Goal: Task Accomplishment & Management: Manage account settings

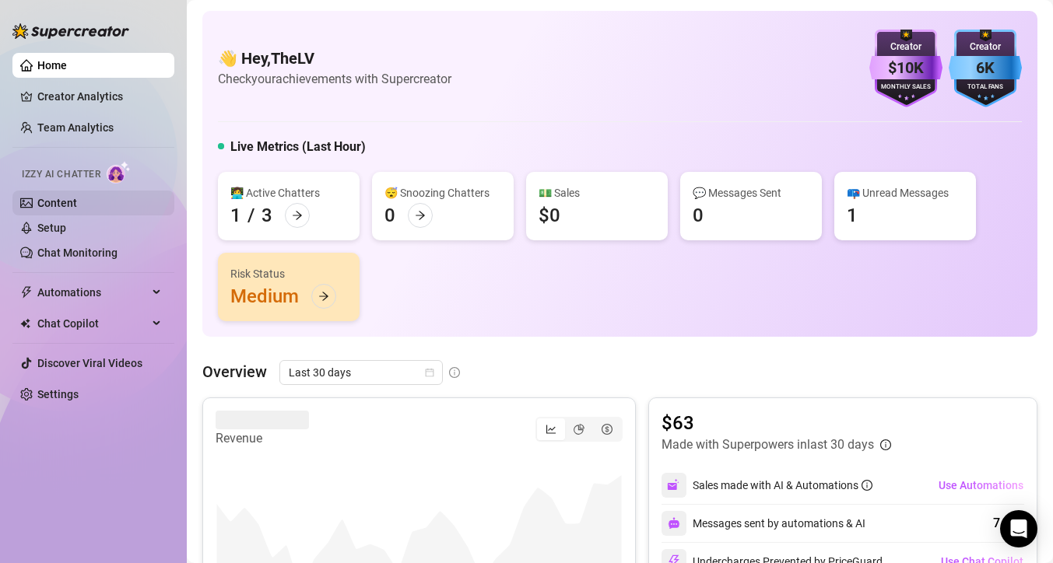
click at [68, 202] on link "Content" at bounding box center [57, 203] width 40 height 12
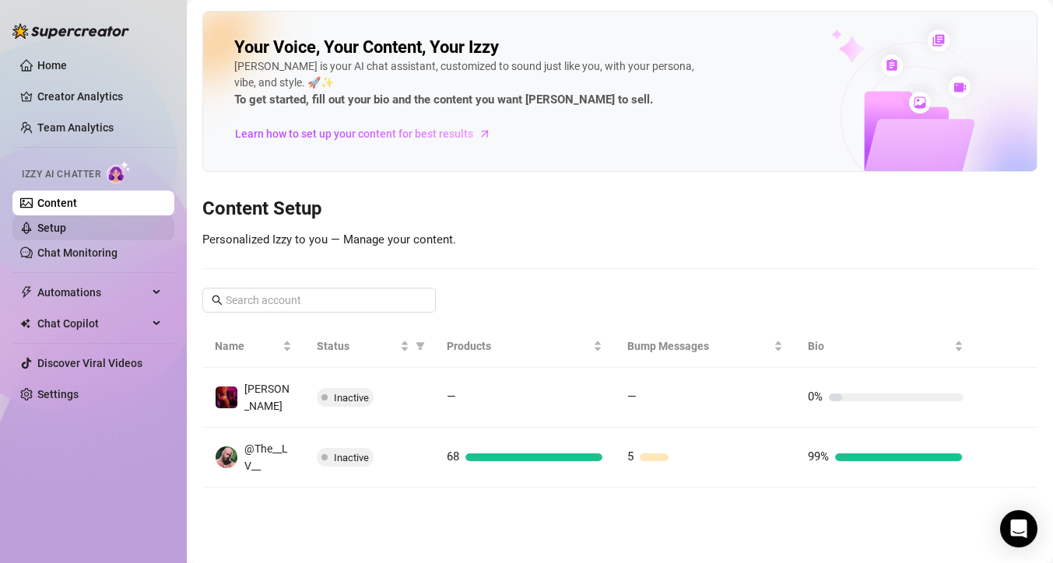
click at [65, 234] on link "Setup" at bounding box center [51, 228] width 29 height 12
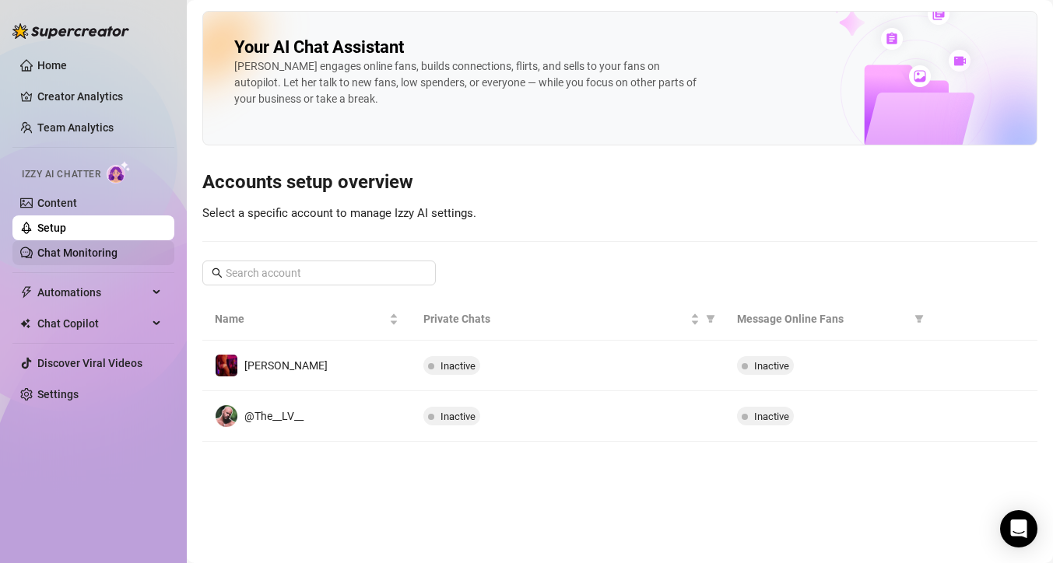
click at [64, 254] on link "Chat Monitoring" at bounding box center [77, 253] width 80 height 12
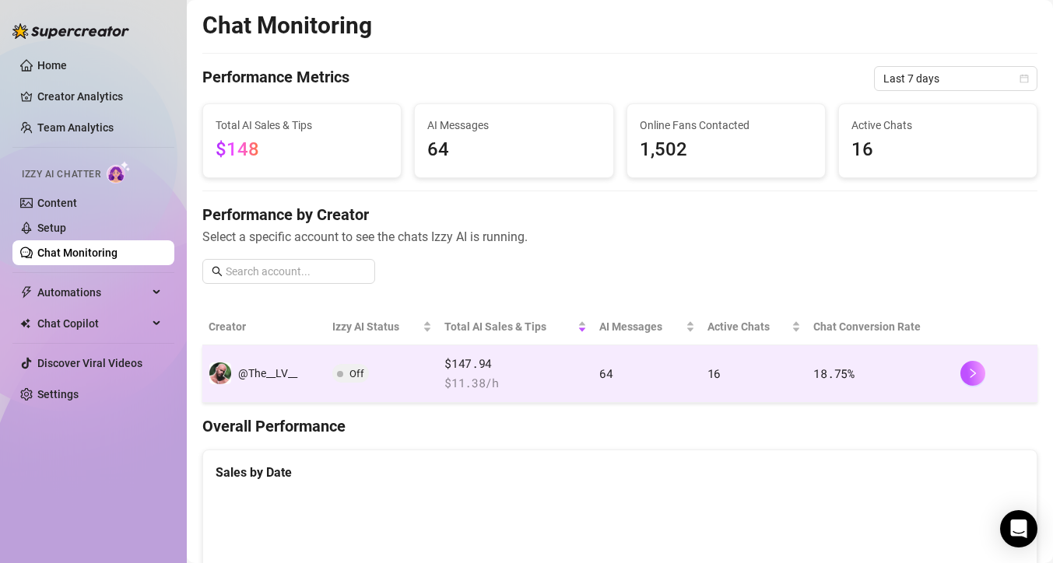
click at [454, 363] on span "$147.94" at bounding box center [515, 364] width 142 height 19
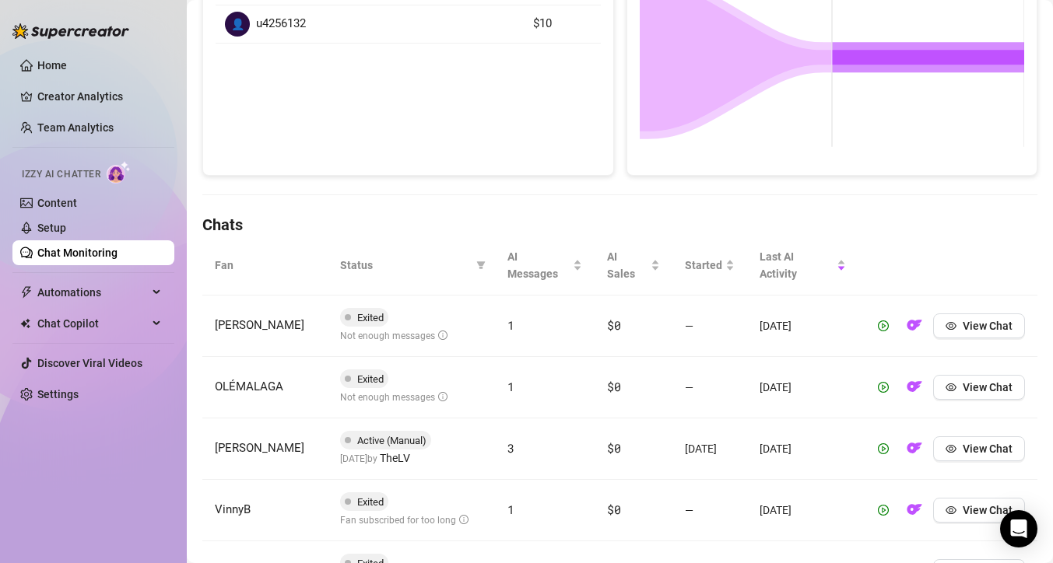
scroll to position [381, 0]
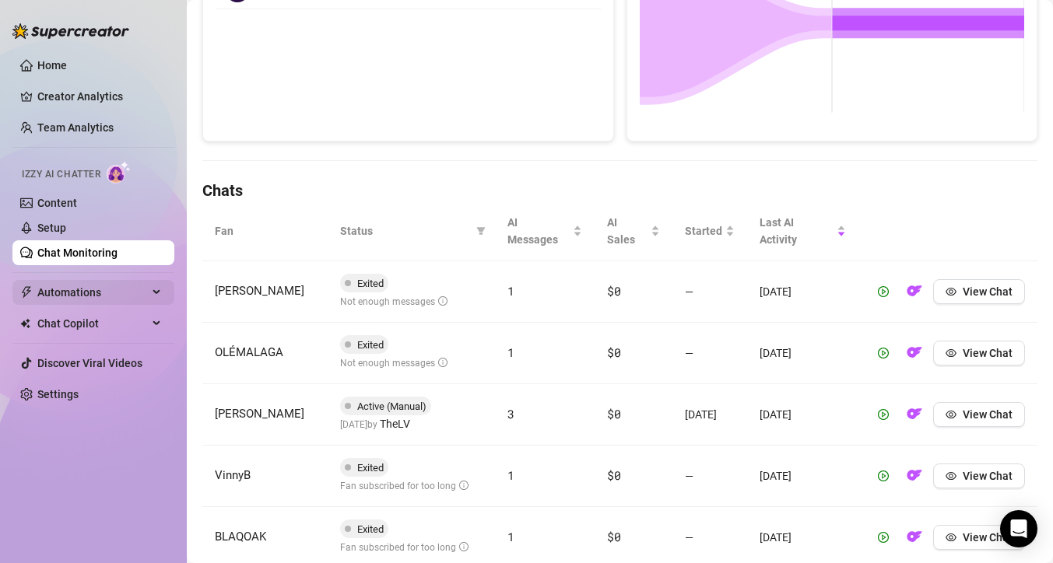
click at [103, 285] on span "Automations" at bounding box center [92, 292] width 111 height 25
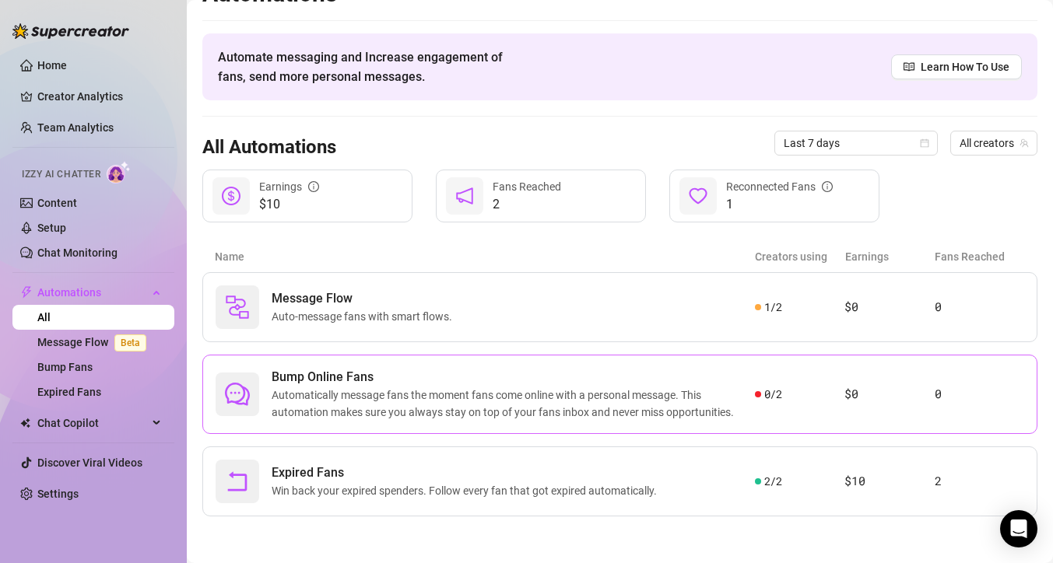
click at [375, 400] on span "Automatically message fans the moment fans come online with a personal message.…" at bounding box center [513, 404] width 483 height 34
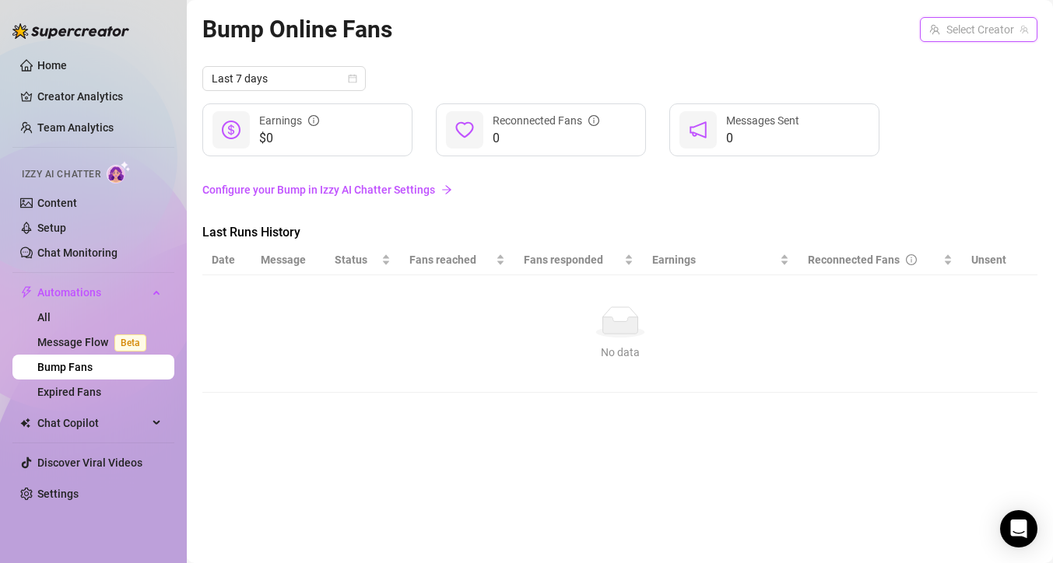
click at [992, 30] on input "search" at bounding box center [971, 29] width 85 height 23
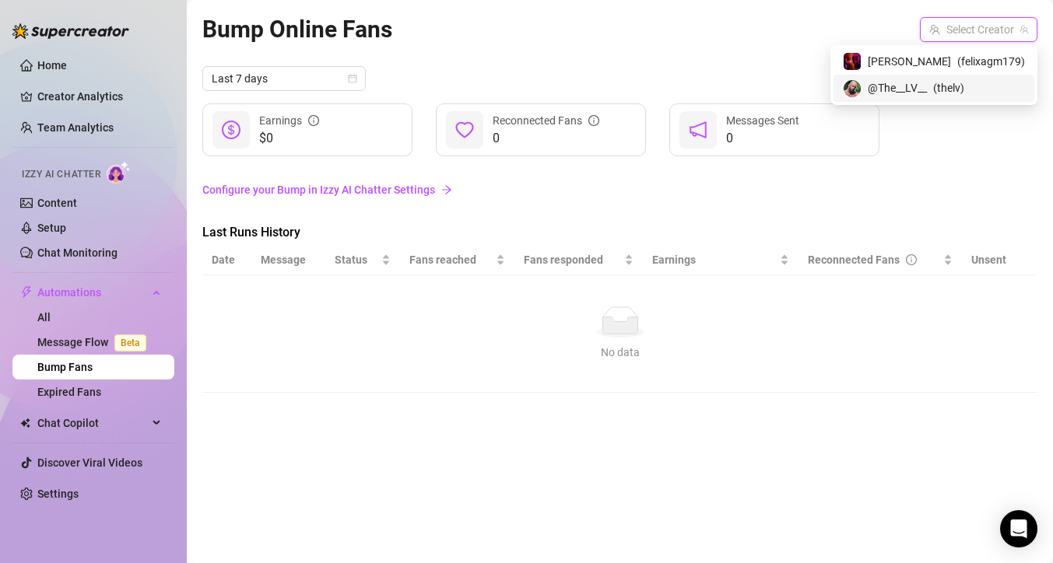
click at [927, 80] on span "@The__LV__" at bounding box center [897, 87] width 59 height 17
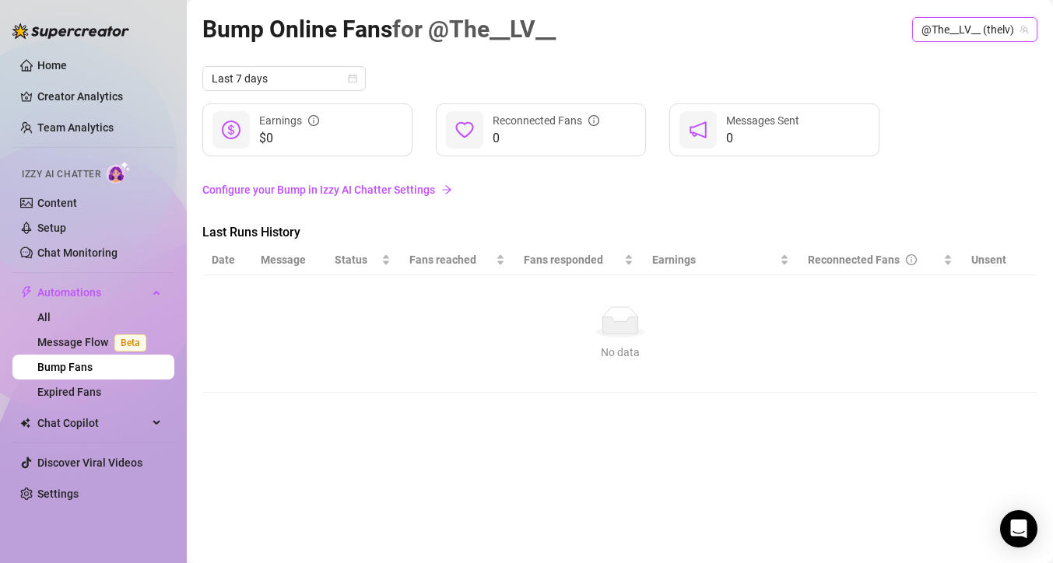
click at [283, 193] on link "Configure your Bump in Izzy AI Chatter Settings" at bounding box center [619, 189] width 835 height 17
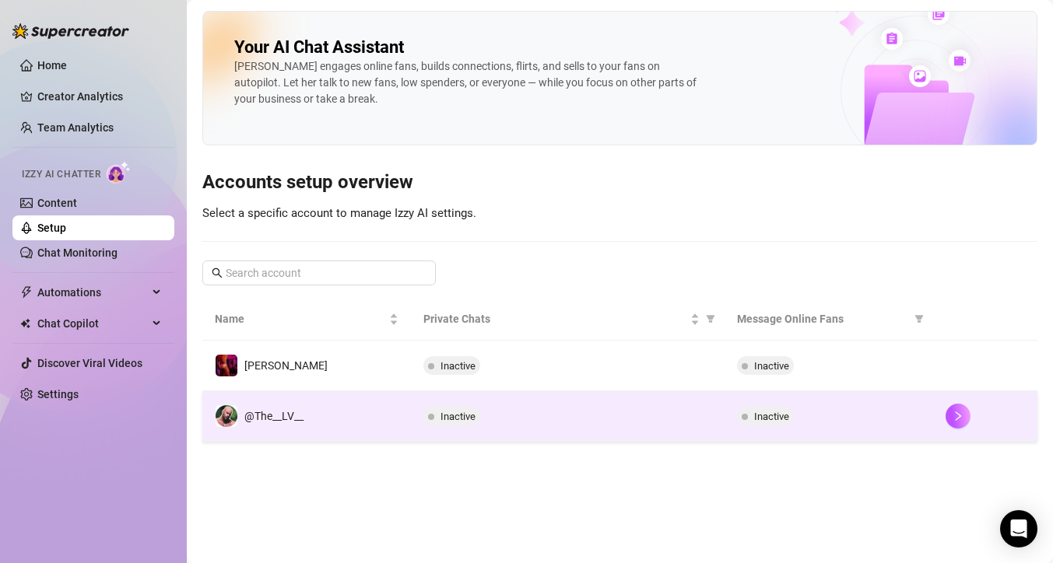
click at [363, 418] on td "@The__LV__" at bounding box center [306, 416] width 209 height 51
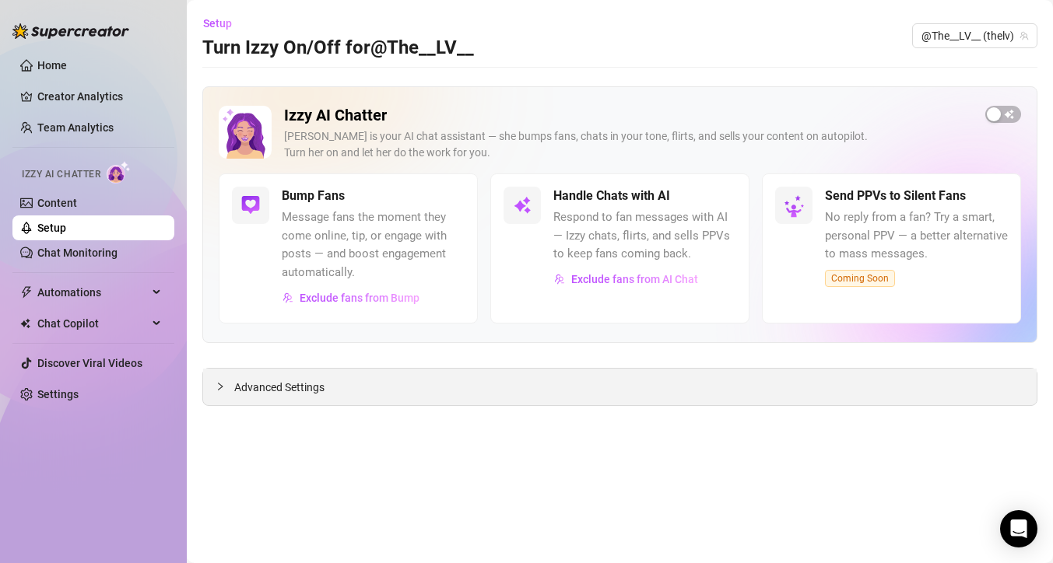
click at [218, 396] on div "Advanced Settings" at bounding box center [620, 387] width 834 height 37
click at [214, 389] on div "Advanced Settings" at bounding box center [620, 387] width 834 height 37
click at [219, 388] on icon "collapsed" at bounding box center [220, 386] width 9 height 9
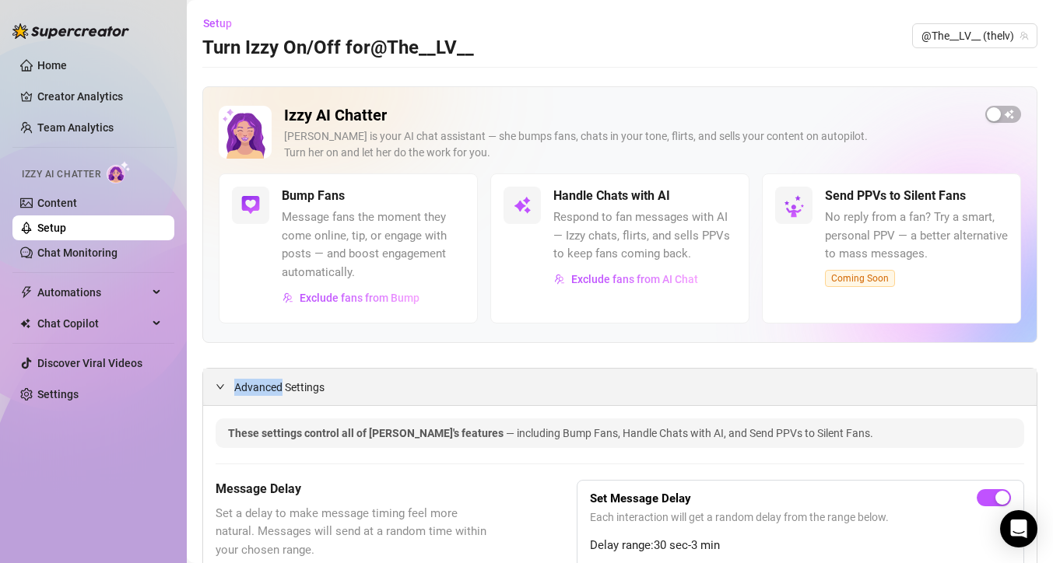
click at [219, 388] on icon "expanded" at bounding box center [220, 386] width 9 height 9
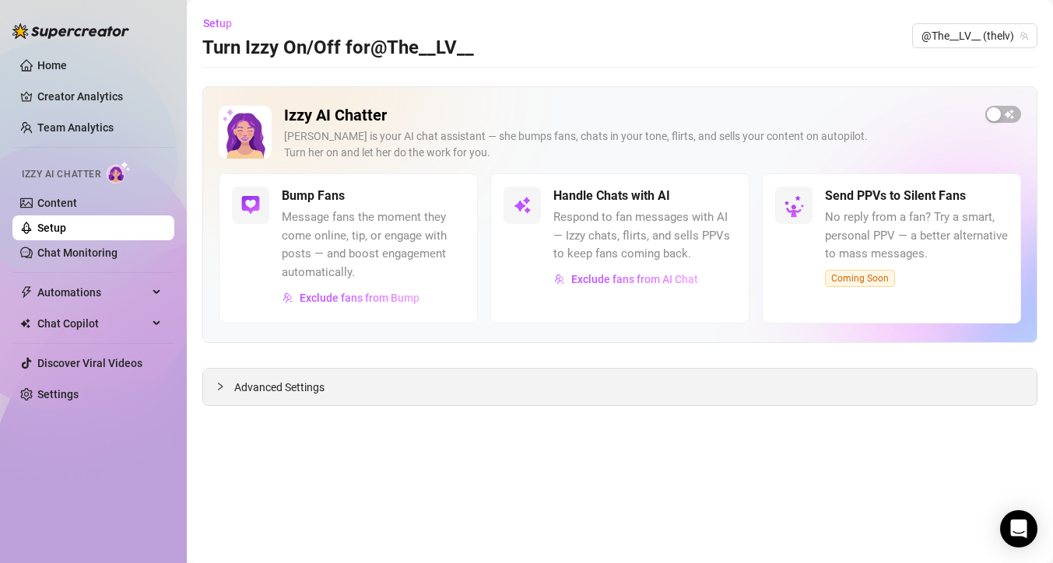
click at [221, 388] on icon "collapsed" at bounding box center [220, 386] width 9 height 9
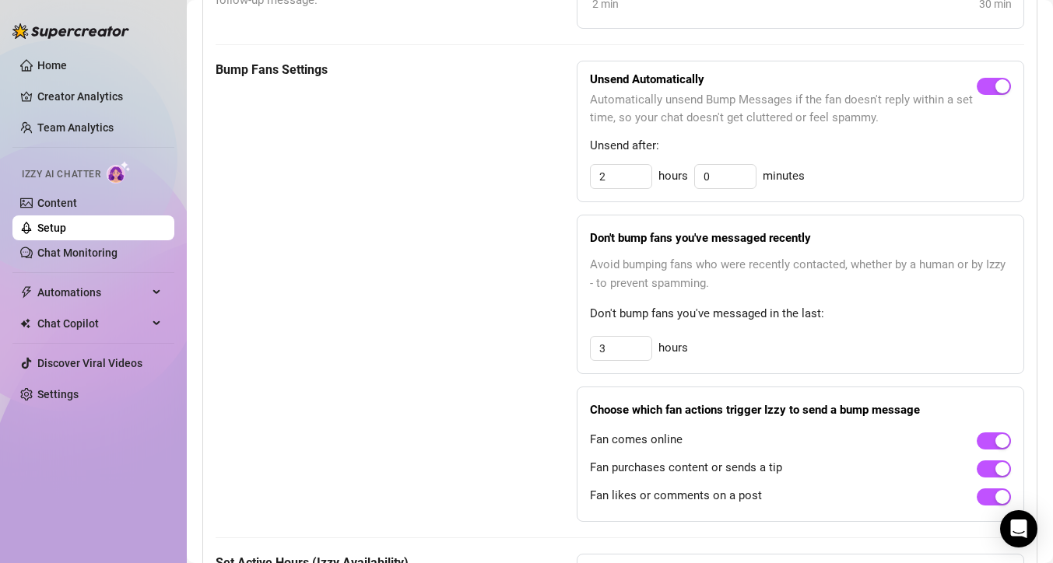
scroll to position [759, 0]
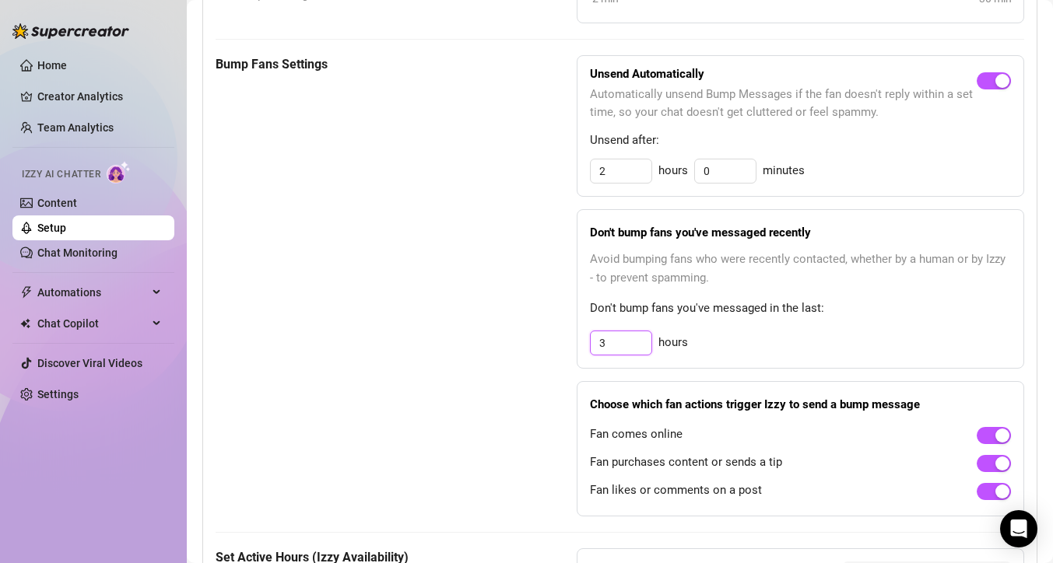
click at [623, 336] on input "3" at bounding box center [621, 343] width 61 height 23
click at [622, 338] on input "3" at bounding box center [621, 343] width 61 height 23
type input "72"
click at [759, 308] on span "Don't bump fans you've messaged in the last:" at bounding box center [800, 309] width 421 height 19
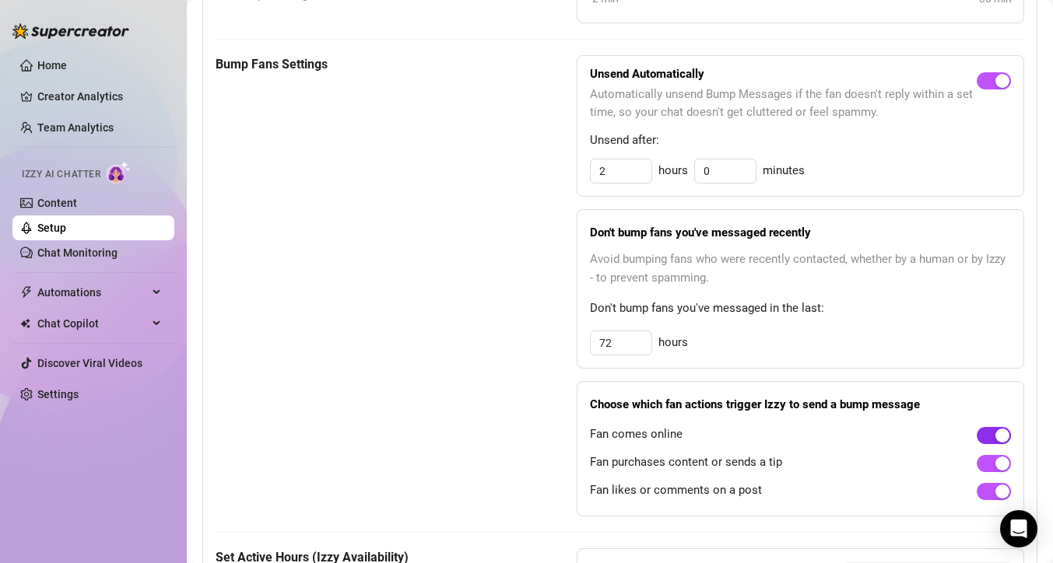
click at [999, 439] on div "button" at bounding box center [1002, 436] width 14 height 14
click at [992, 495] on span "button" at bounding box center [994, 491] width 34 height 17
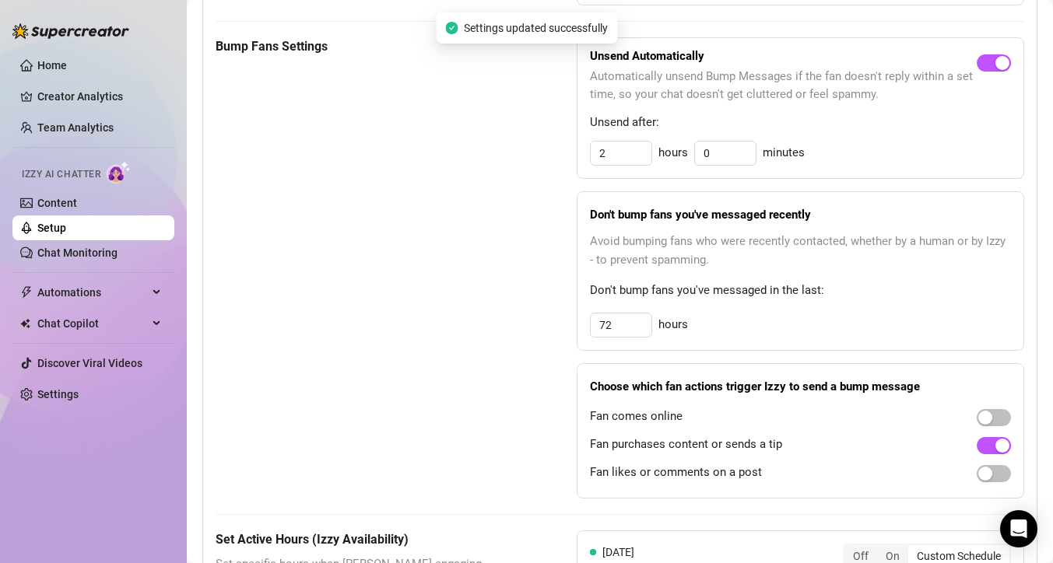
scroll to position [790, 0]
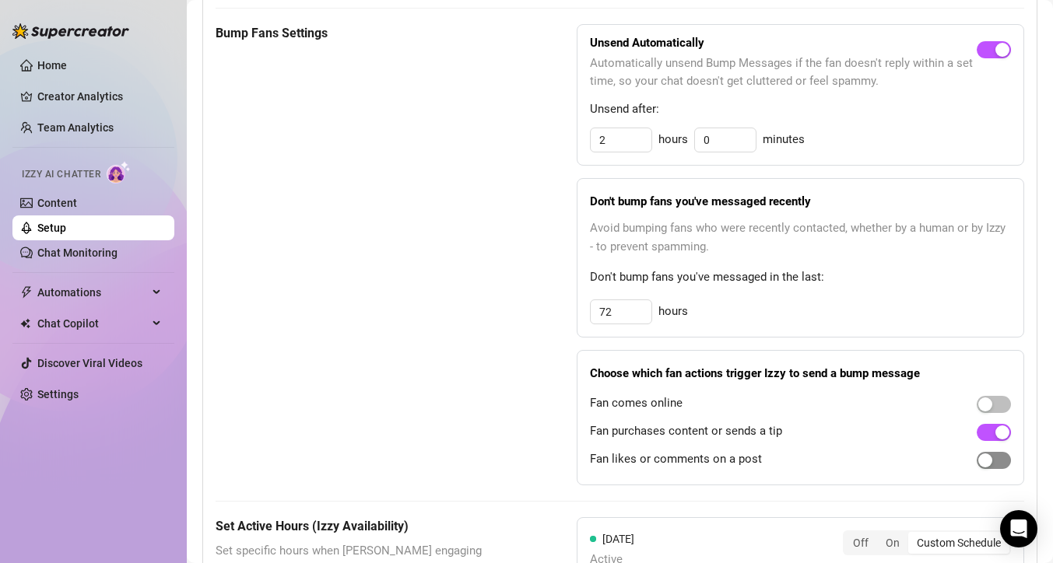
click at [982, 462] on div "button" at bounding box center [985, 461] width 14 height 14
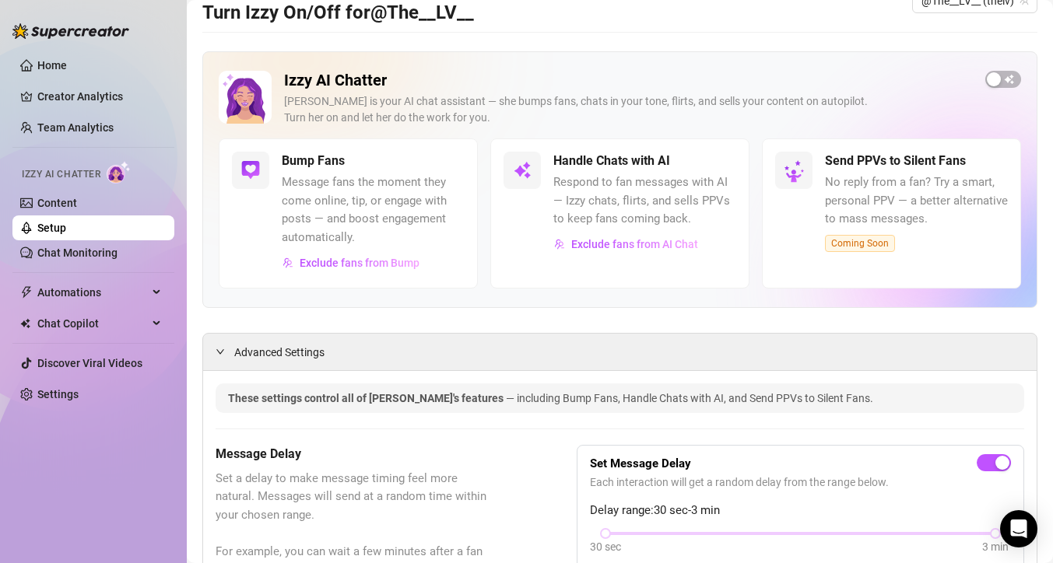
scroll to position [0, 0]
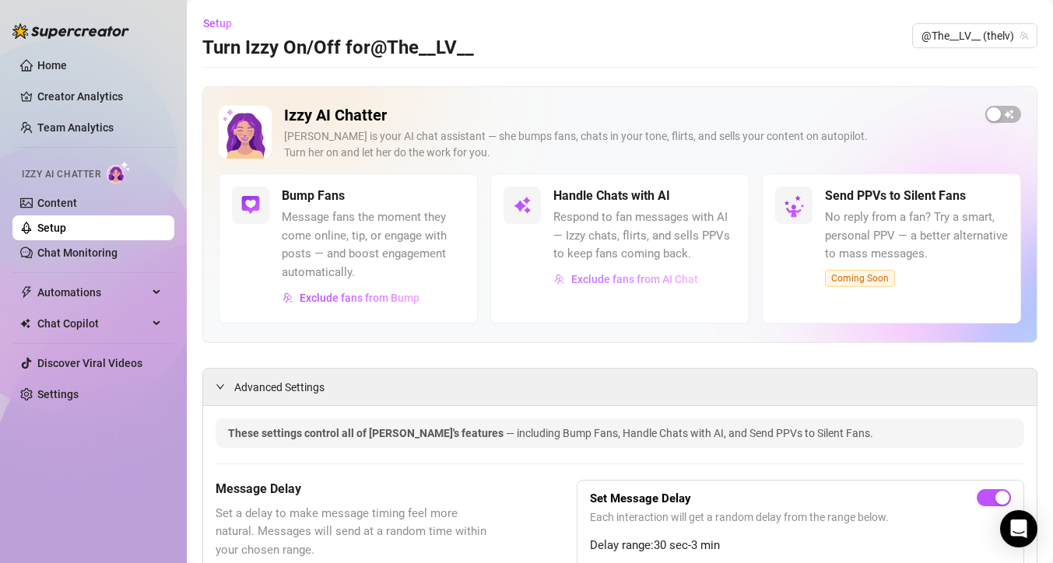
click at [594, 283] on span "Exclude fans from AI Chat" at bounding box center [634, 279] width 127 height 12
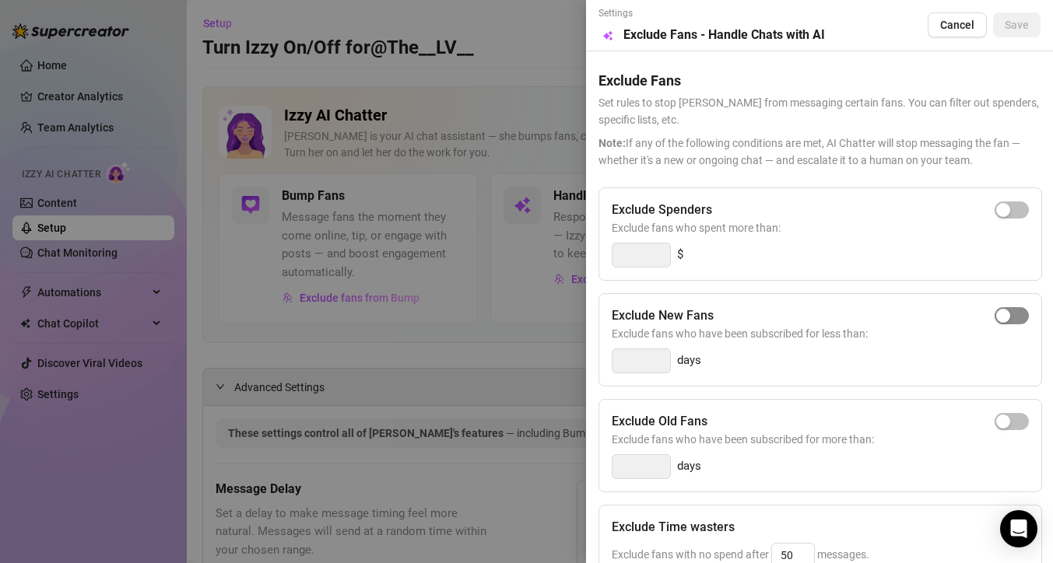
click at [1019, 321] on span "button" at bounding box center [1012, 315] width 34 height 17
click at [641, 356] on input "3" at bounding box center [641, 360] width 58 height 23
type input "15"
click at [1006, 426] on div "button" at bounding box center [1003, 422] width 14 height 14
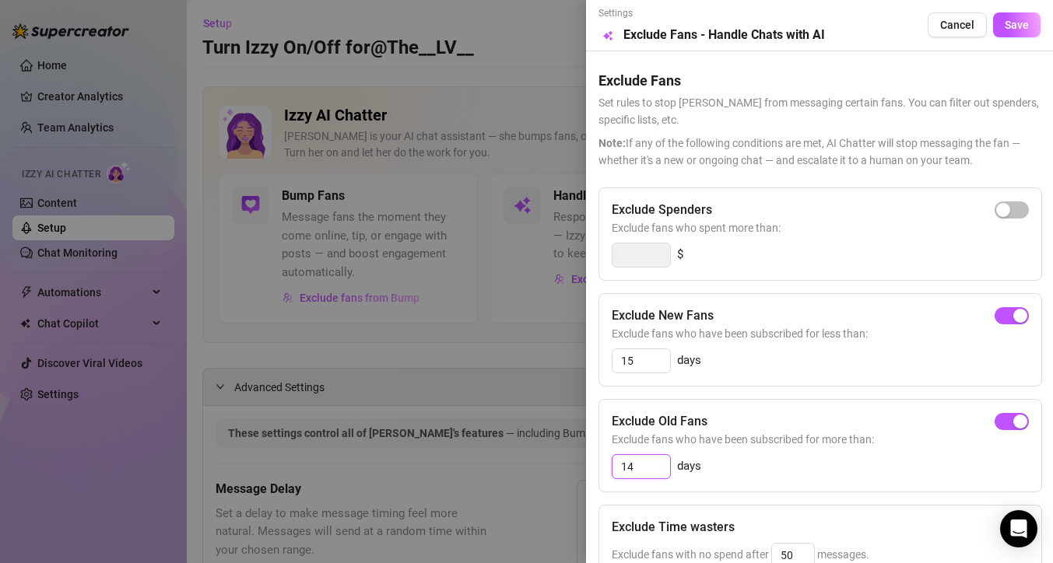
click at [637, 469] on input "14" at bounding box center [641, 466] width 58 height 23
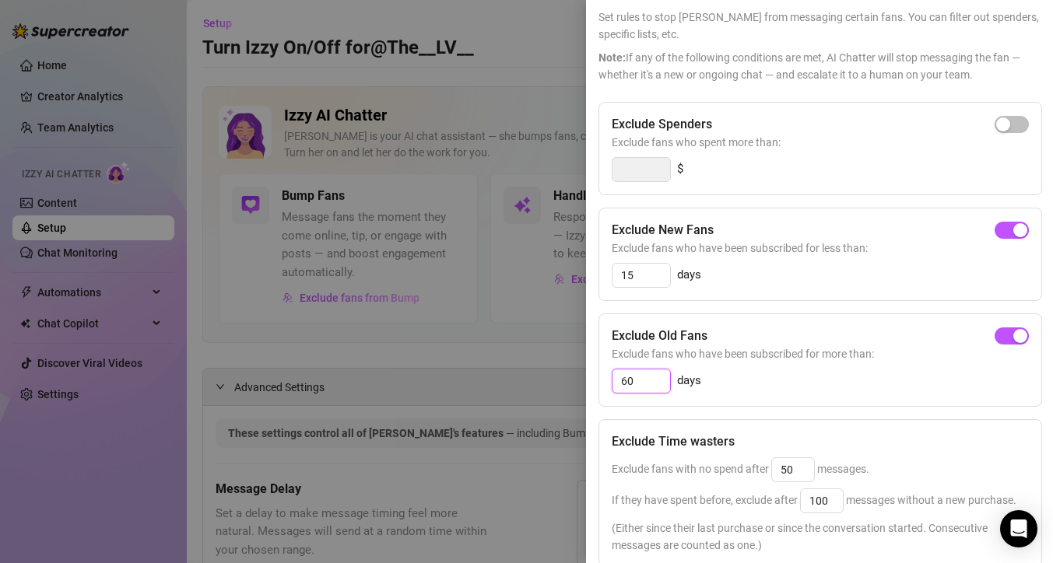
scroll to position [116, 0]
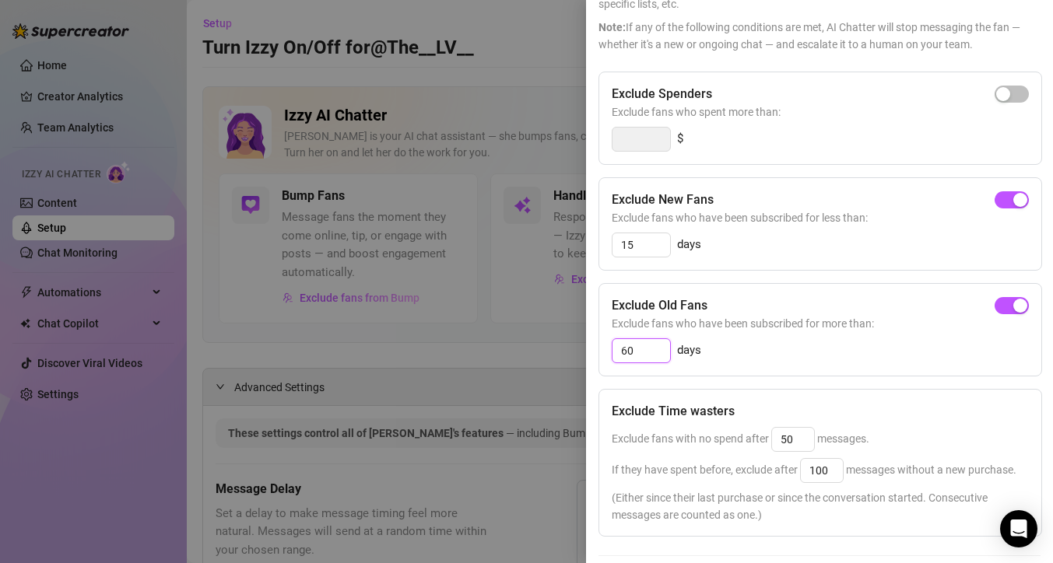
type input "60"
click at [712, 437] on span "Exclude fans with no spend after 50 messages." at bounding box center [741, 439] width 258 height 12
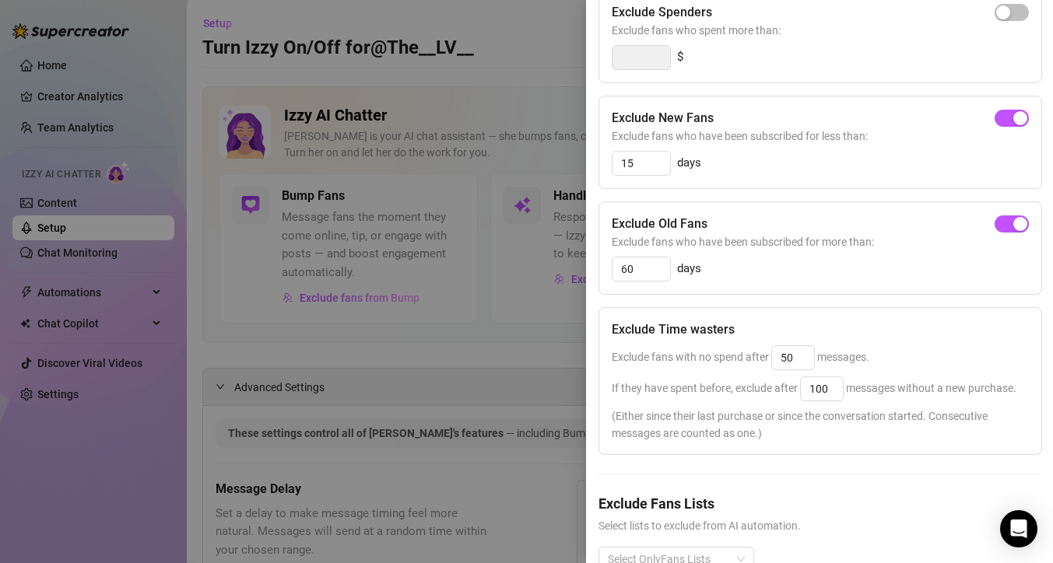
scroll to position [237, 0]
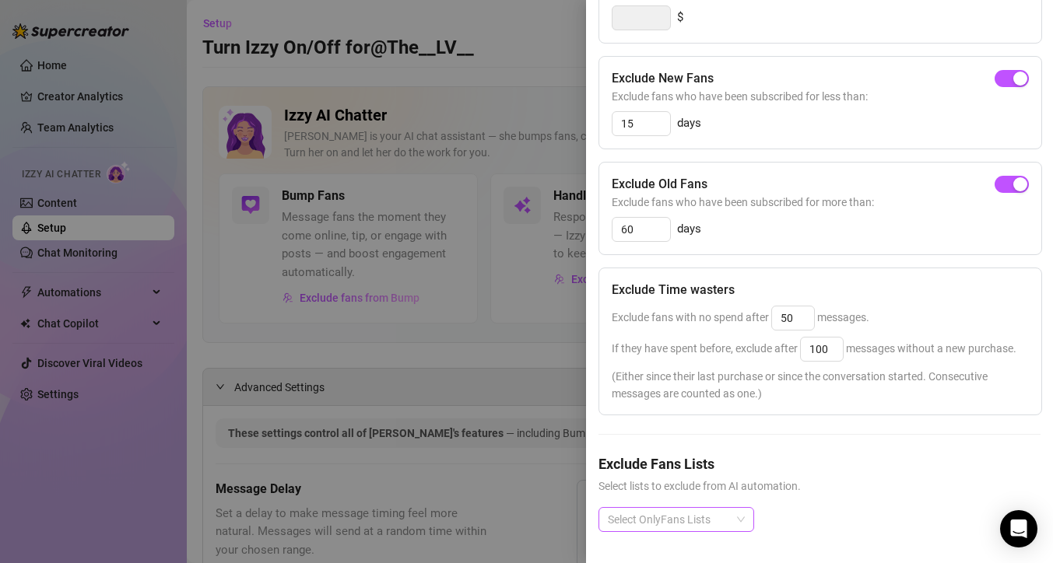
click at [699, 507] on div "Exclude Fans Lists Select lists to exclude from AI automation. Select OnlyFans …" at bounding box center [819, 506] width 442 height 104
click at [704, 530] on div at bounding box center [668, 520] width 133 height 22
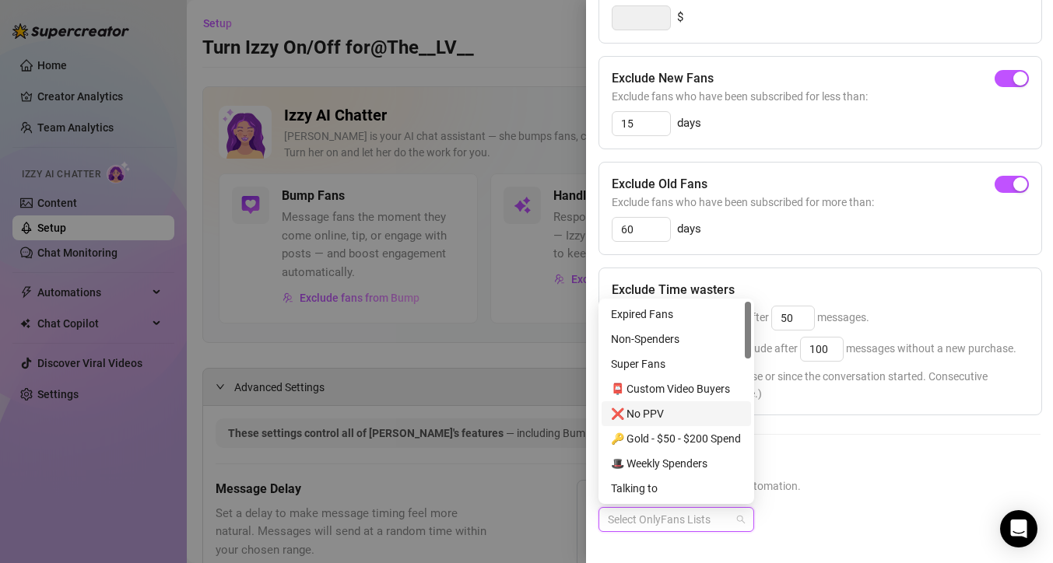
click at [651, 416] on div "❌ No PPV" at bounding box center [676, 413] width 131 height 17
click at [679, 416] on div "❌ No PPV" at bounding box center [671, 413] width 120 height 17
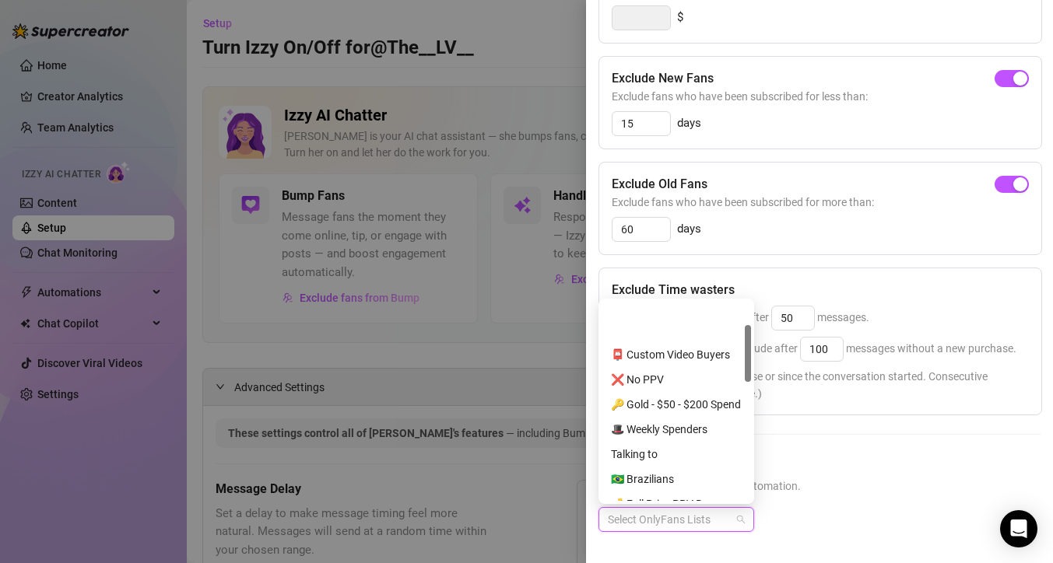
scroll to position [27, 0]
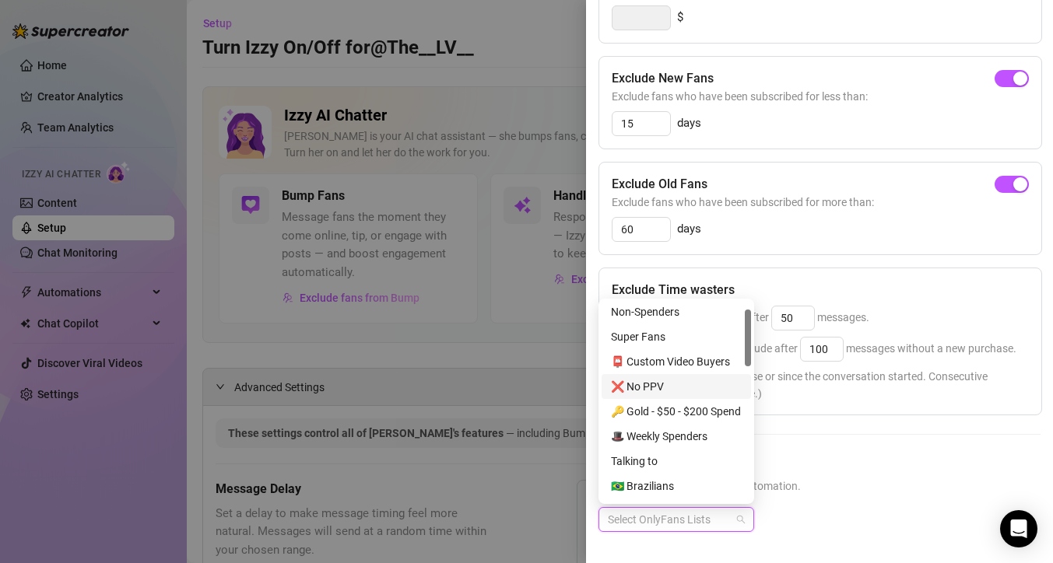
click at [662, 386] on div "❌ No PPV" at bounding box center [676, 386] width 131 height 17
click at [828, 490] on span "Select lists to exclude from AI automation." at bounding box center [819, 486] width 442 height 17
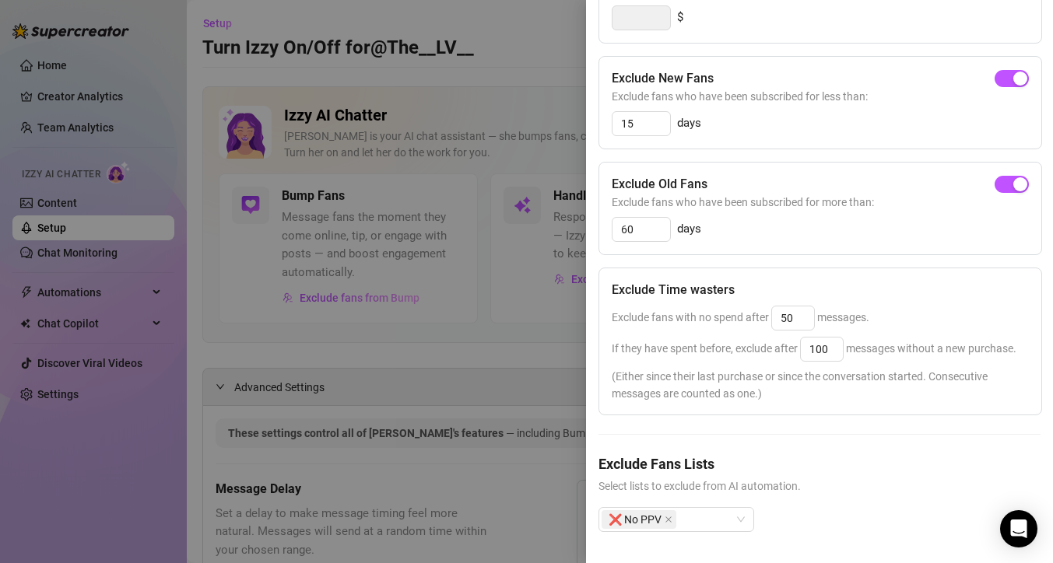
click at [552, 363] on div at bounding box center [526, 281] width 1053 height 563
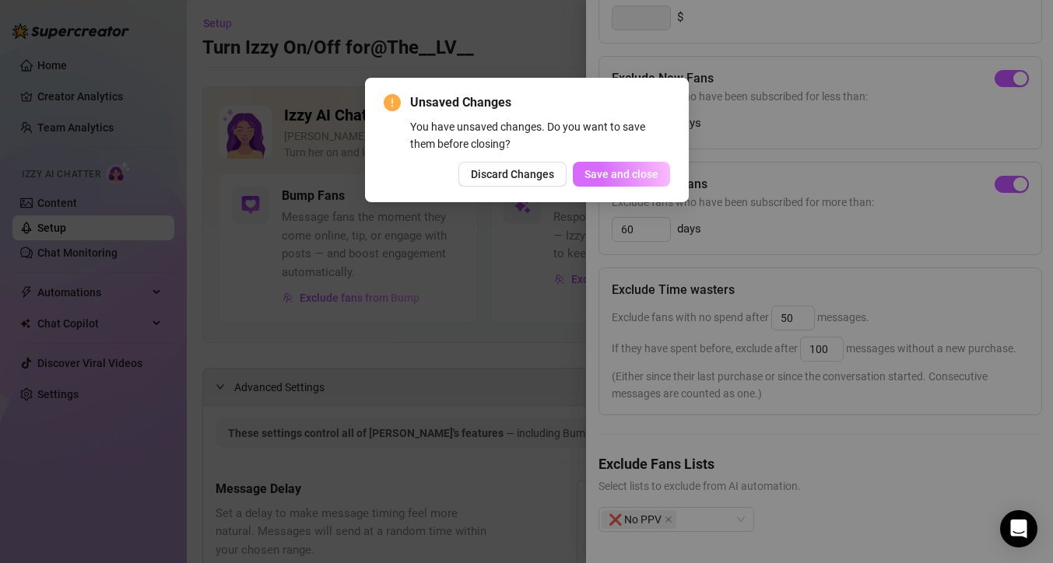
click at [616, 174] on span "Save and close" at bounding box center [621, 174] width 74 height 12
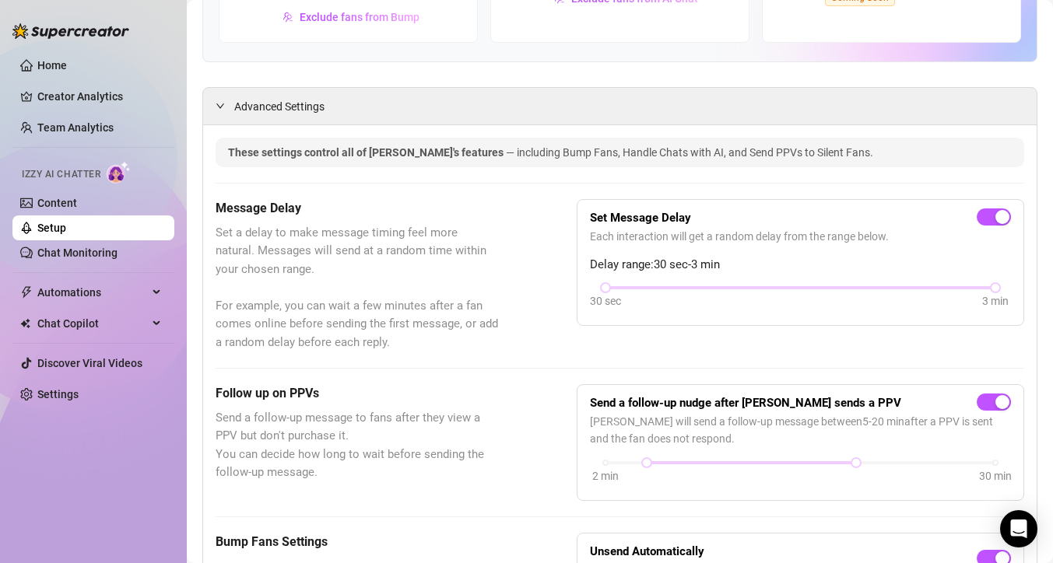
scroll to position [145, 0]
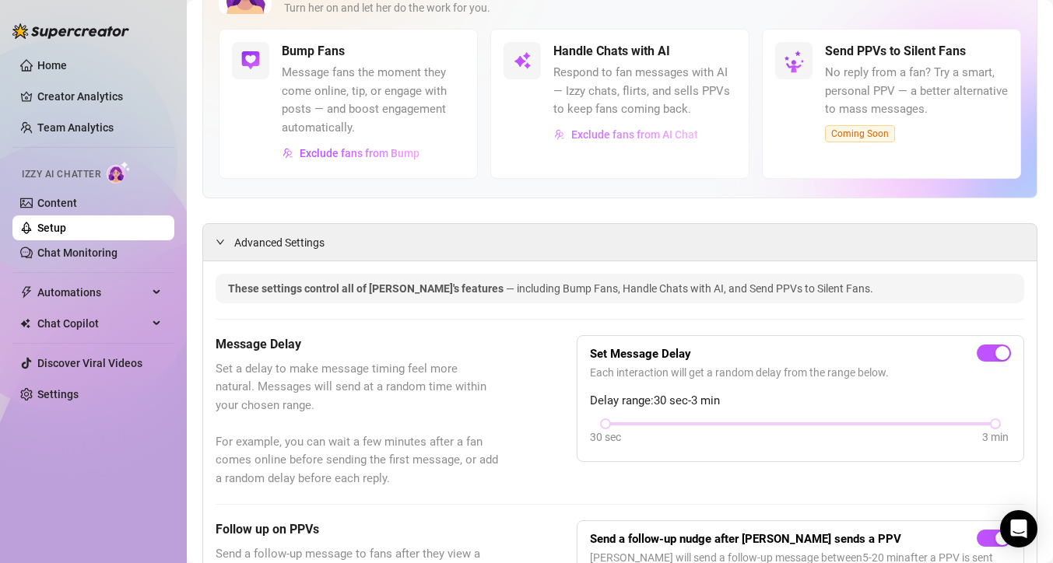
click at [636, 133] on span "Exclude fans from AI Chat" at bounding box center [634, 134] width 127 height 12
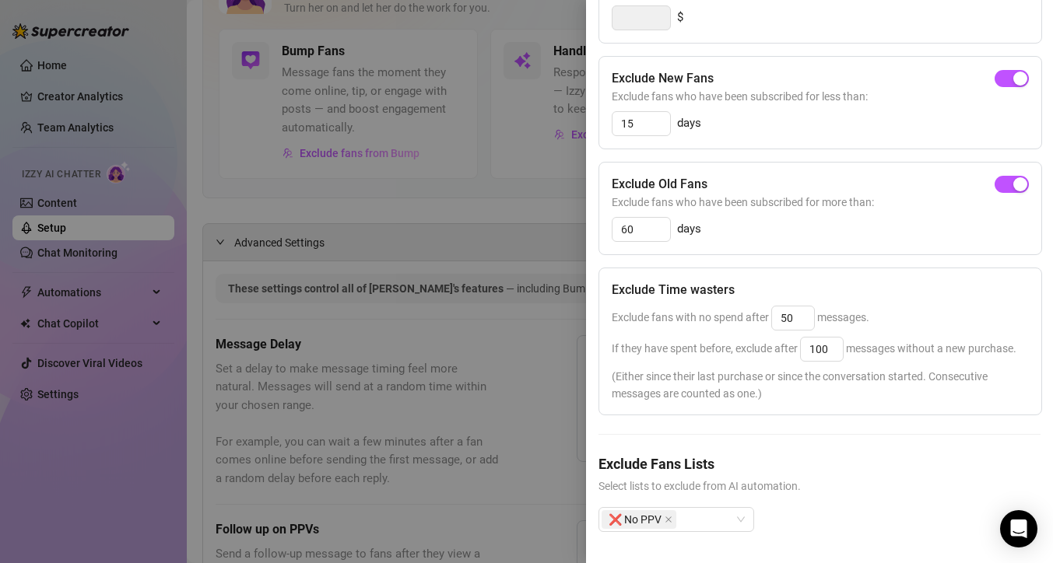
click at [546, 209] on div at bounding box center [526, 281] width 1053 height 563
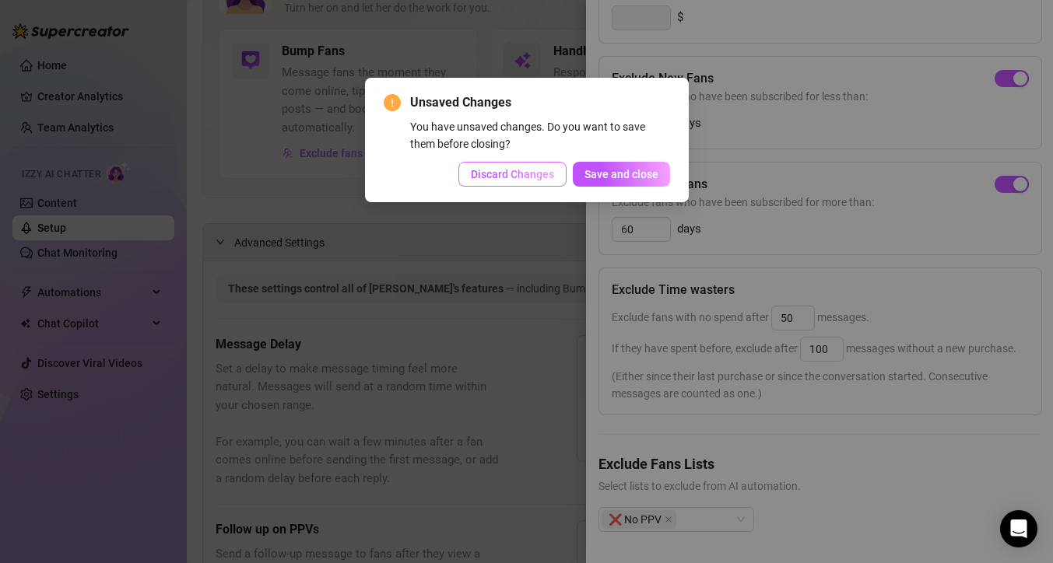
click at [535, 174] on span "Discard Changes" at bounding box center [512, 174] width 83 height 12
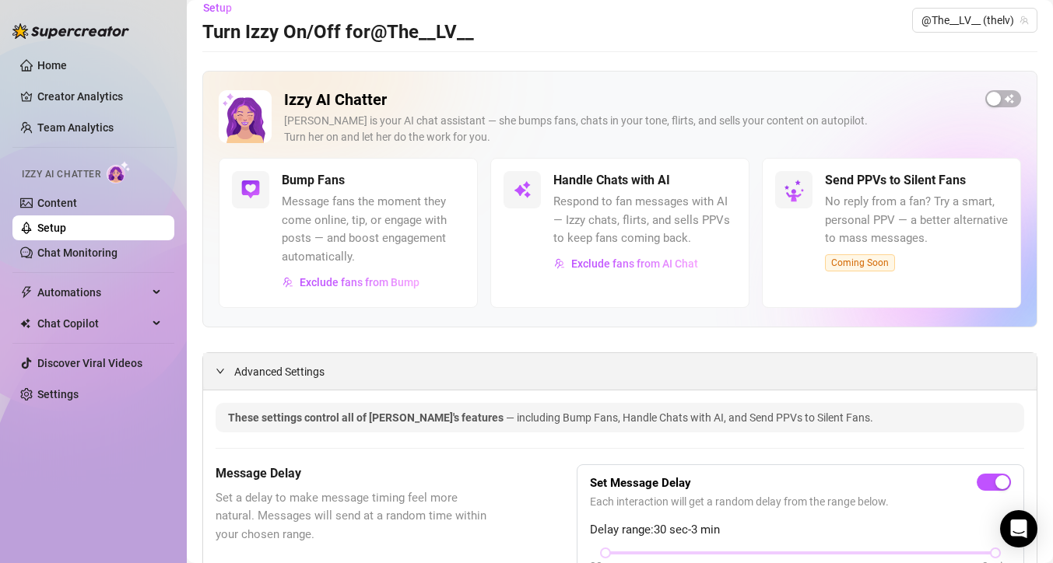
scroll to position [0, 0]
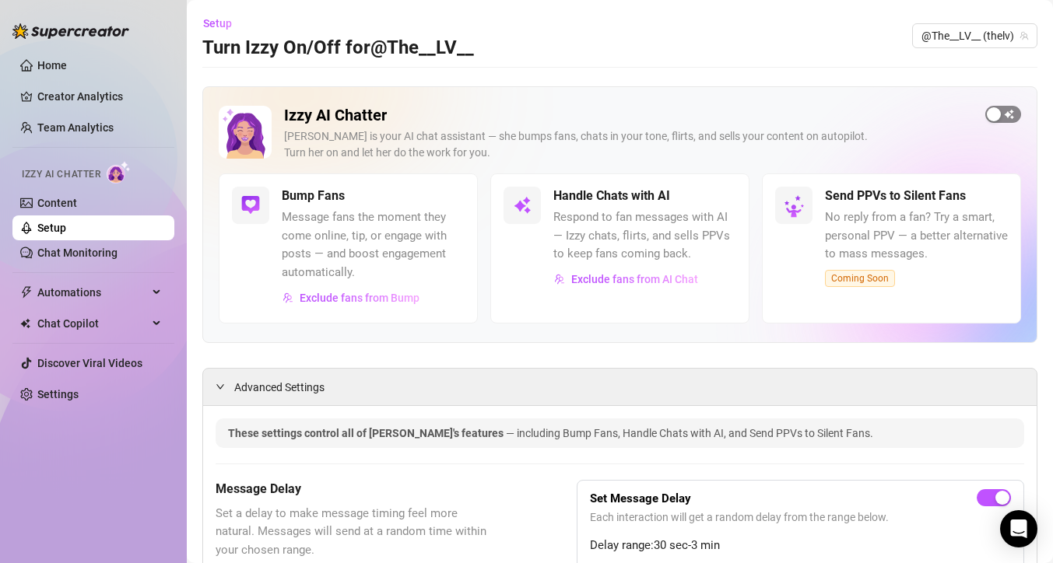
click at [995, 117] on div "button" at bounding box center [994, 114] width 14 height 14
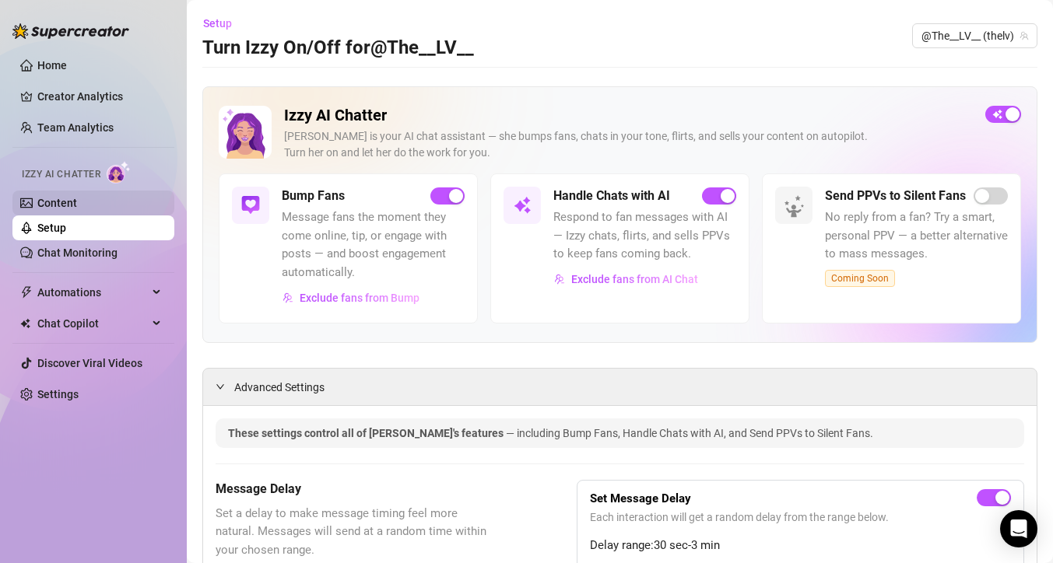
click at [54, 202] on link "Content" at bounding box center [57, 203] width 40 height 12
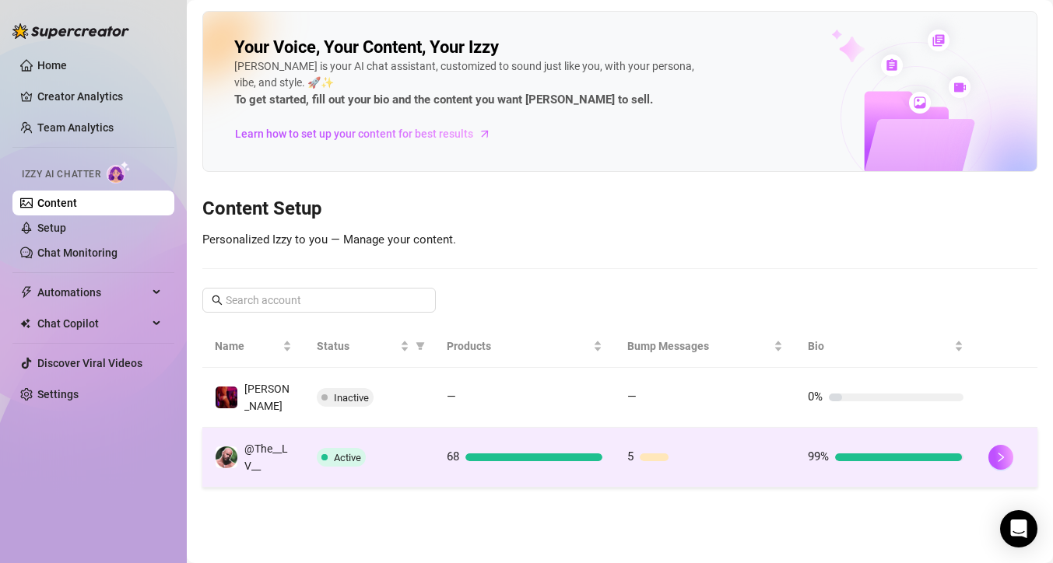
click at [304, 440] on td "Active" at bounding box center [369, 458] width 130 height 60
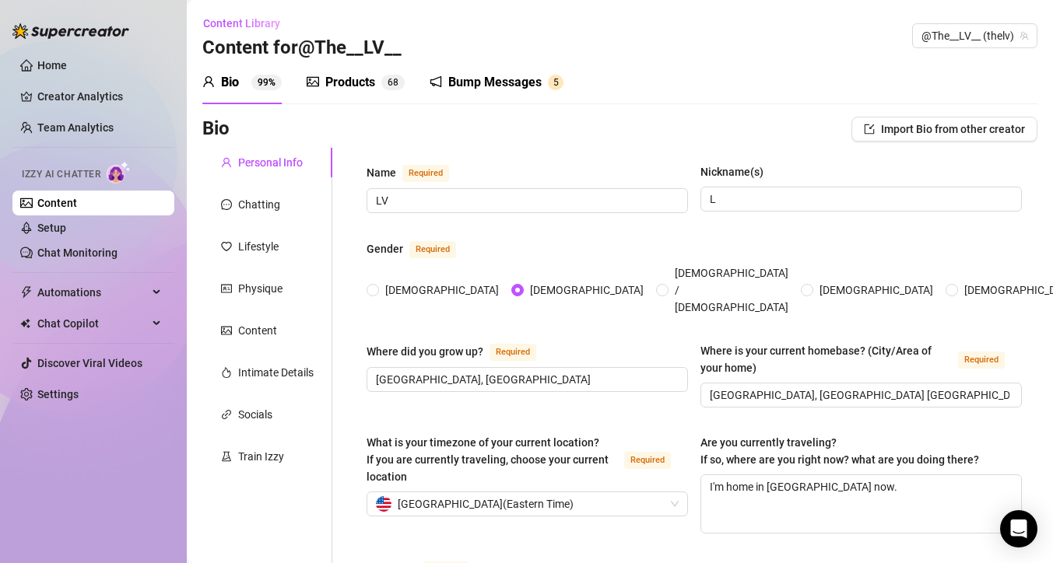
click at [473, 93] on div "Bump Messages 5" at bounding box center [497, 83] width 134 height 44
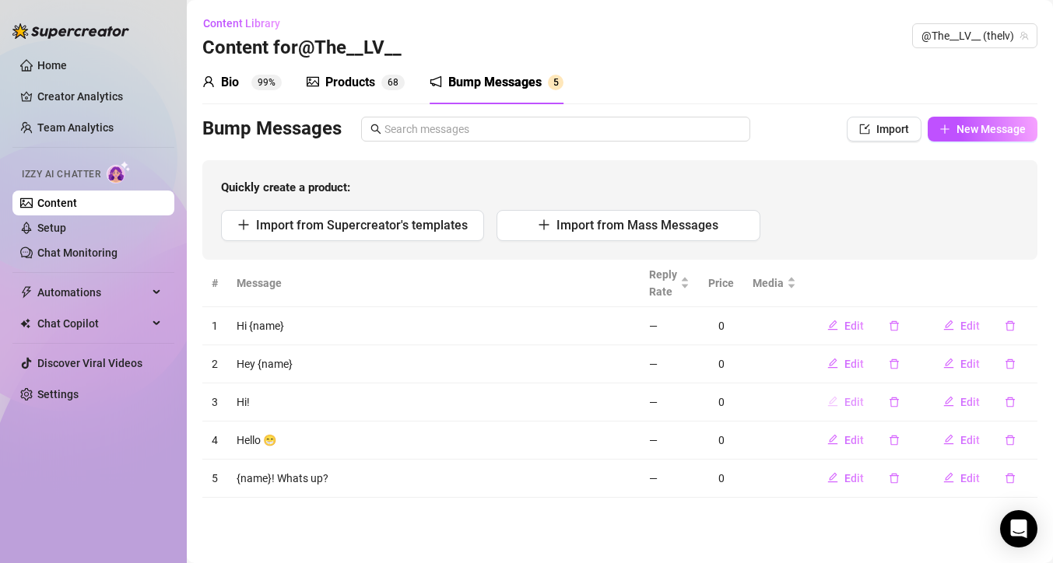
click at [858, 397] on span "Edit" at bounding box center [853, 402] width 19 height 12
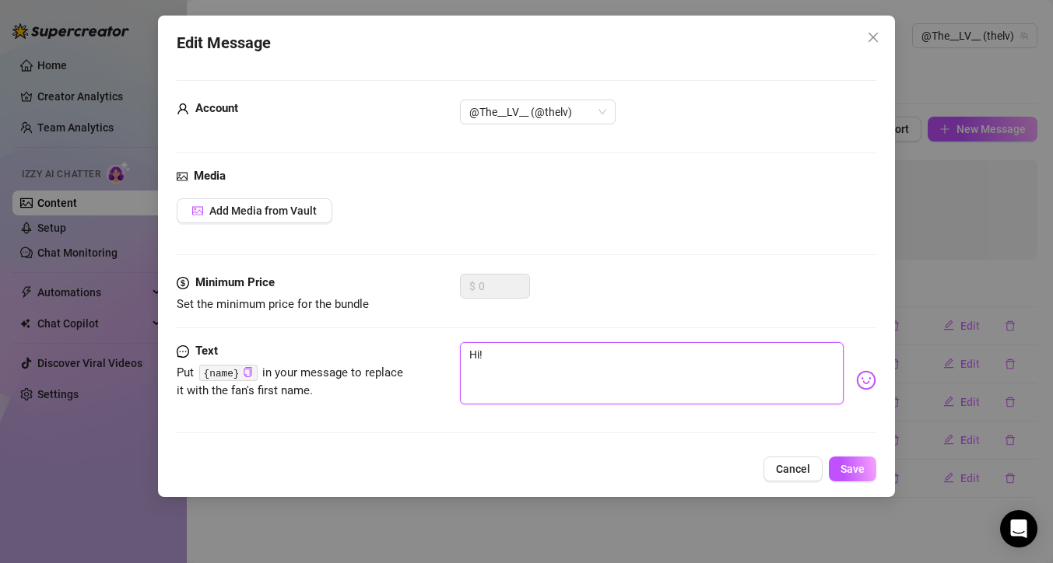
click at [517, 351] on textarea "Hi!" at bounding box center [652, 373] width 384 height 62
type textarea "Hi!"
type textarea "Hi! T"
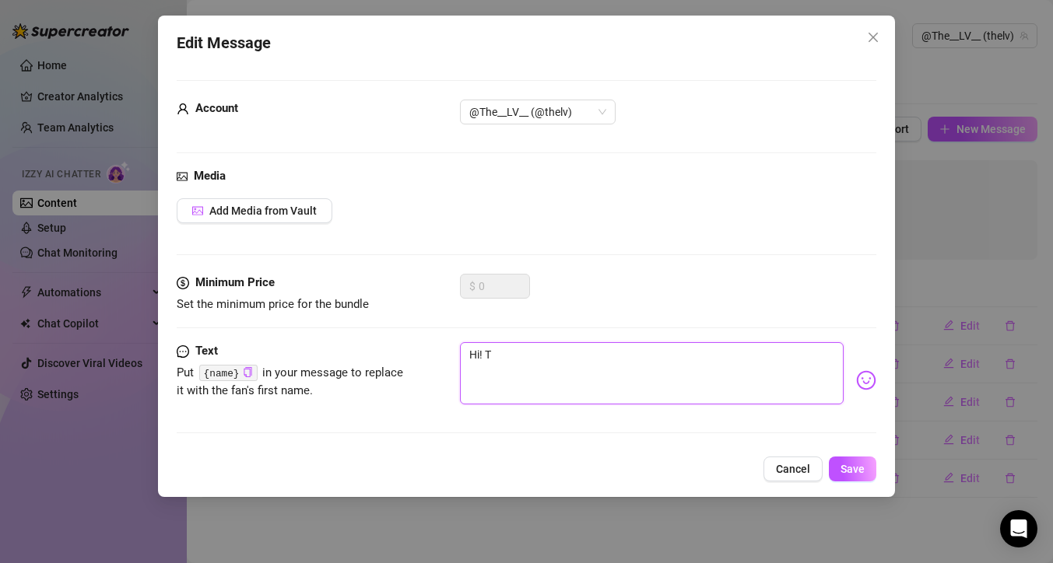
type textarea "Hi! Th"
type textarea "Hi! Tha"
type textarea "Hi! Than"
type textarea "Hi! Thank"
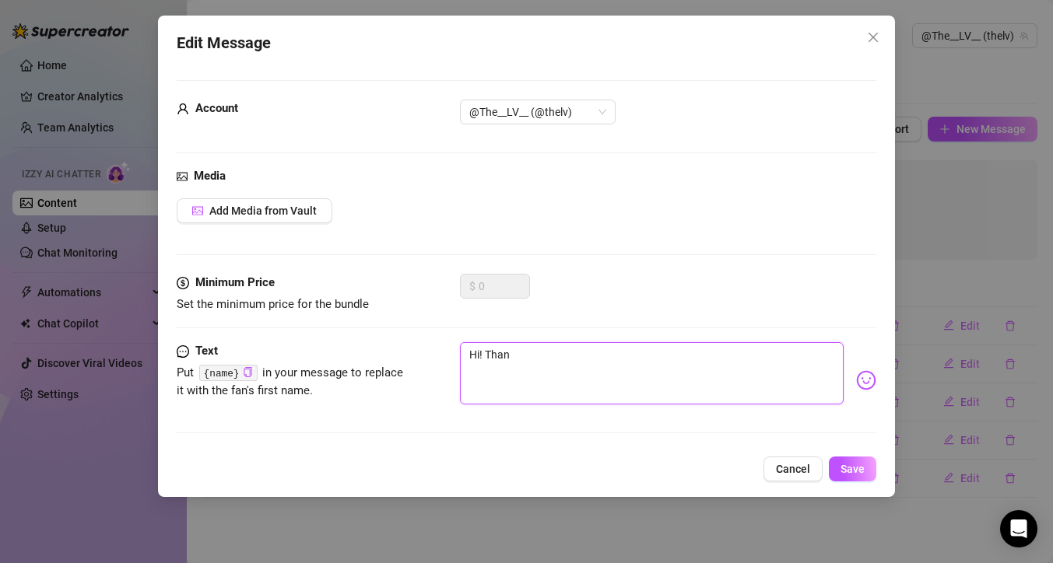
type textarea "Hi! Thank"
type textarea "Hi! Thanks"
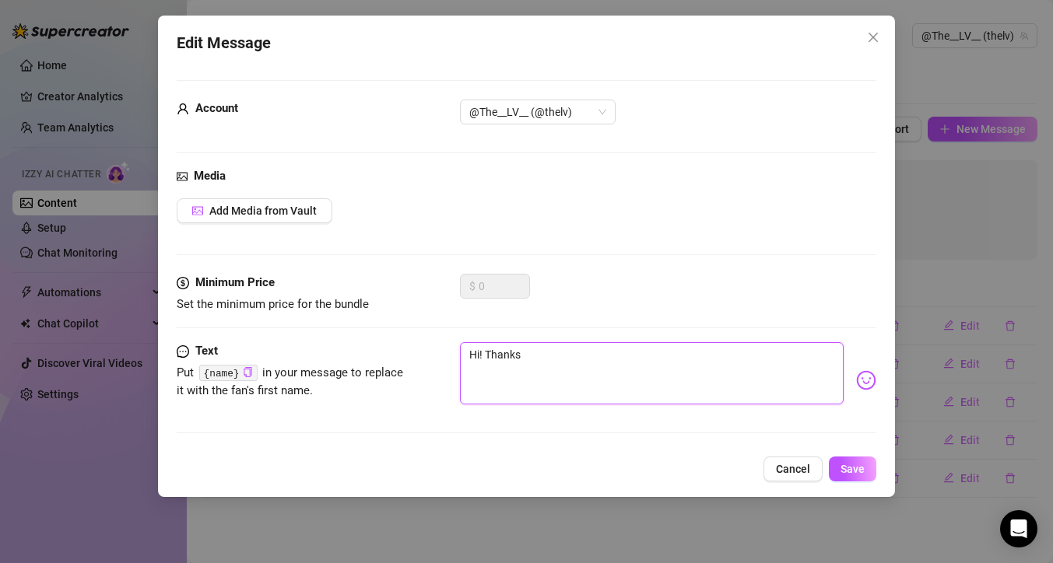
type textarea "Hi! Thanks f"
type textarea "Hi! Thanks fo"
type textarea "Hi! Thanks for"
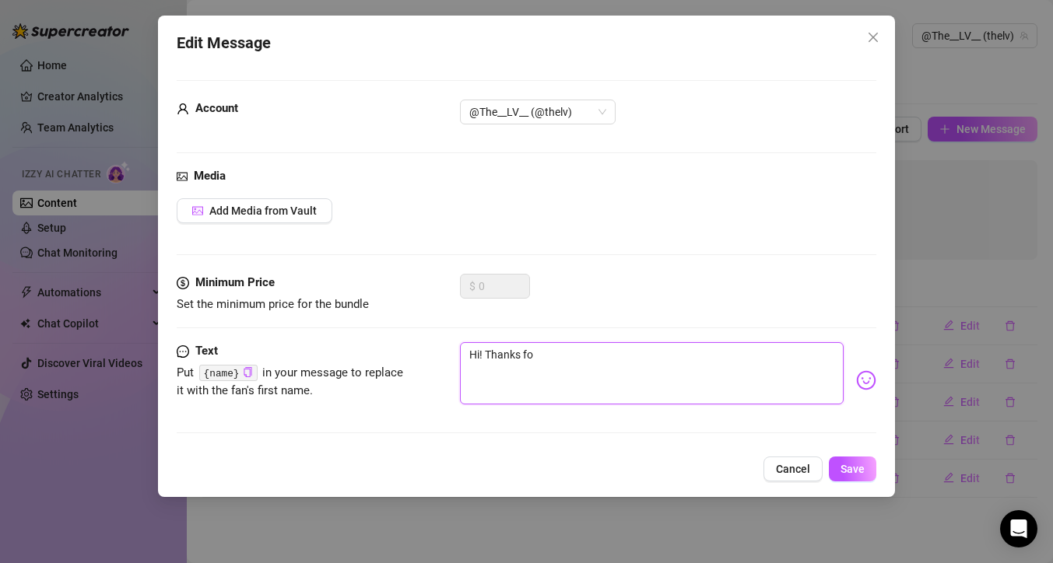
type textarea "Hi! Thanks for"
type textarea "Hi! Thanks for t"
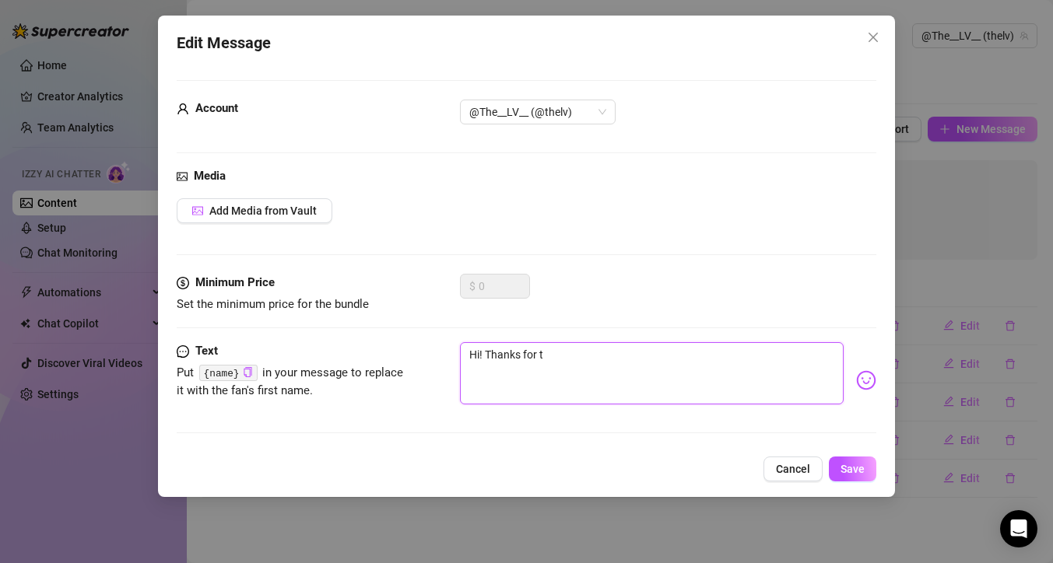
type textarea "Hi! Thanks for th"
type textarea "Hi! Thanks for the"
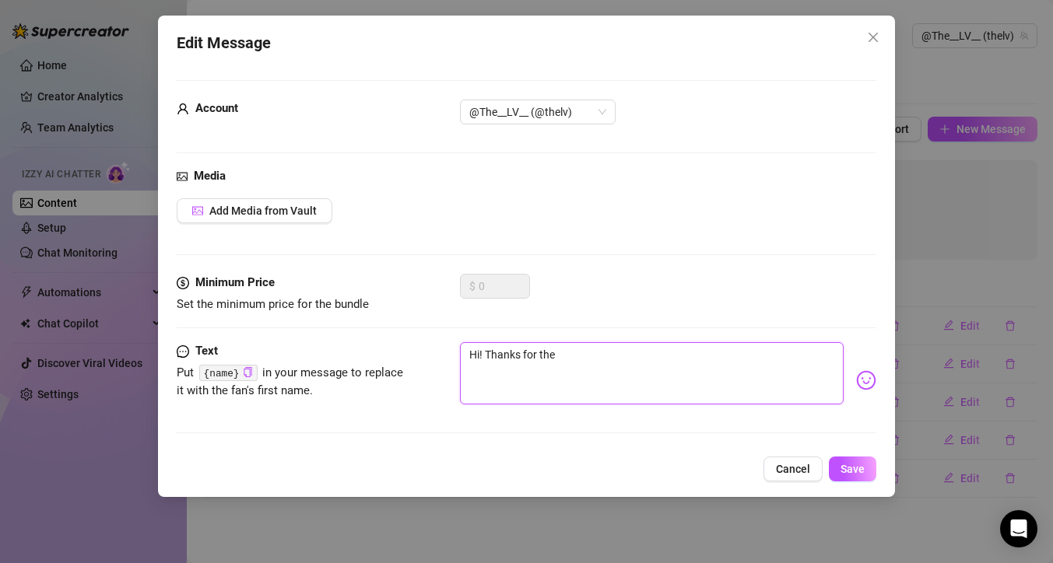
type textarea "Hi! Thanks for the"
type textarea "Hi! Thanks for the l"
type textarea "Hi! Thanks for the lo"
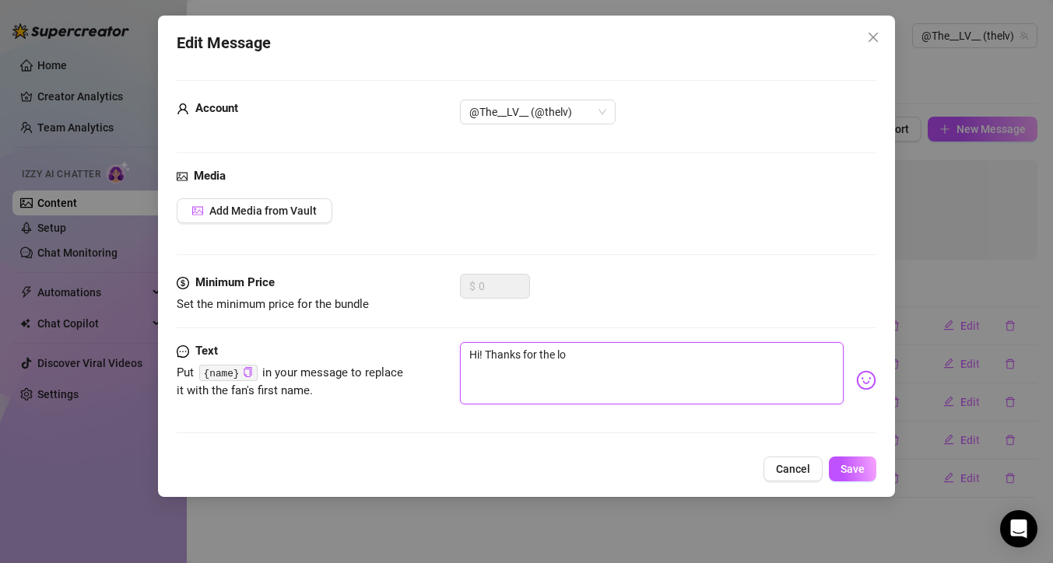
type textarea "Hi! Thanks for the lov"
type textarea "Hi! Thanks for the love"
type textarea "Hi! Thanks for the love!"
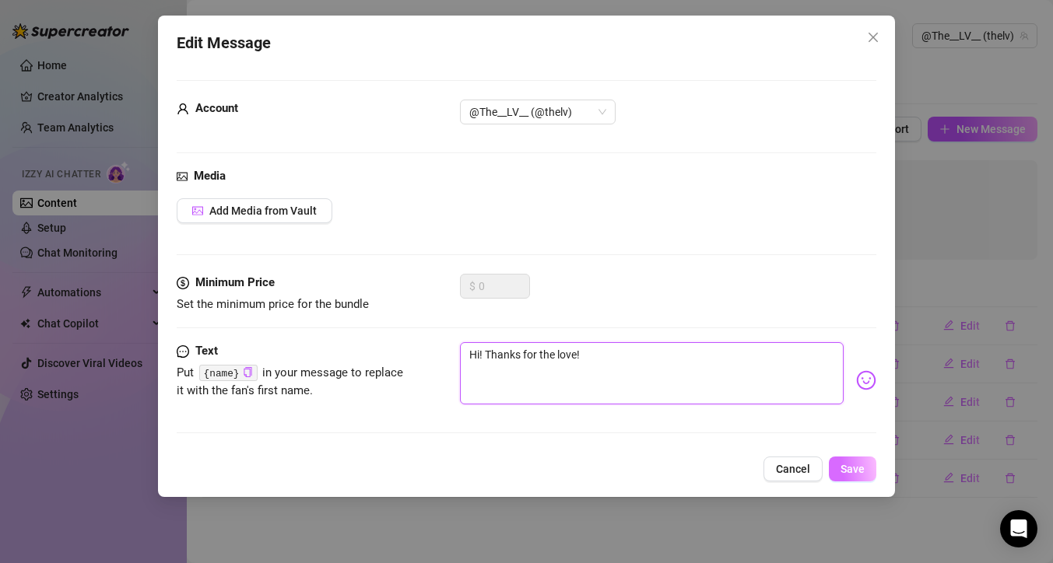
type textarea "Hi! Thanks for the love!"
click at [851, 469] on span "Save" at bounding box center [853, 469] width 24 height 12
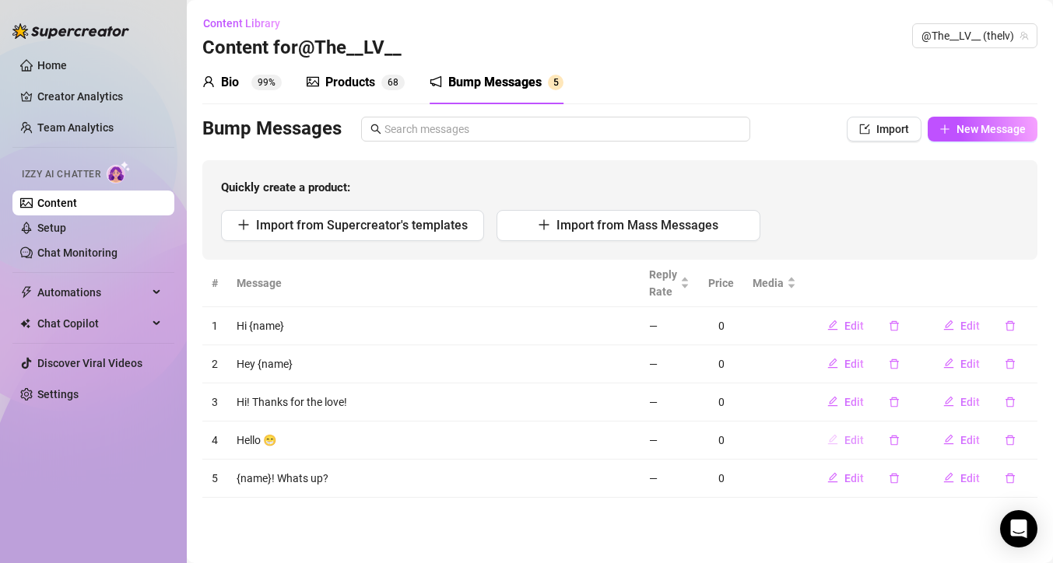
click at [852, 442] on span "Edit" at bounding box center [853, 440] width 19 height 12
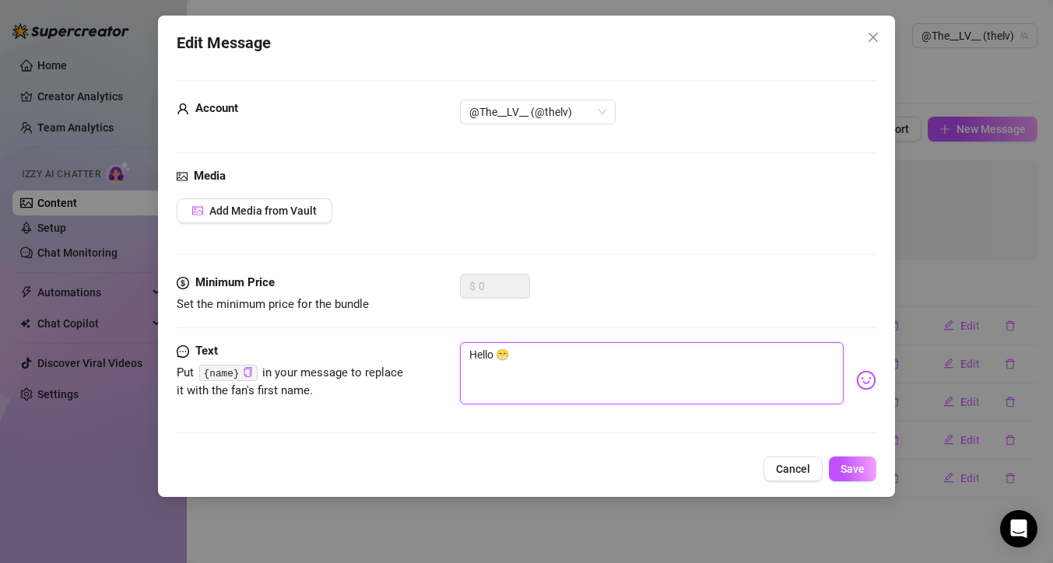
click at [528, 361] on textarea "Hello 😁" at bounding box center [652, 373] width 384 height 62
type textarea "Hello 😁!"
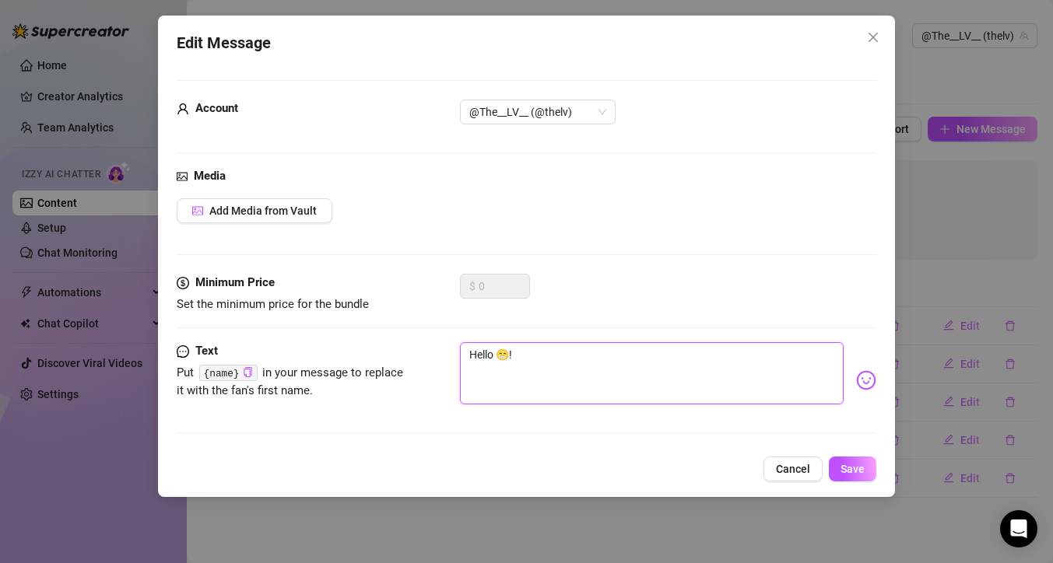
type textarea "Hello 😁! T"
type textarea "Hello 😁! Th"
type textarea "Hello 😁! Tha"
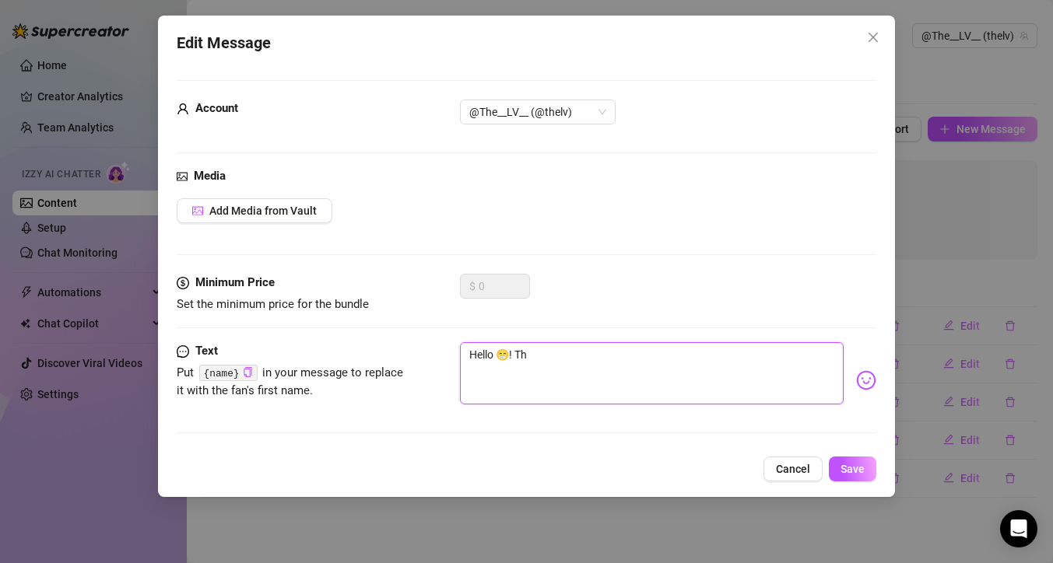
type textarea "Hello 😁! Tha"
type textarea "Hello 😁! Than"
type textarea "Hello 😁! Thank"
type textarea "Hello 😁! Thanks"
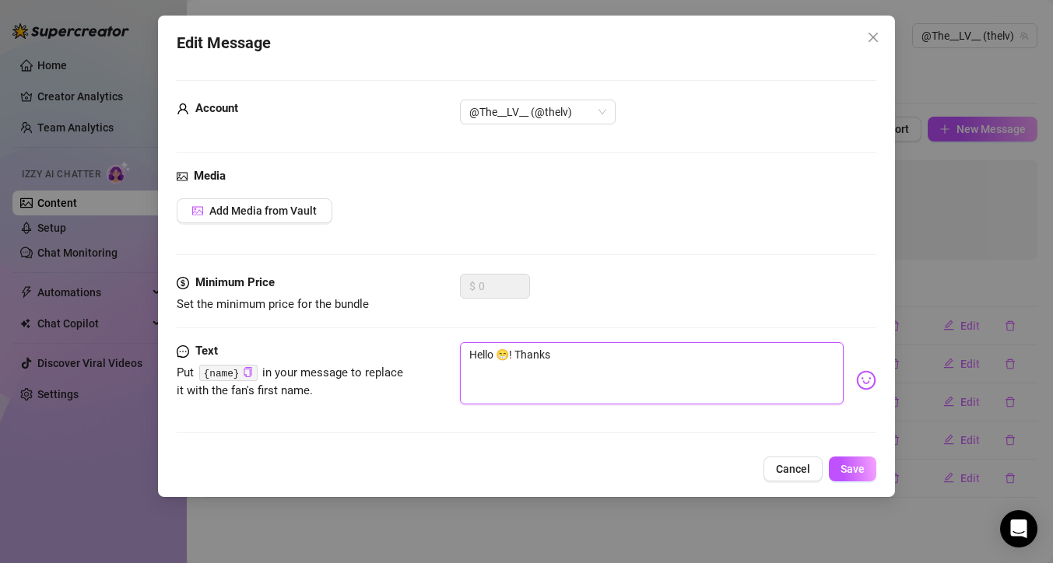
type textarea "Hello 😁! Thanksl"
type textarea "Hello 😁! Thankslk"
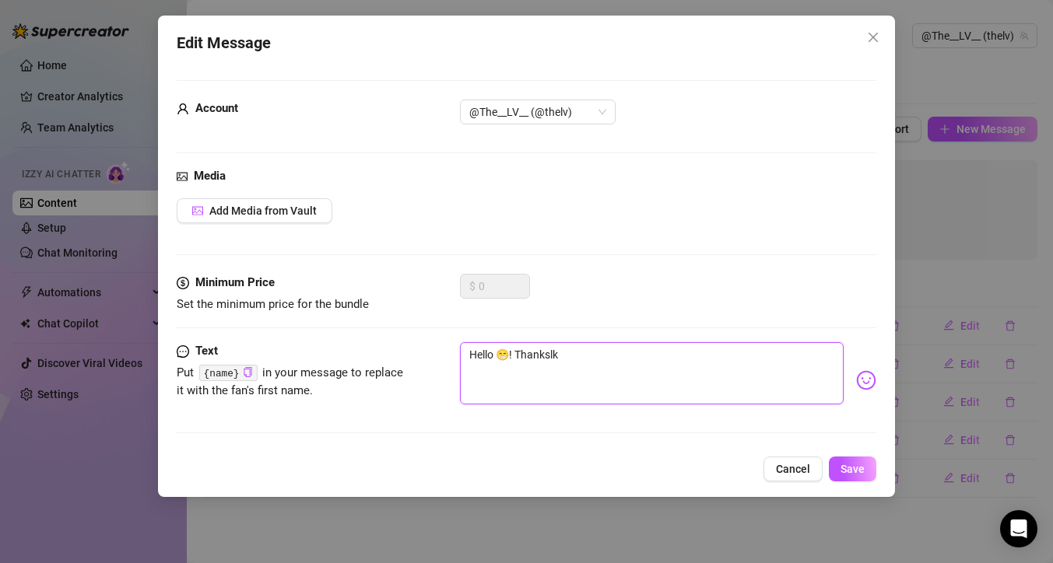
type textarea "Hello 😁! Thankslk"
type textarea "Hello 😁! Thankslk f"
type textarea "Hello 😁! Thankslk fo"
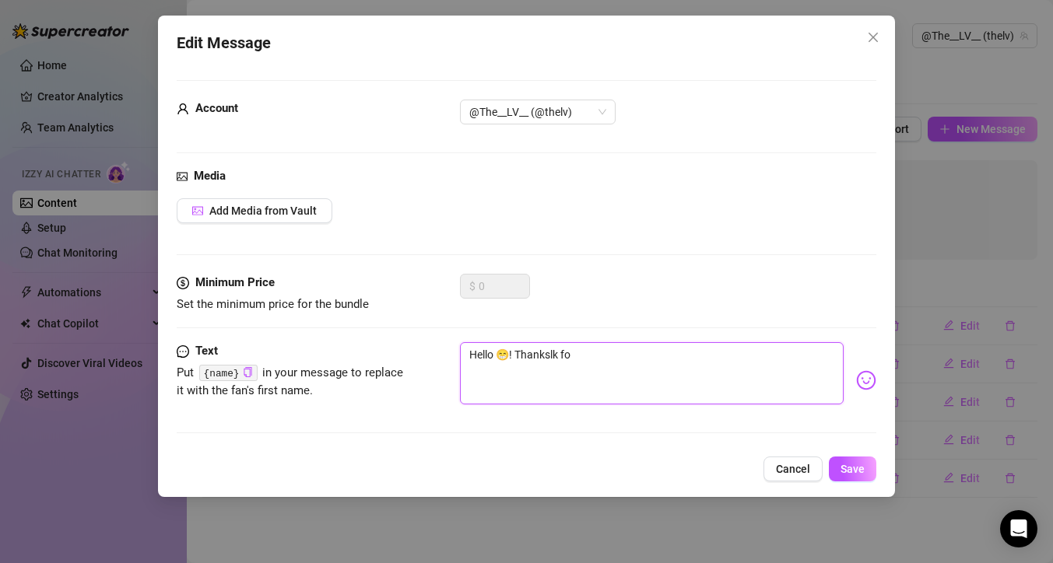
type textarea "Hello 😁! Thankslk f"
type textarea "Hello 😁! Thankslk"
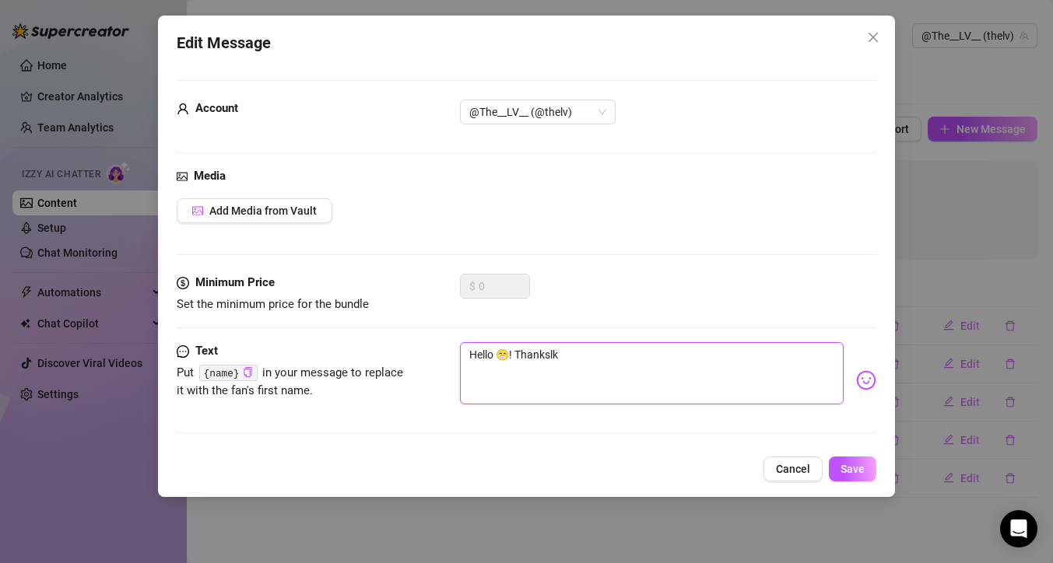
type textarea "Hello 😁! Thankslk"
type textarea "Hello 😁! Thanksl"
type textarea "Hello 😁! Thanks"
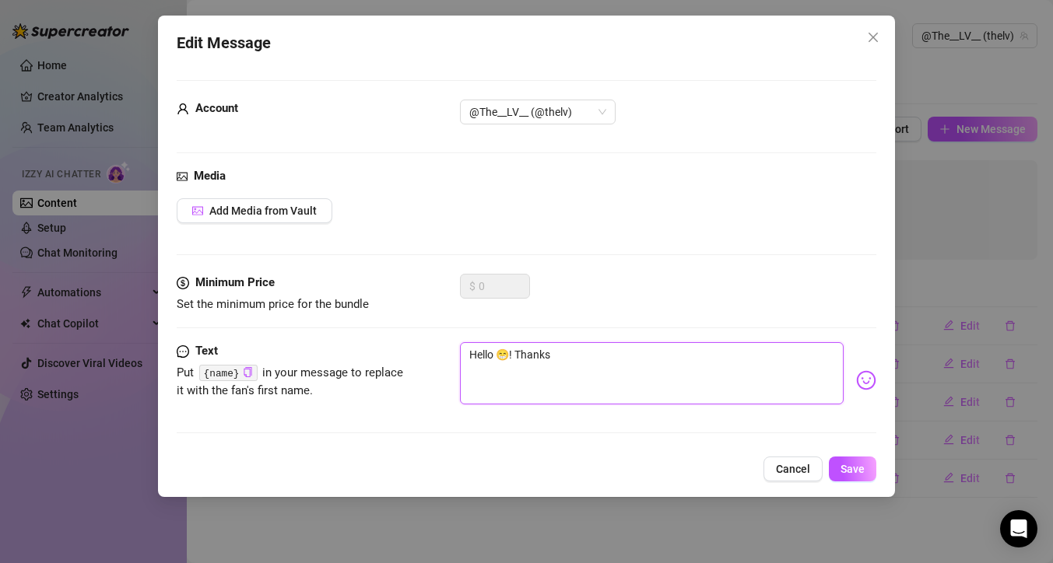
type textarea "Hello 😁! Thanks"
type textarea "Hello 😁! Thanks t"
type textarea "Hello 😁! Thanks th"
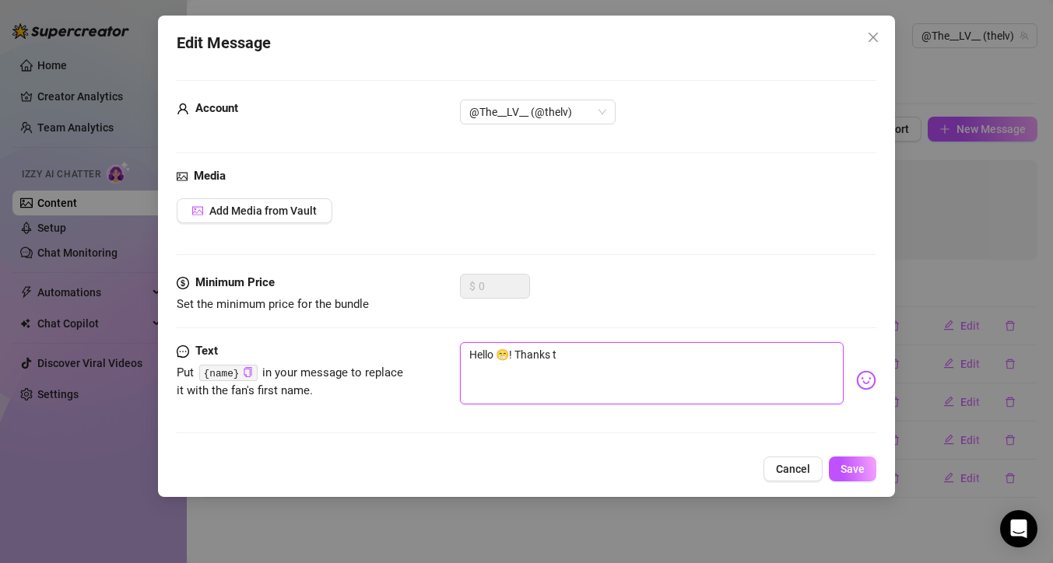
type textarea "Hello 😁! Thanks th"
type textarea "Hello 😁! Thanks t"
type textarea "Hello 😁! Thanks"
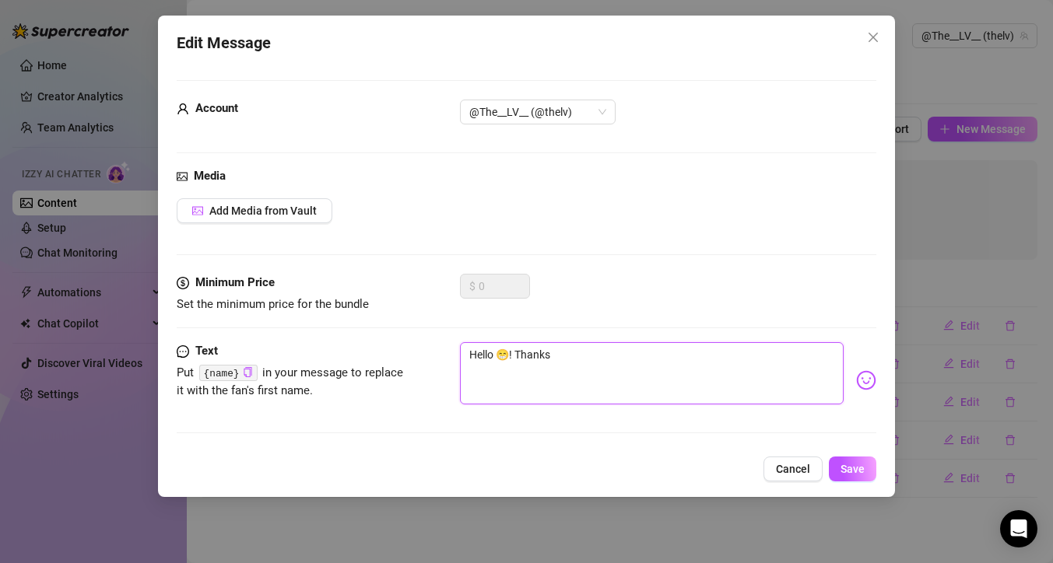
type textarea "Hello 😁! Thanks f"
type textarea "Hello 😁! Thanks fo"
type textarea "Hello 😁! Thanks for"
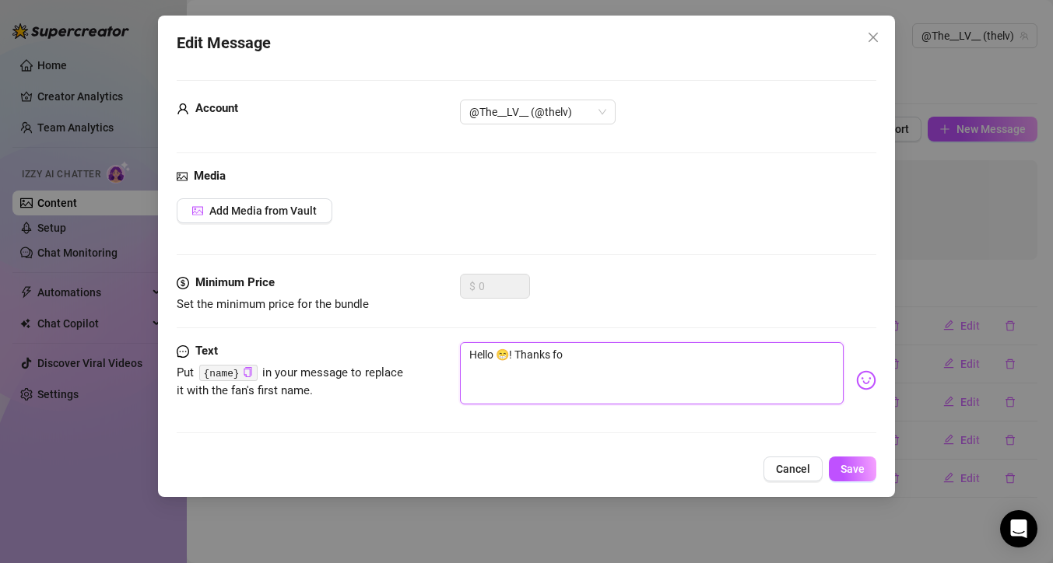
type textarea "Hello 😁! Thanks for"
type textarea "Hello 😁! Thanks fore"
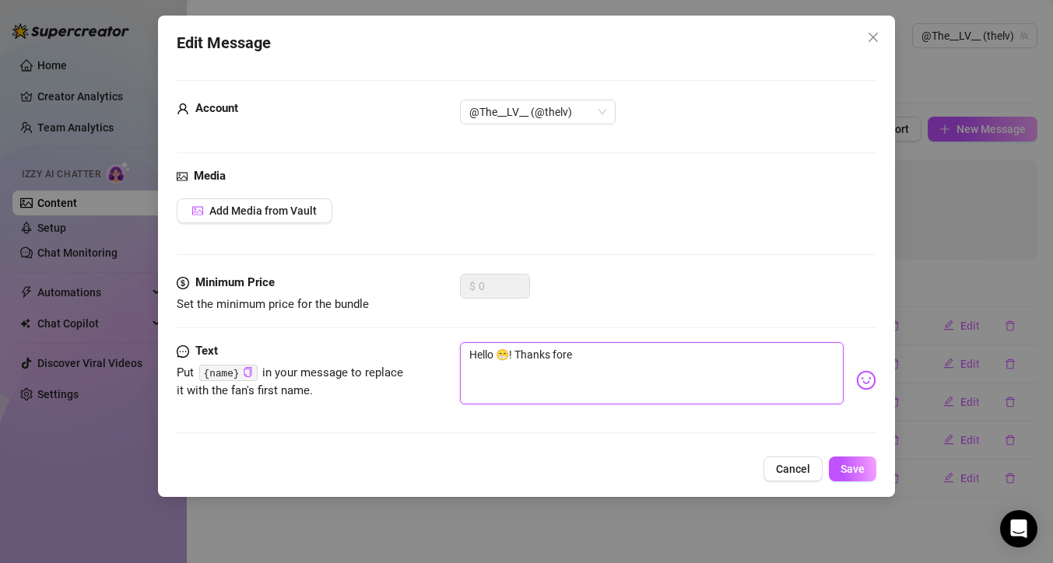
type textarea "Hello 😁! Thanks fore t"
type textarea "Hello 😁! Thanks fore"
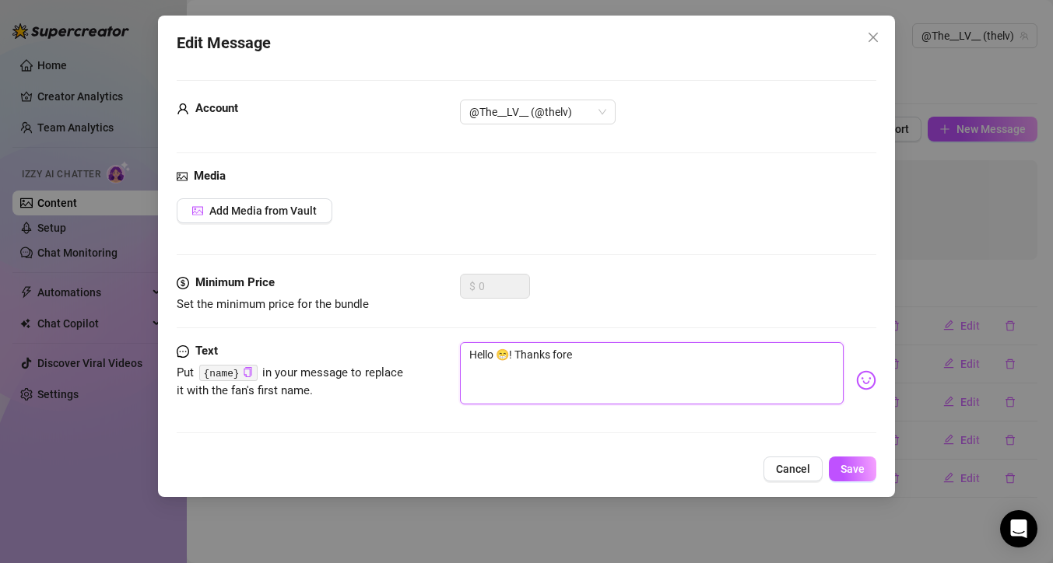
type textarea "Hello 😁! Thanks fore"
type textarea "Hello 😁! Thanks for"
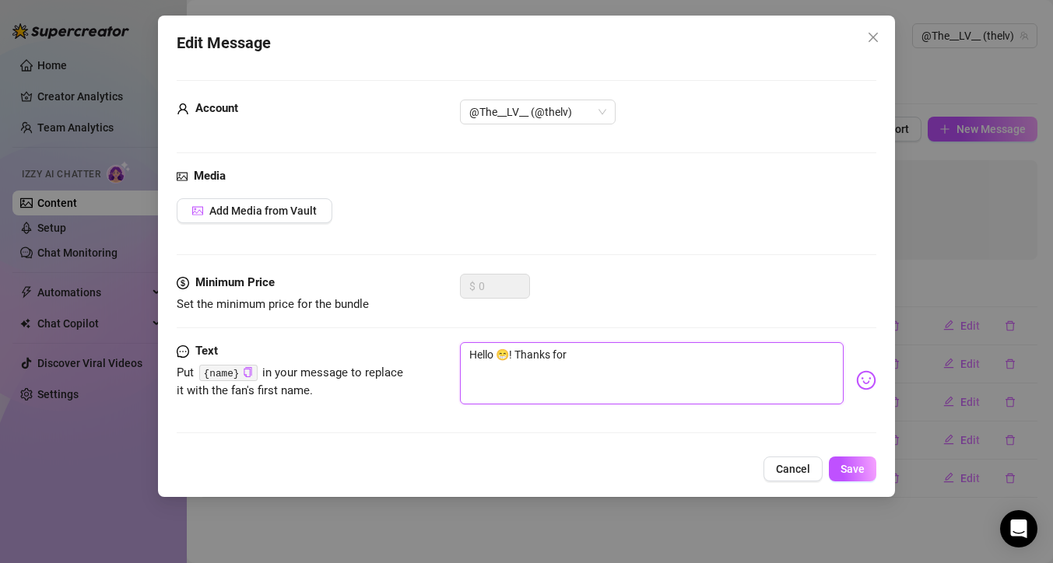
type textarea "Hello 😁! Thanks for t"
type textarea "Hello 😁! Thanks for th"
type textarea "Hello 😁! Thanks for the"
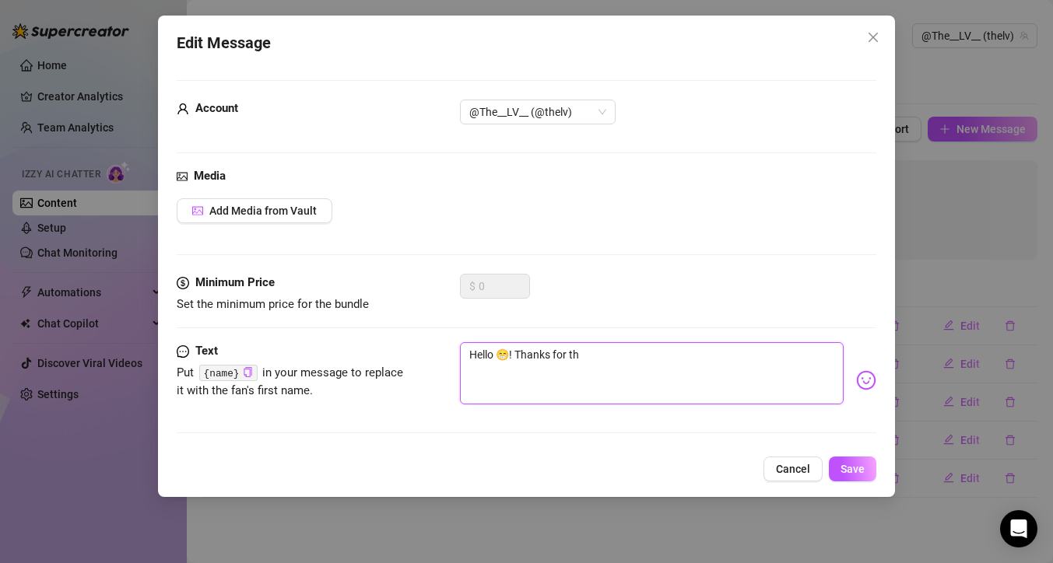
type textarea "Hello 😁! Thanks for the"
type textarea "Hello 😁! Thanks for the l"
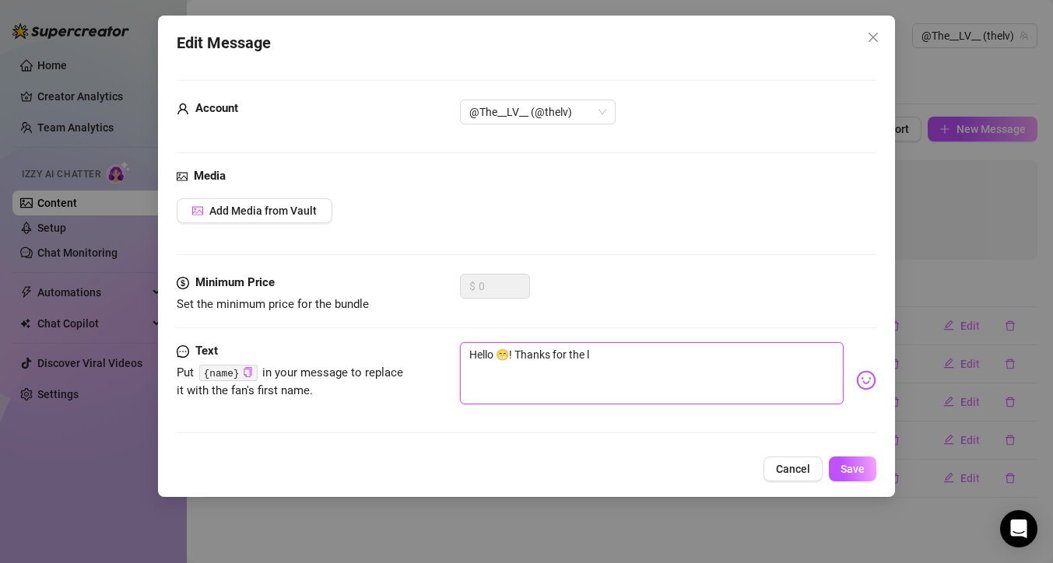
type textarea "Hello 😁! Thanks for the lo"
type textarea "Hello 😁! Thanks for the lov"
type textarea "Hello 😁! Thanks for the love"
type textarea "Hello 😁! Thanks for the love!"
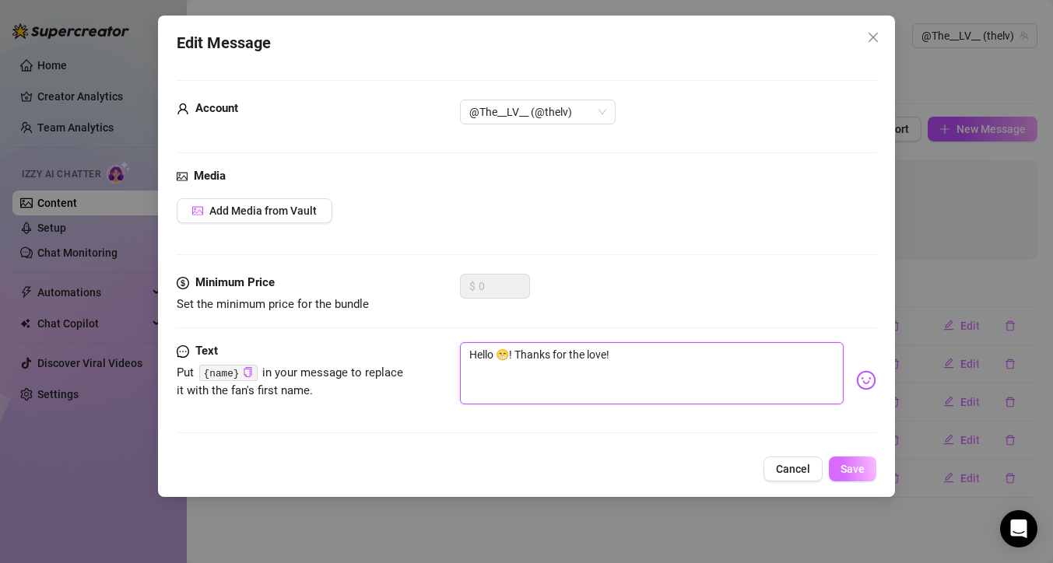
type textarea "Hello 😁! Thanks for the love!"
click at [841, 463] on button "Save" at bounding box center [852, 469] width 47 height 25
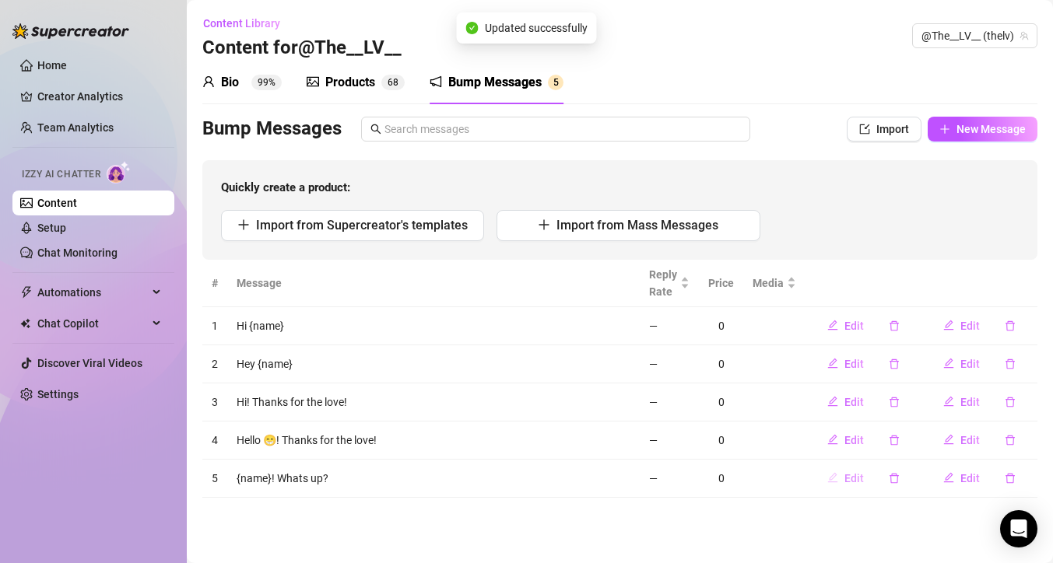
click at [859, 480] on span "Edit" at bounding box center [853, 478] width 19 height 12
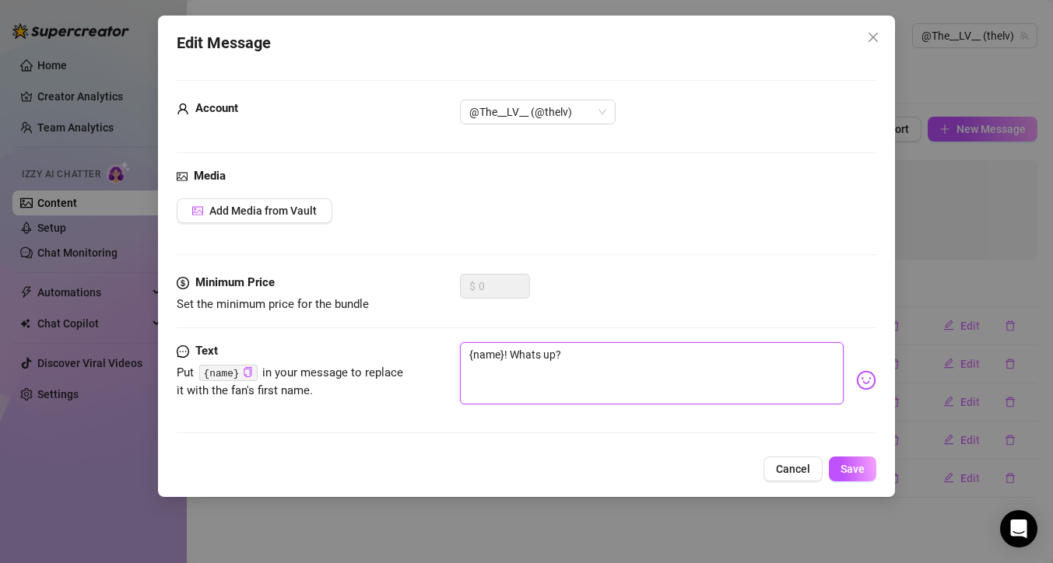
drag, startPoint x: 568, startPoint y: 360, endPoint x: 508, endPoint y: 360, distance: 59.9
click at [508, 360] on textarea "{name}! Whats up?" at bounding box center [652, 373] width 384 height 62
type textarea "{name}!"
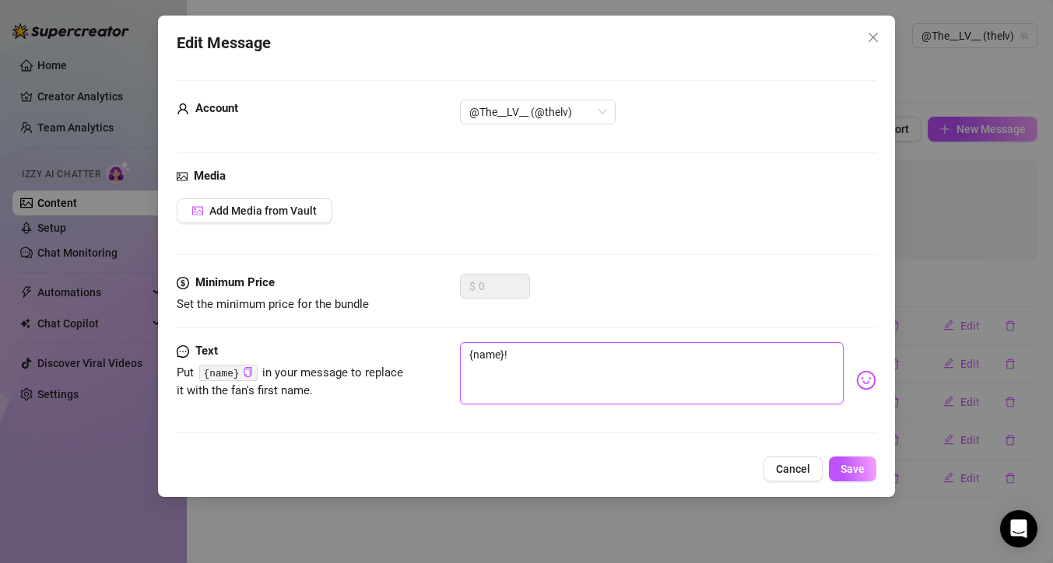
type textarea "{name}!"
type textarea "{name}"
type textarea "{name"
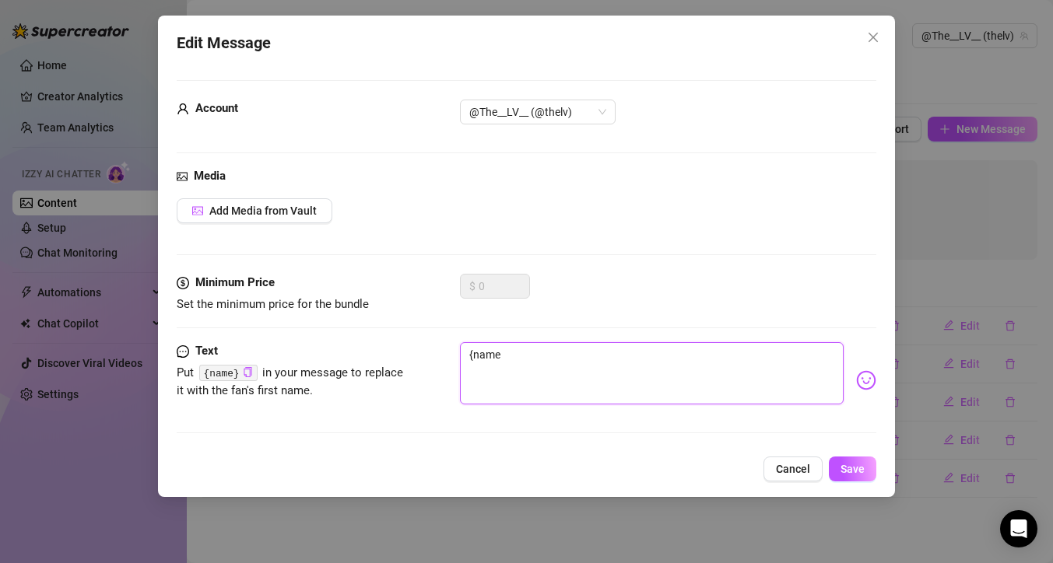
type textarea "{nam"
type textarea "{na"
type textarea "{n"
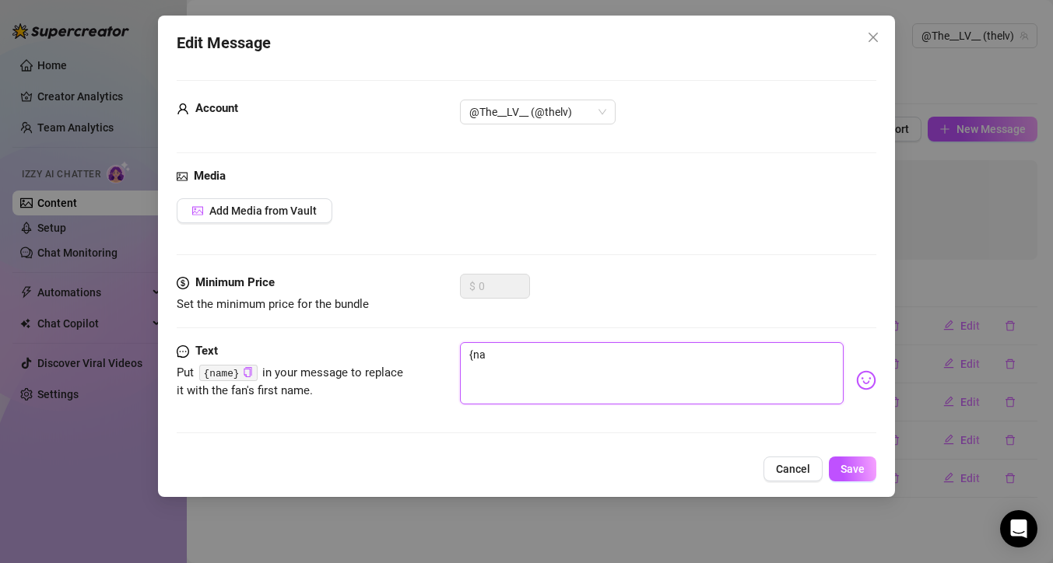
type textarea "{n"
type textarea "{"
type textarea "Type your message here..."
type textarea "T"
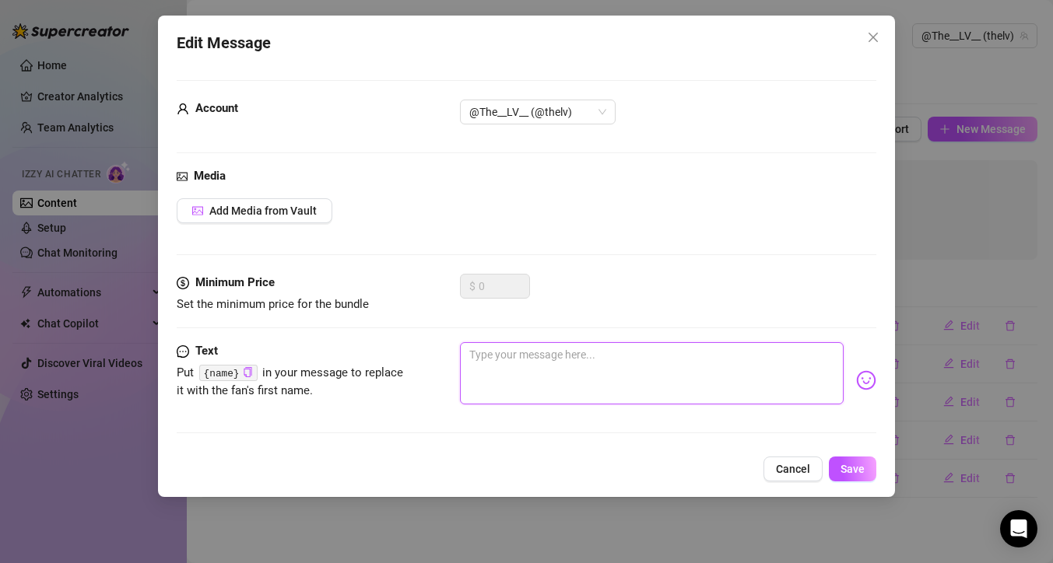
type textarea "T"
type textarea "Th"
type textarea "Tha"
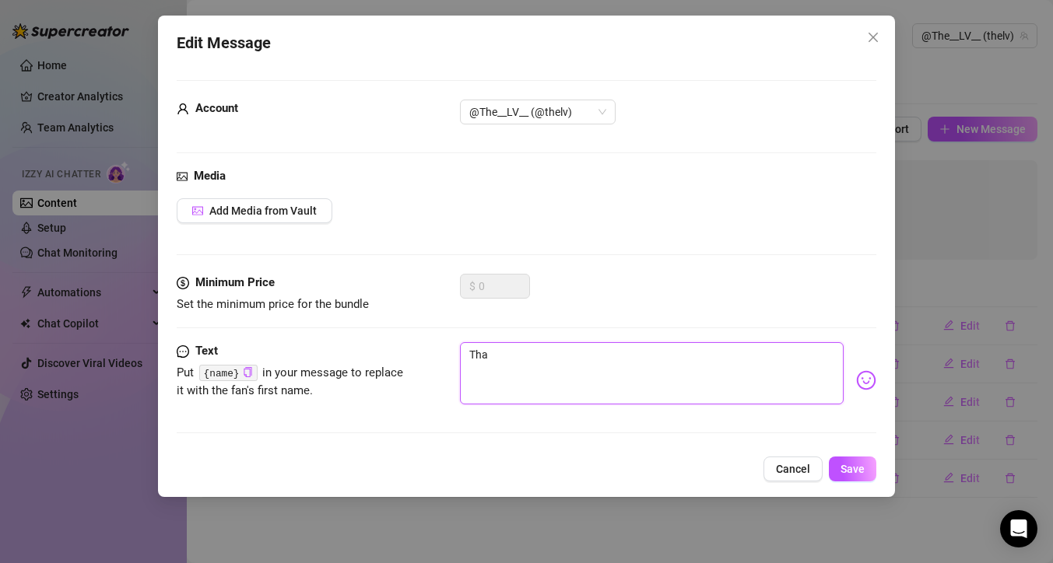
type textarea "Than"
type textarea "Thans"
type textarea "Thansk"
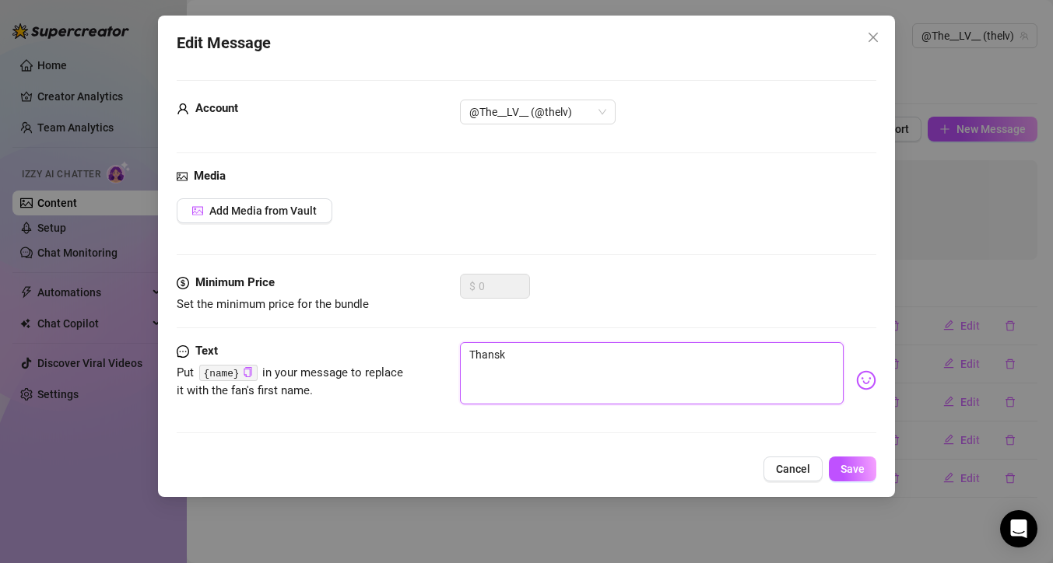
type textarea "Thansk"
type textarea "Thansk s"
type textarea "Thansk"
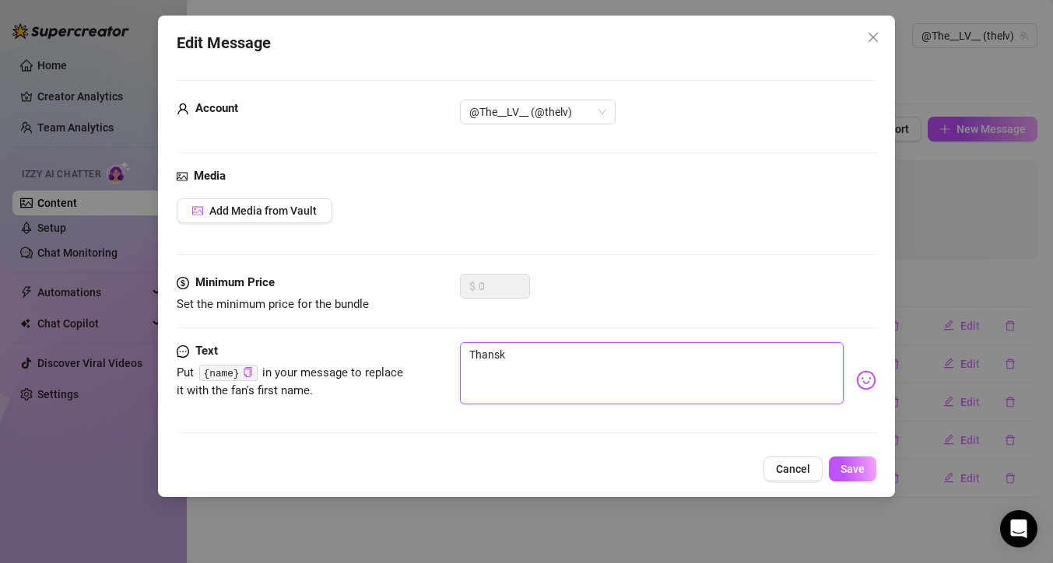
type textarea "Thansk"
type textarea "Thans"
type textarea "Than"
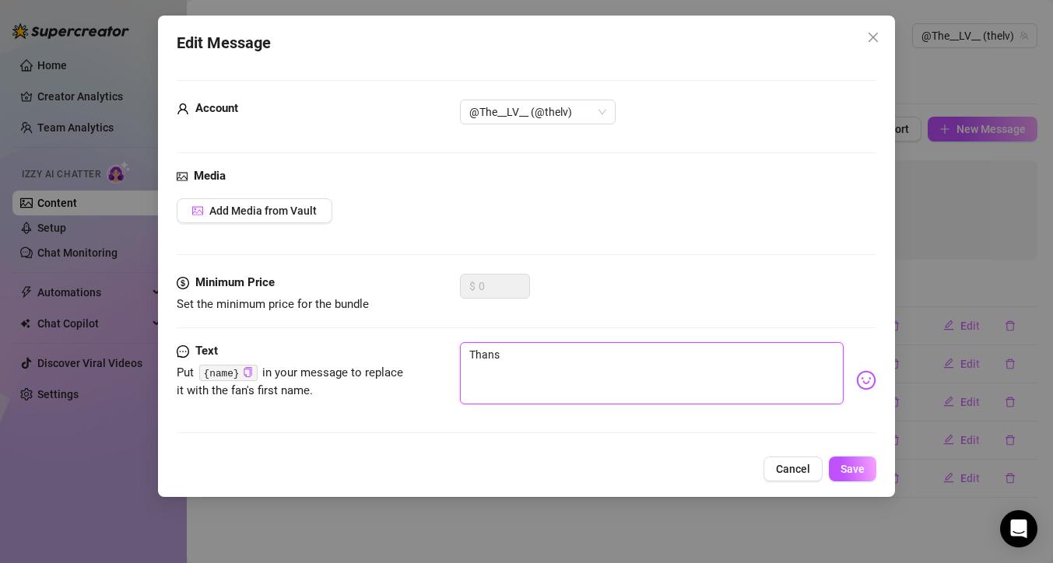
type textarea "Than"
type textarea "Thank"
type textarea "Thanks"
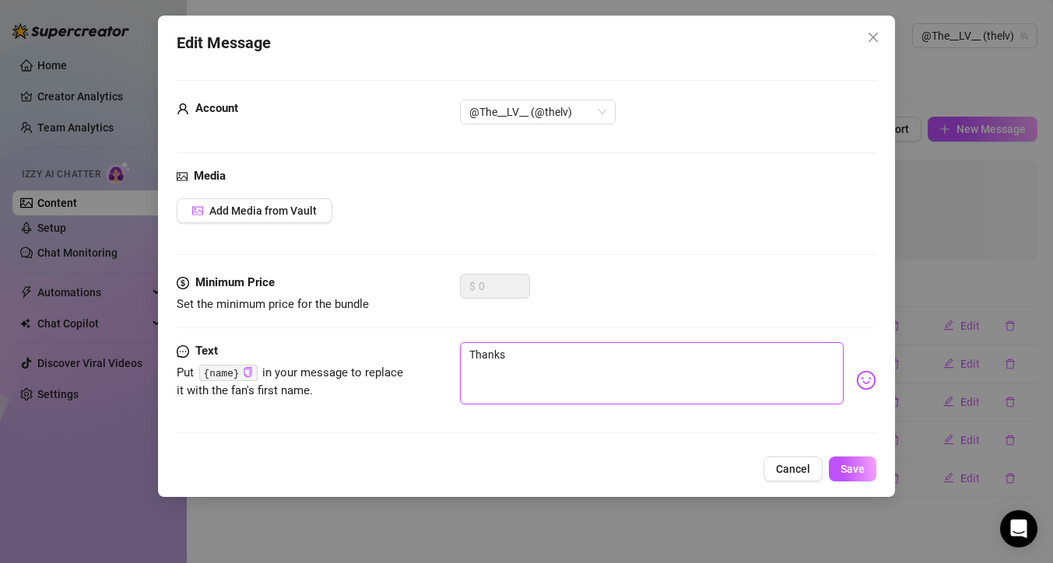
type textarea "Thanks"
type textarea "Thanks f"
type textarea "Thanks fo"
type textarea "Thanks for"
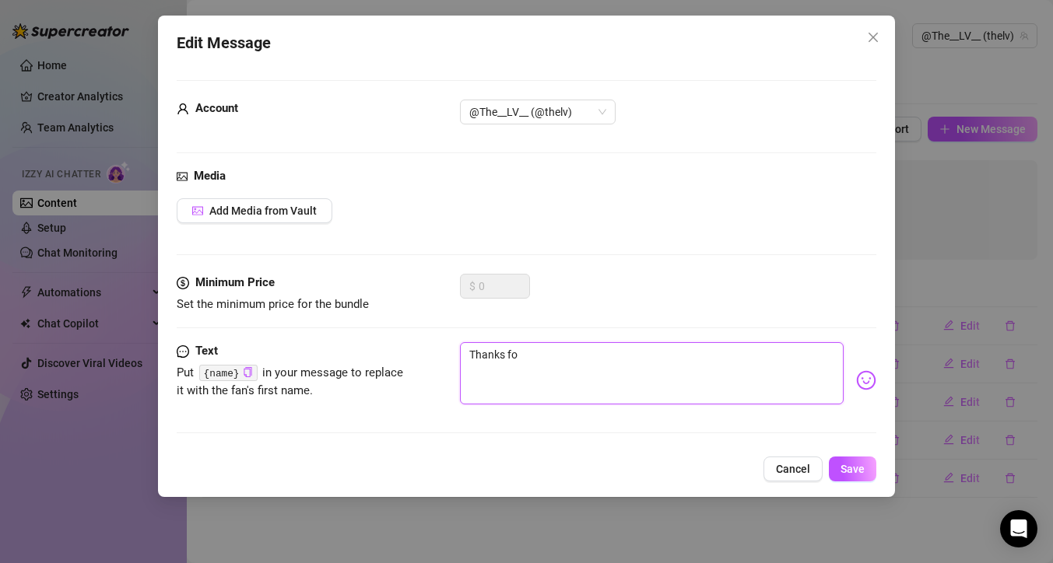
type textarea "Thanks for"
type textarea "Thanks for t"
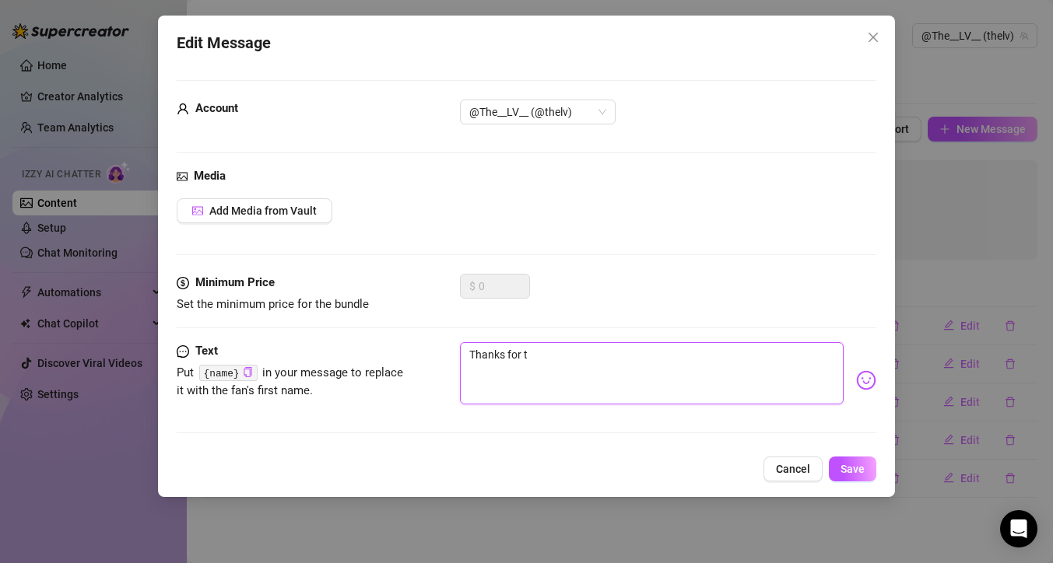
type textarea "Thanks for th"
type textarea "Thanks for thw"
type textarea "Thanks for thwe"
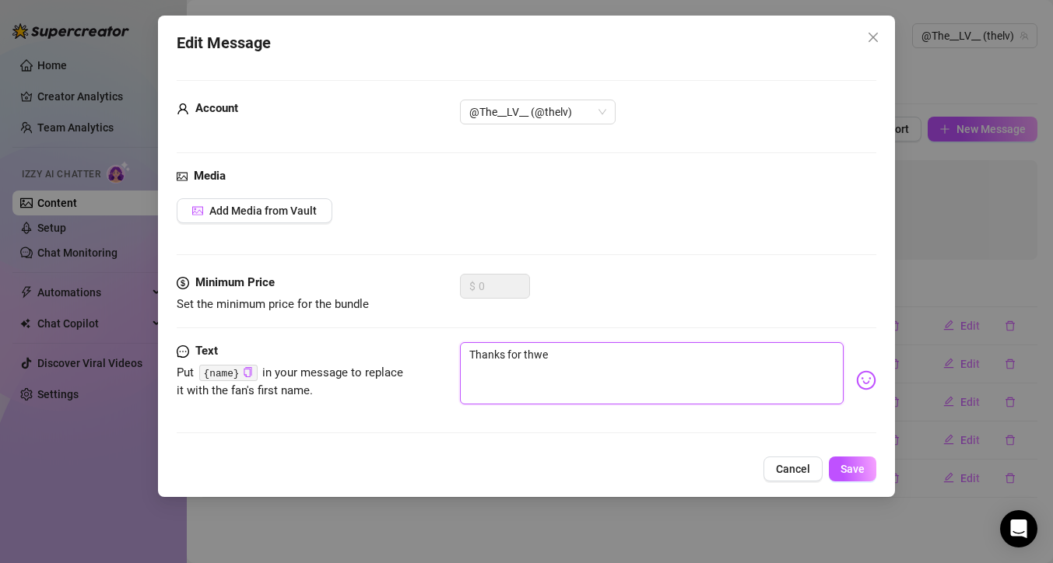
type textarea "Thanks for thwe"
type textarea "Thanks for thwe="
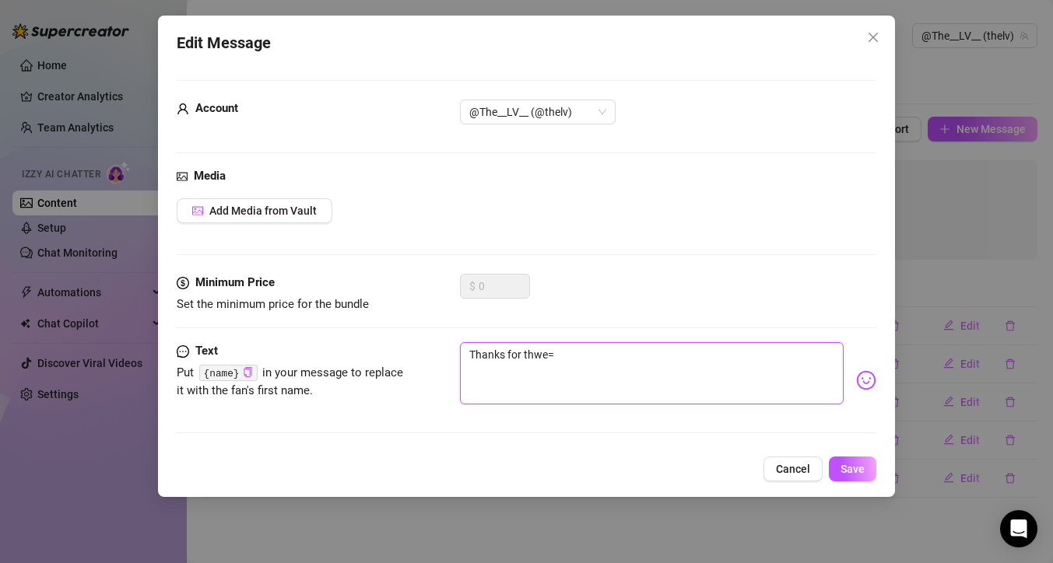
type textarea "Thanks for thwe"
type textarea "Thanks for thw"
type textarea "Thanks for th"
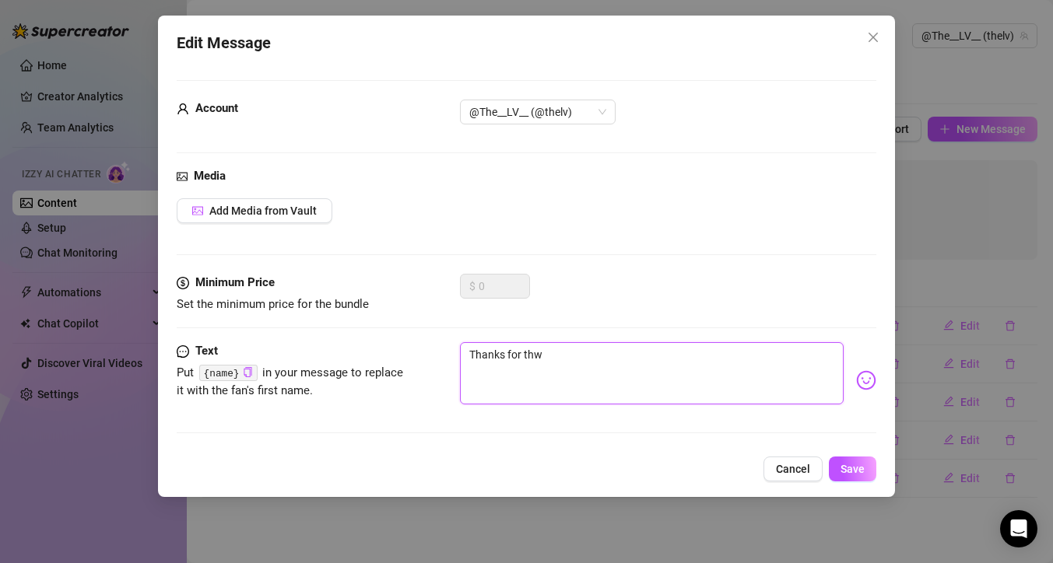
type textarea "Thanks for th"
type textarea "Thanks for the"
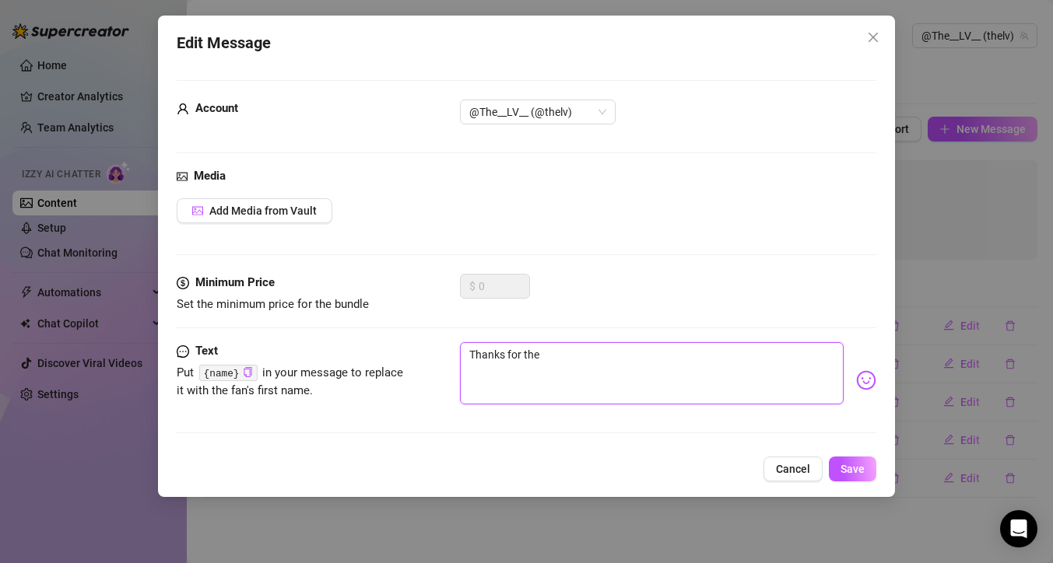
type textarea "Thanks for the l"
type textarea "Thanks for the lo"
click at [855, 470] on span "Save" at bounding box center [853, 469] width 24 height 12
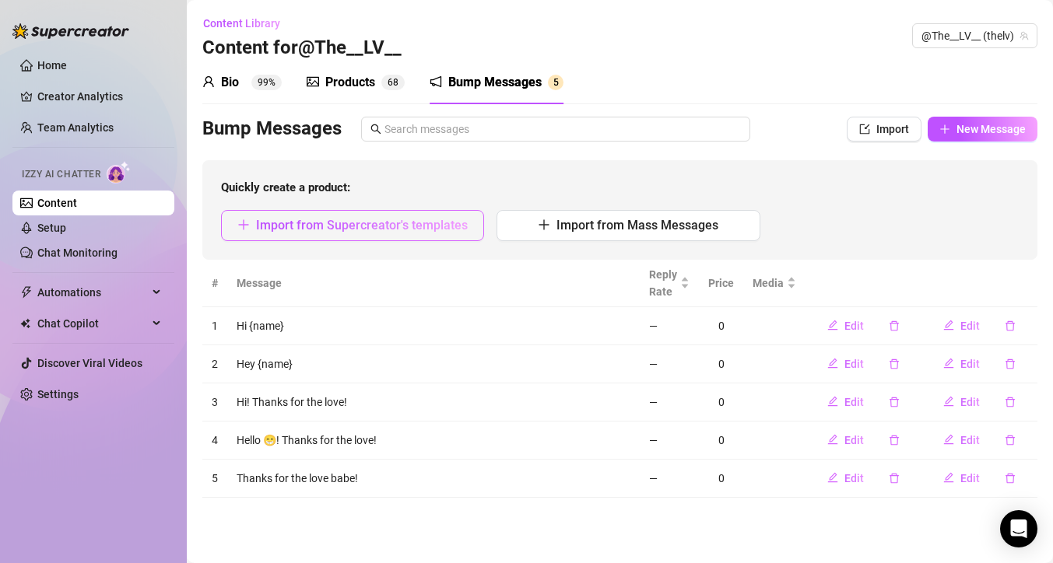
click at [356, 234] on button "Import from Supercreator's templates" at bounding box center [352, 225] width 263 height 31
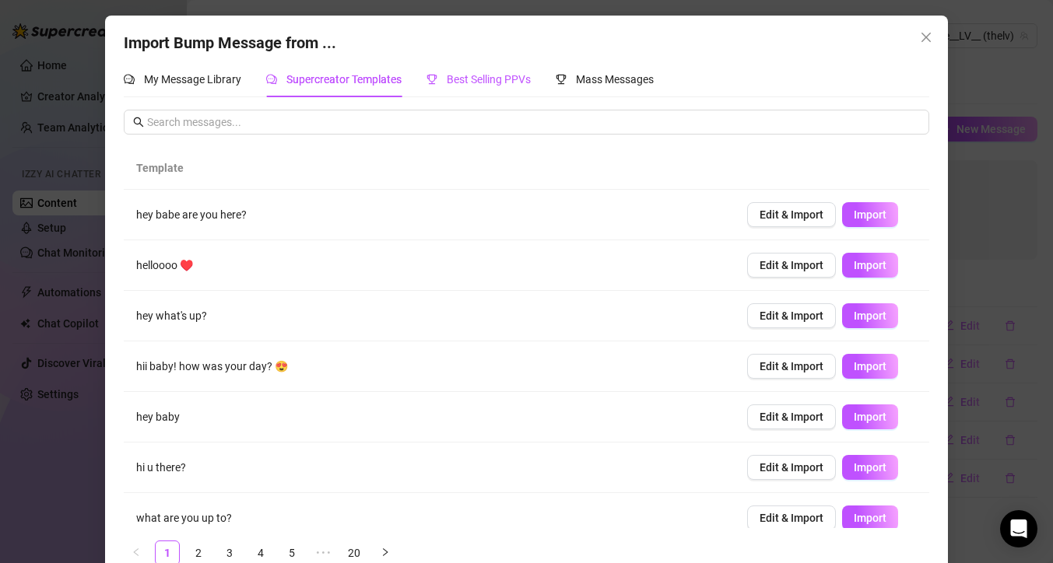
click at [494, 77] on span "Best Selling PPVs" at bounding box center [489, 79] width 84 height 12
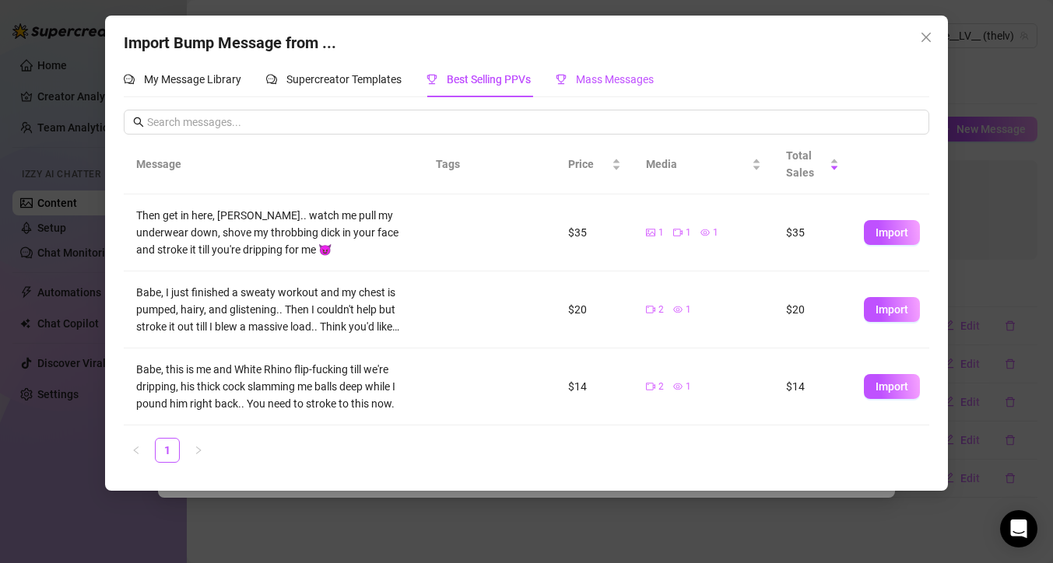
click at [613, 84] on span "Mass Messages" at bounding box center [615, 79] width 78 height 12
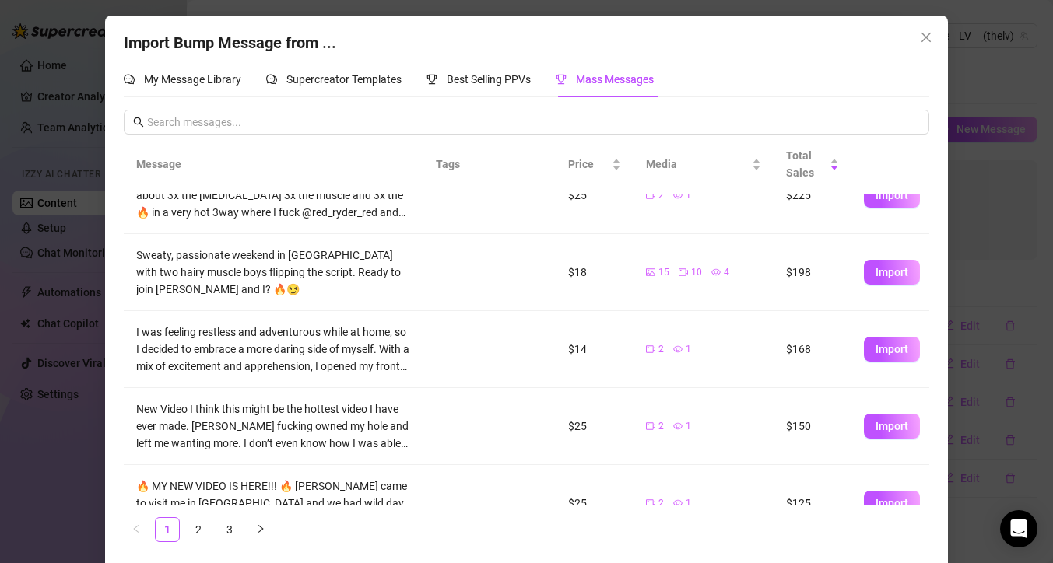
scroll to position [434, 0]
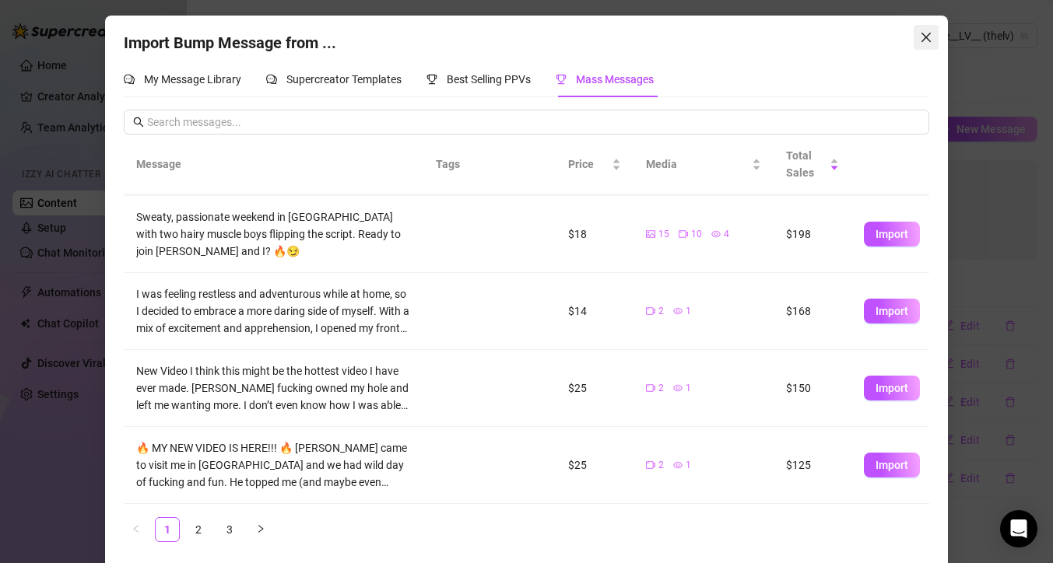
click at [925, 38] on icon "close" at bounding box center [925, 37] width 9 height 9
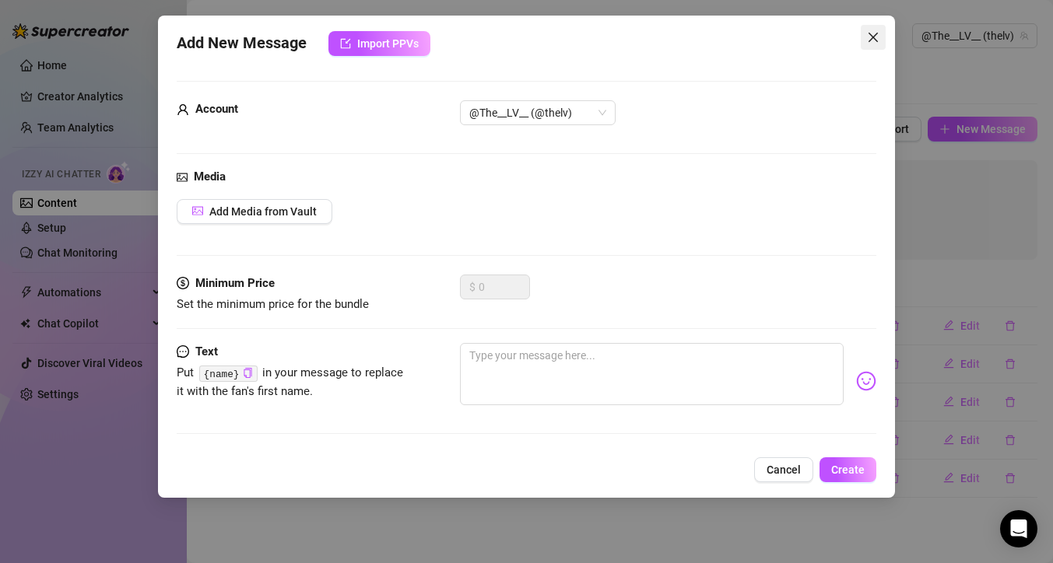
click at [873, 40] on icon "close" at bounding box center [873, 37] width 12 height 12
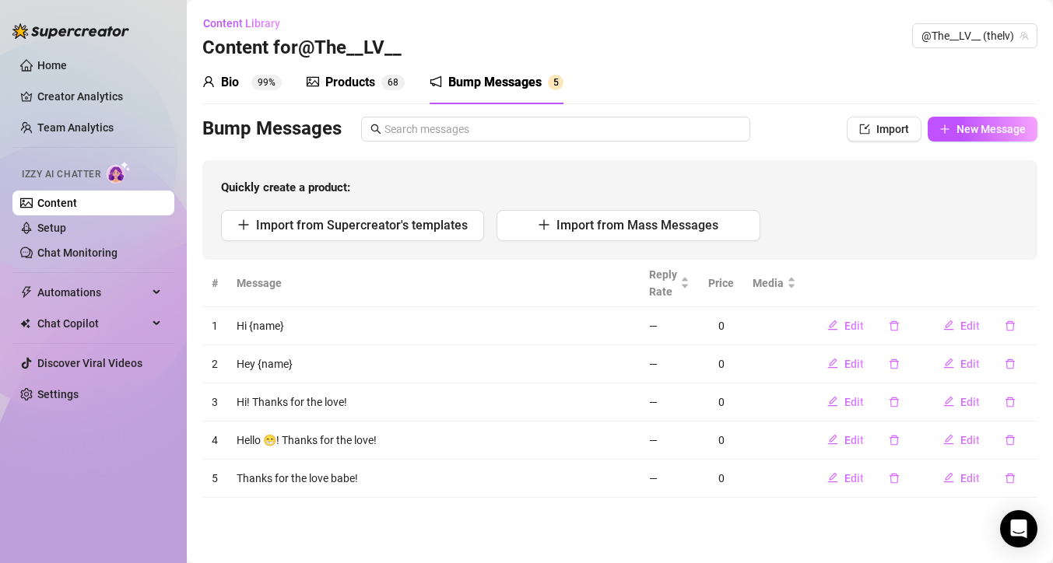
click at [240, 88] on div "Bio 99%" at bounding box center [241, 82] width 79 height 19
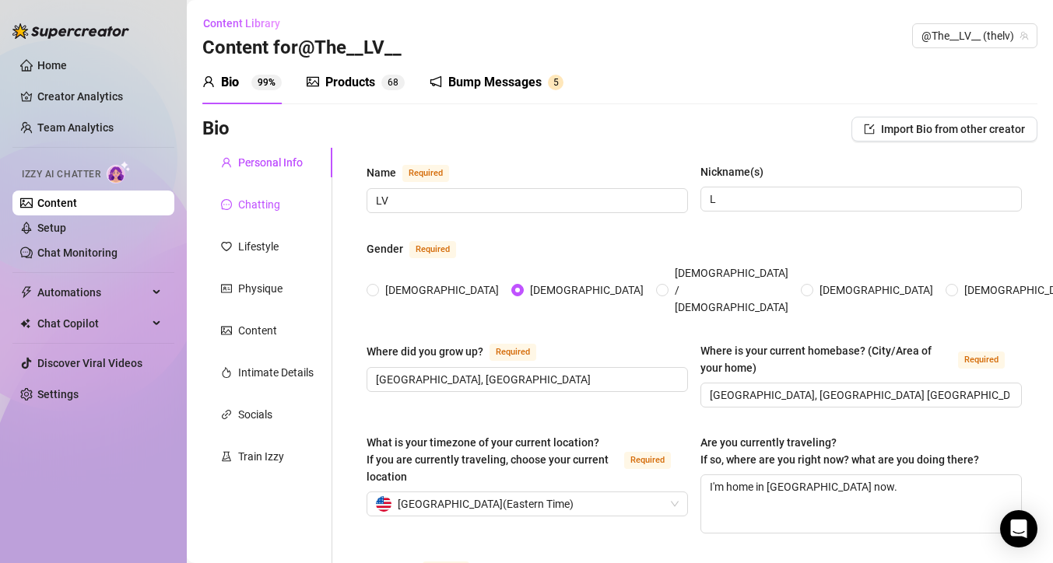
click at [269, 206] on div "Chatting" at bounding box center [259, 204] width 42 height 17
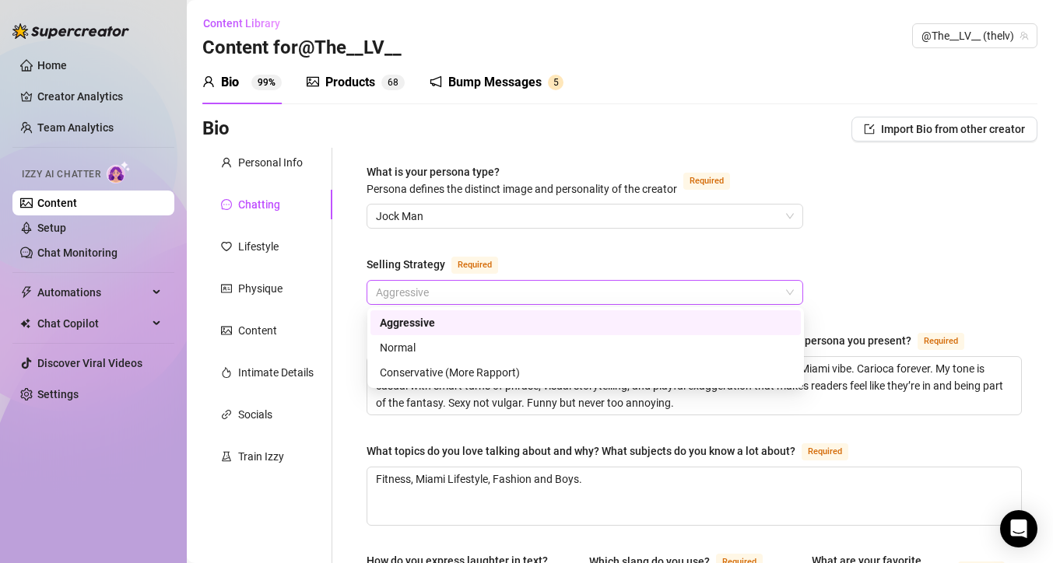
click at [437, 286] on span "Aggressive" at bounding box center [585, 292] width 418 height 23
click at [430, 342] on div "Normal" at bounding box center [586, 347] width 412 height 17
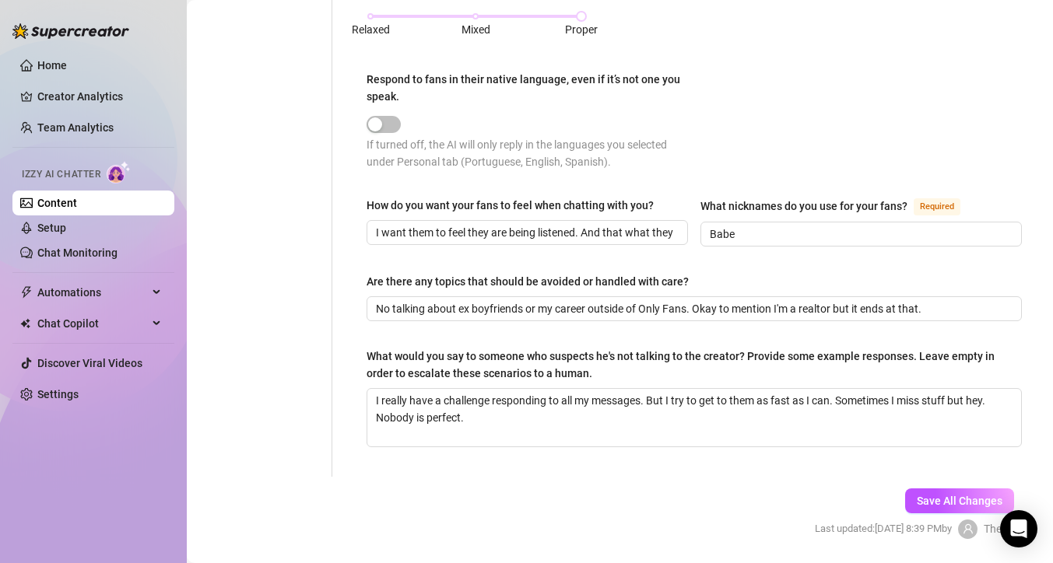
scroll to position [897, 0]
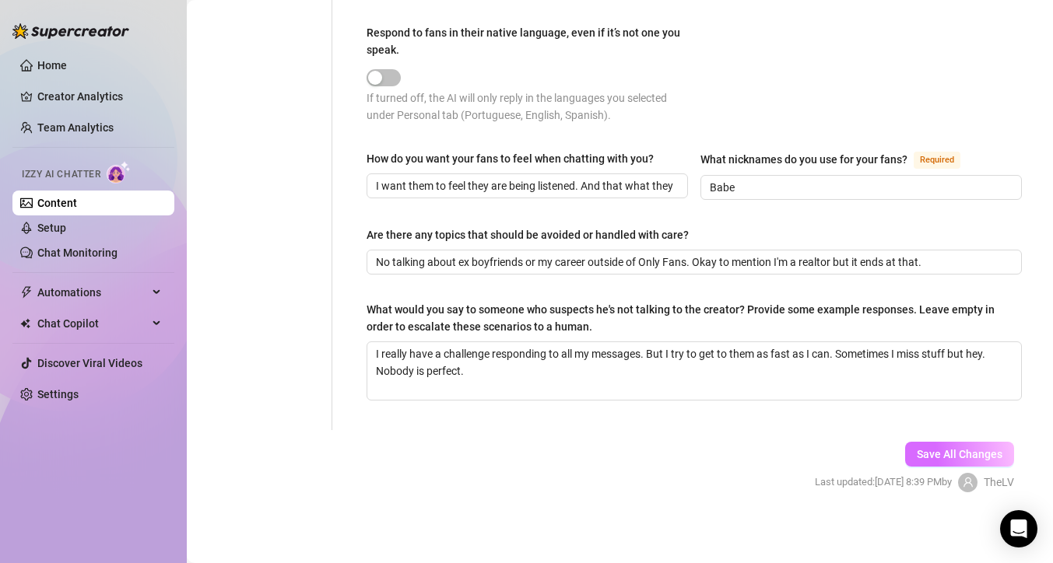
click at [928, 451] on span "Save All Changes" at bounding box center [960, 454] width 86 height 12
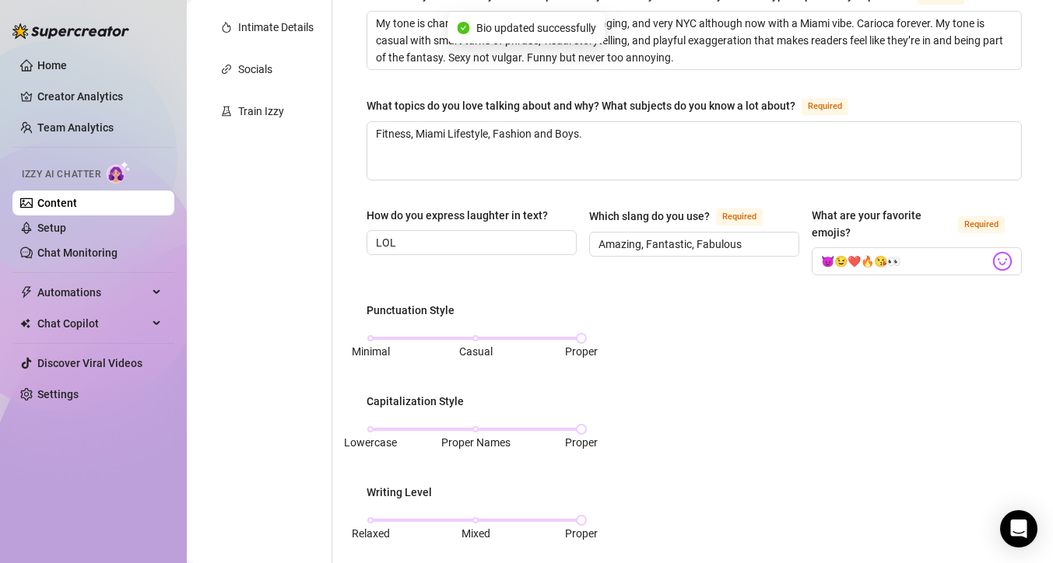
scroll to position [342, 0]
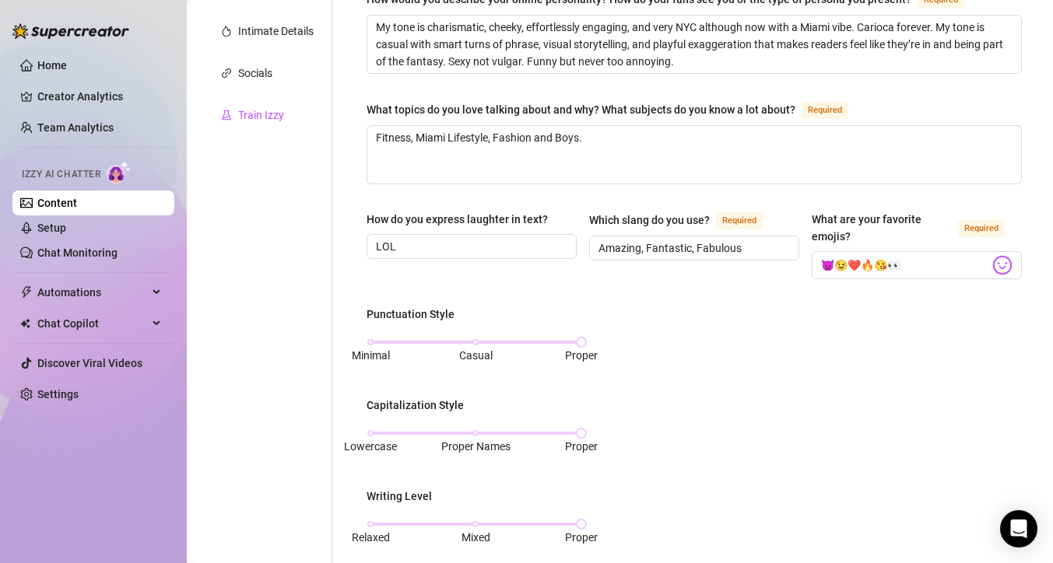
click at [266, 116] on div "Train Izzy" at bounding box center [261, 115] width 46 height 17
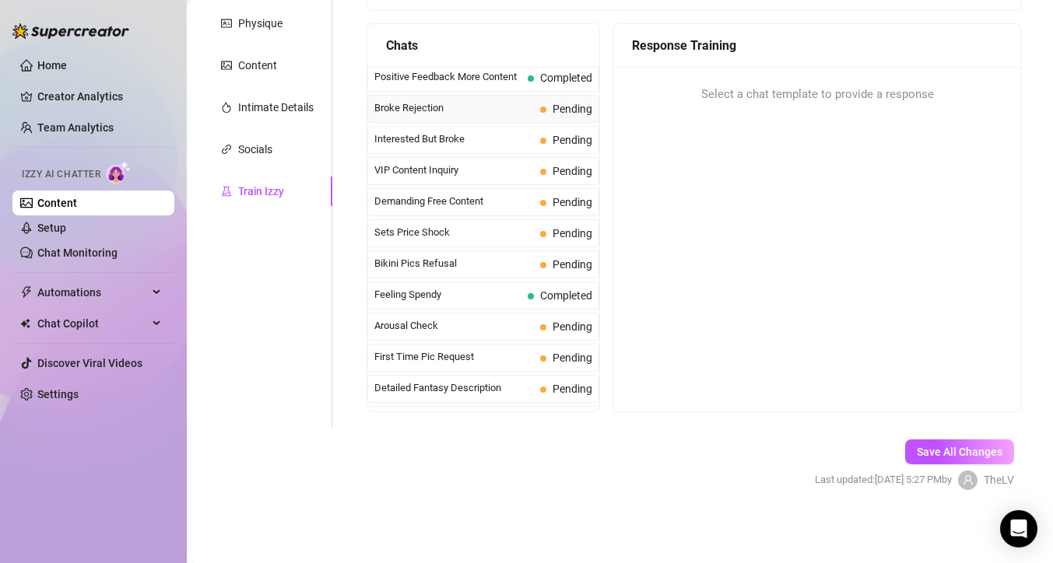
scroll to position [287, 0]
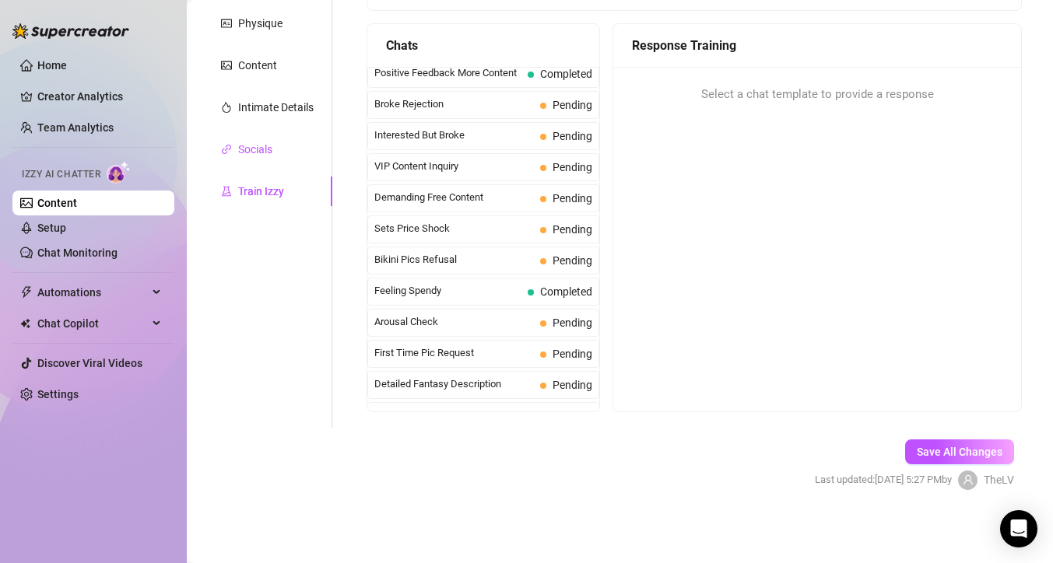
click at [261, 156] on div "Socials" at bounding box center [255, 149] width 34 height 17
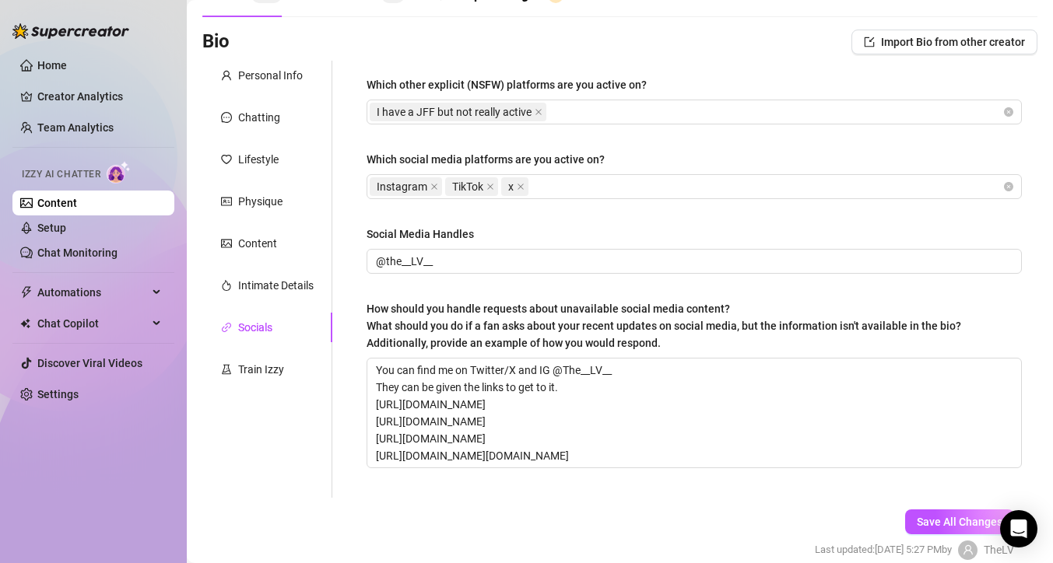
scroll to position [0, 0]
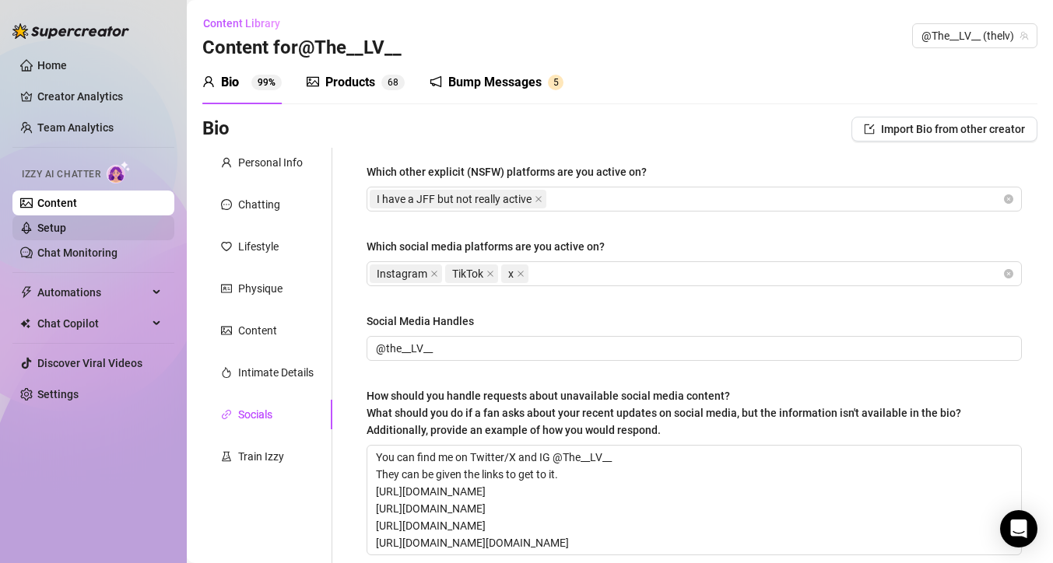
click at [66, 230] on link "Setup" at bounding box center [51, 228] width 29 height 12
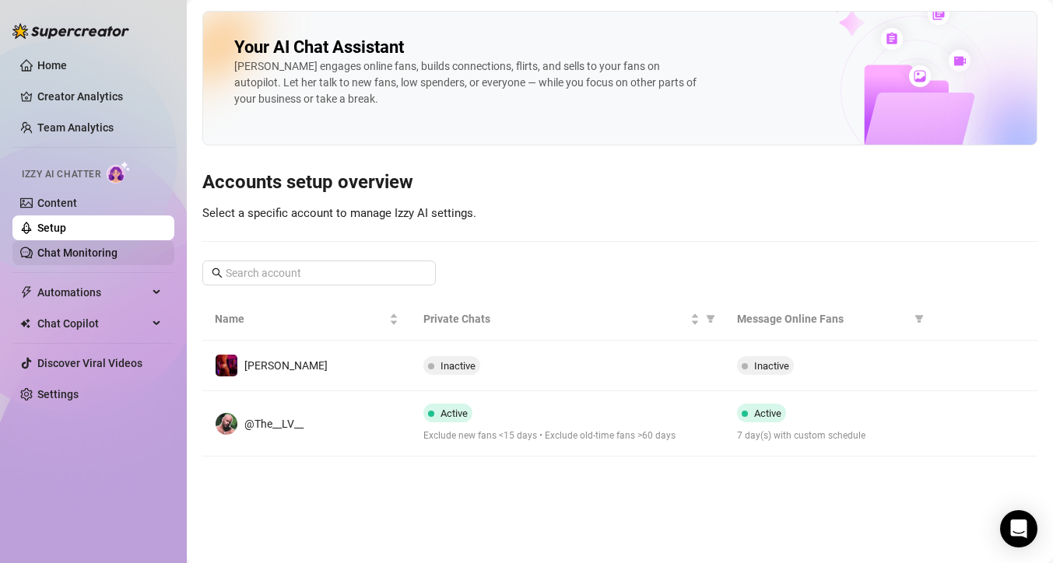
click at [90, 254] on link "Chat Monitoring" at bounding box center [77, 253] width 80 height 12
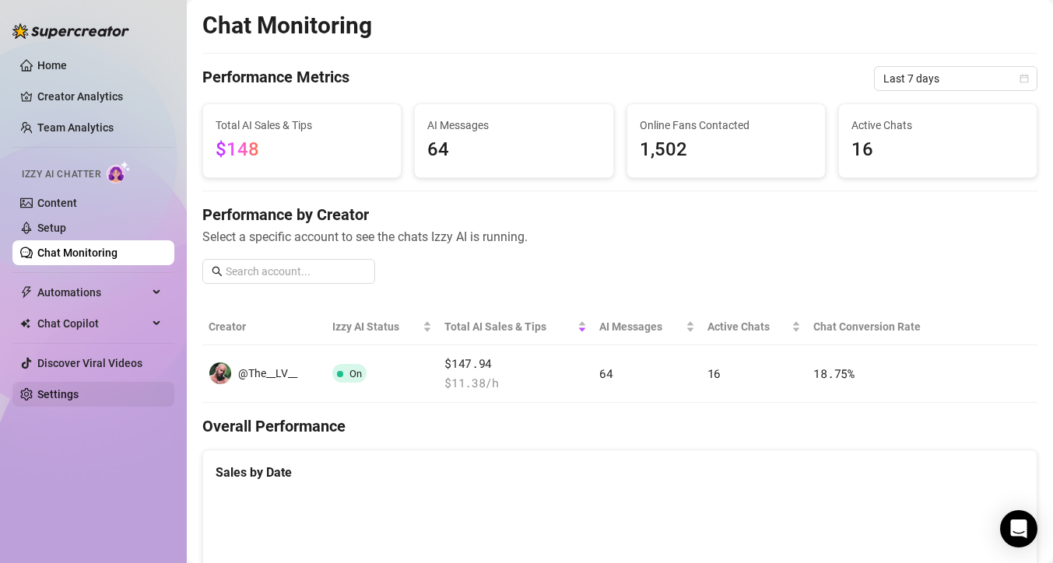
click at [72, 401] on link "Settings" at bounding box center [57, 394] width 41 height 12
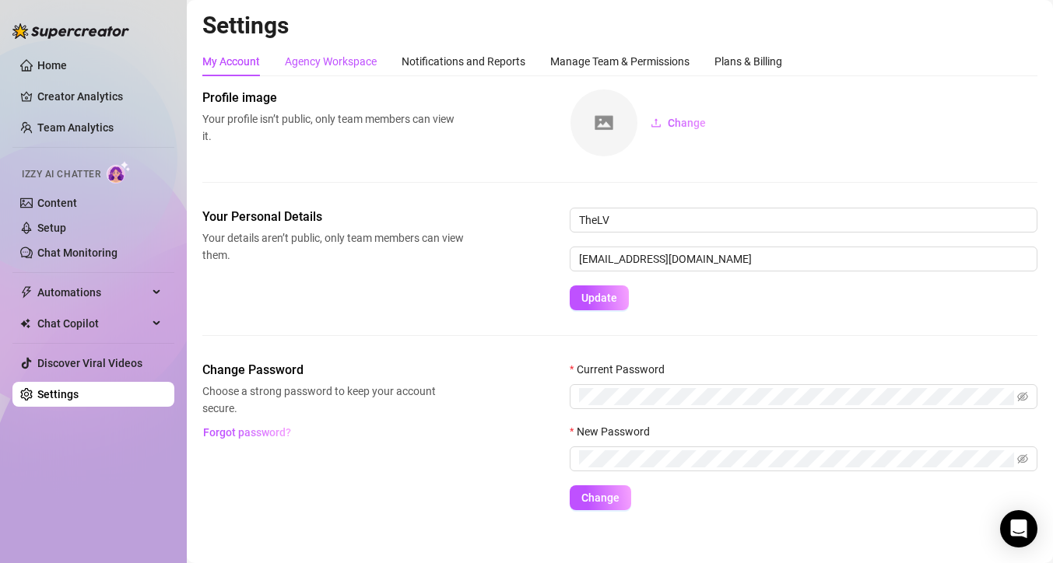
click at [339, 61] on div "Agency Workspace" at bounding box center [331, 61] width 92 height 17
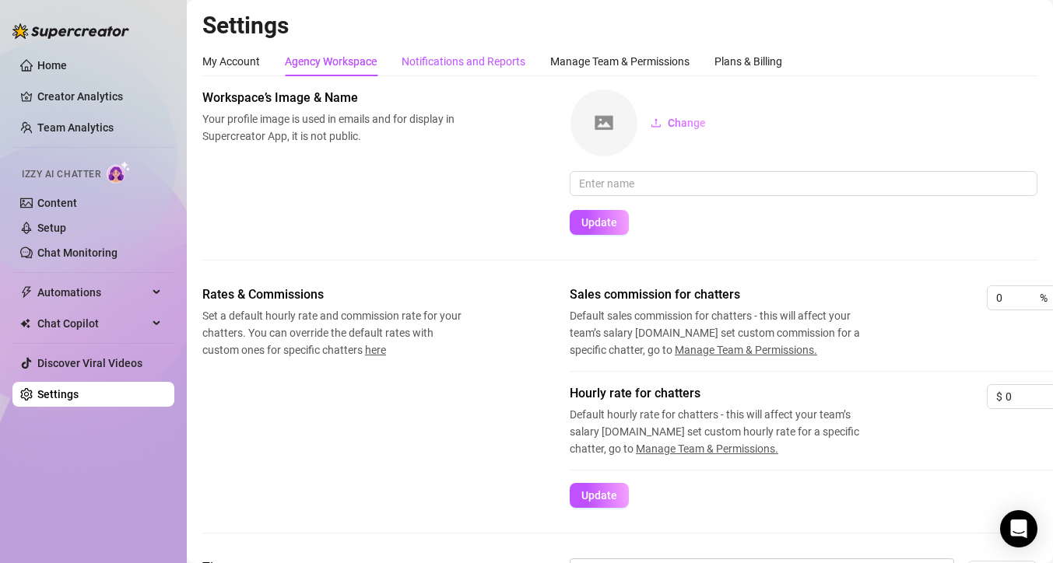
click at [452, 58] on div "Notifications and Reports" at bounding box center [464, 61] width 124 height 17
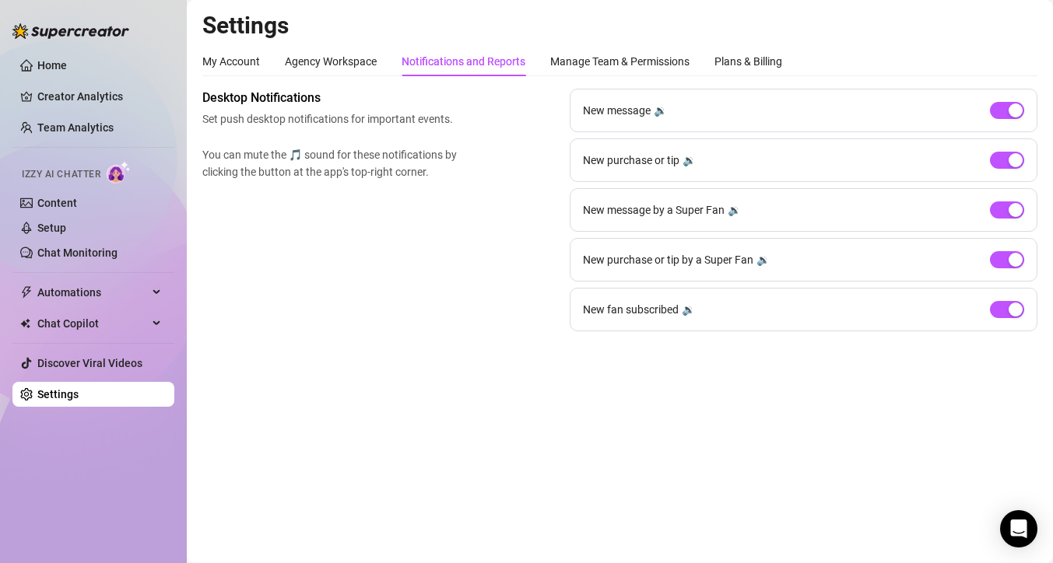
click at [546, 61] on div "My Account Agency Workspace Notifications and Reports Manage Team & Permissions…" at bounding box center [492, 62] width 580 height 30
click at [561, 59] on div "Manage Team & Permissions" at bounding box center [619, 61] width 139 height 17
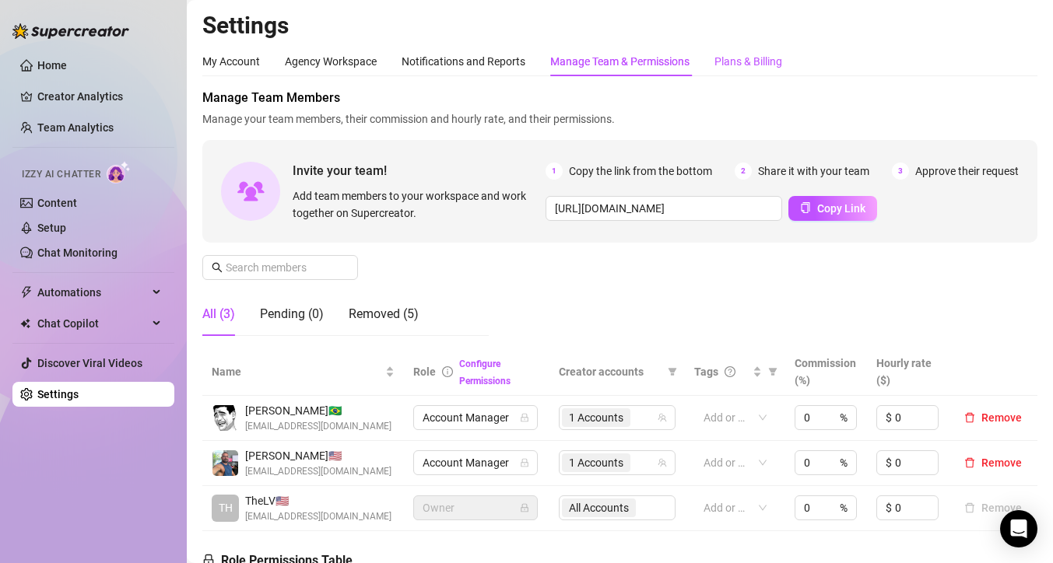
click at [732, 66] on div "Plans & Billing" at bounding box center [748, 61] width 68 height 17
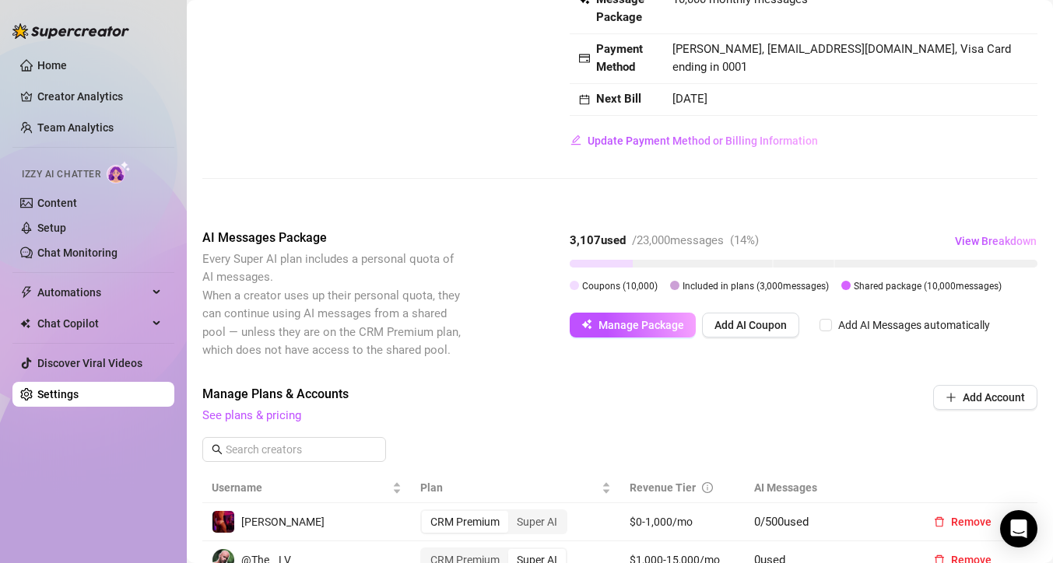
scroll to position [210, 0]
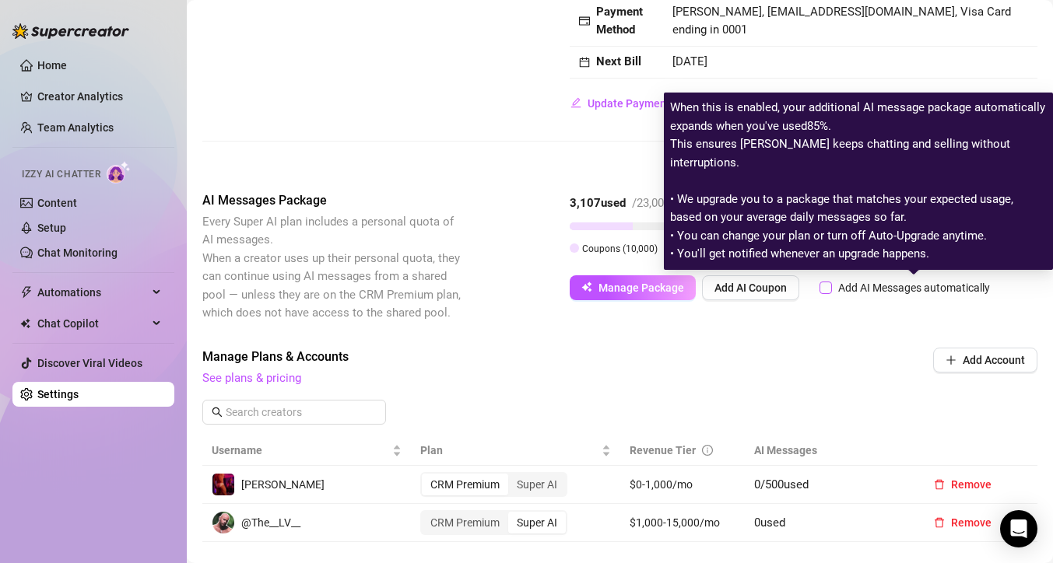
click at [860, 283] on div "Add AI Messages automatically" at bounding box center [914, 287] width 152 height 17
click at [832, 283] on input "Add AI Messages automatically" at bounding box center [826, 288] width 12 height 12
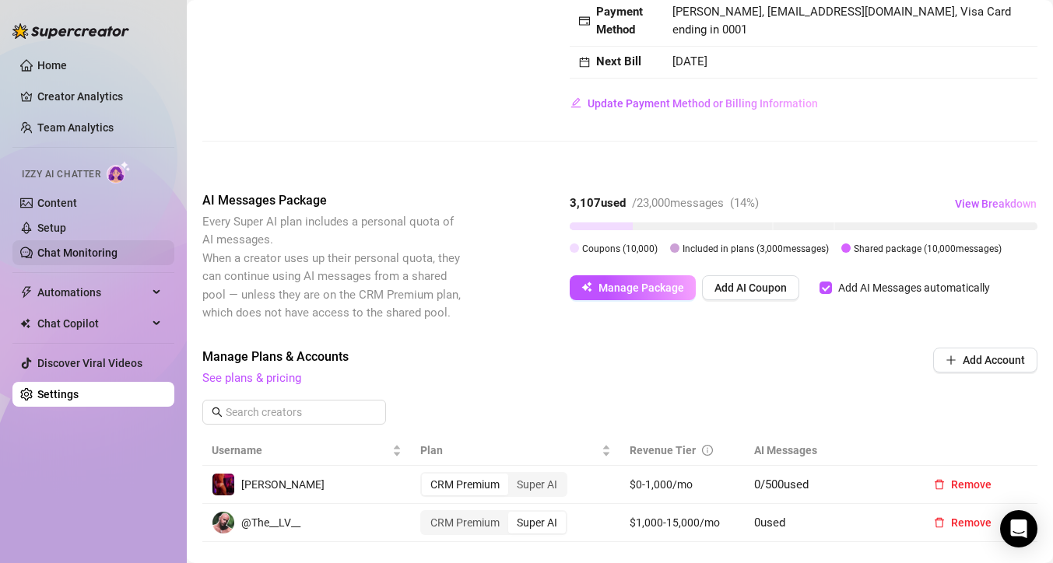
click at [61, 256] on link "Chat Monitoring" at bounding box center [77, 253] width 80 height 12
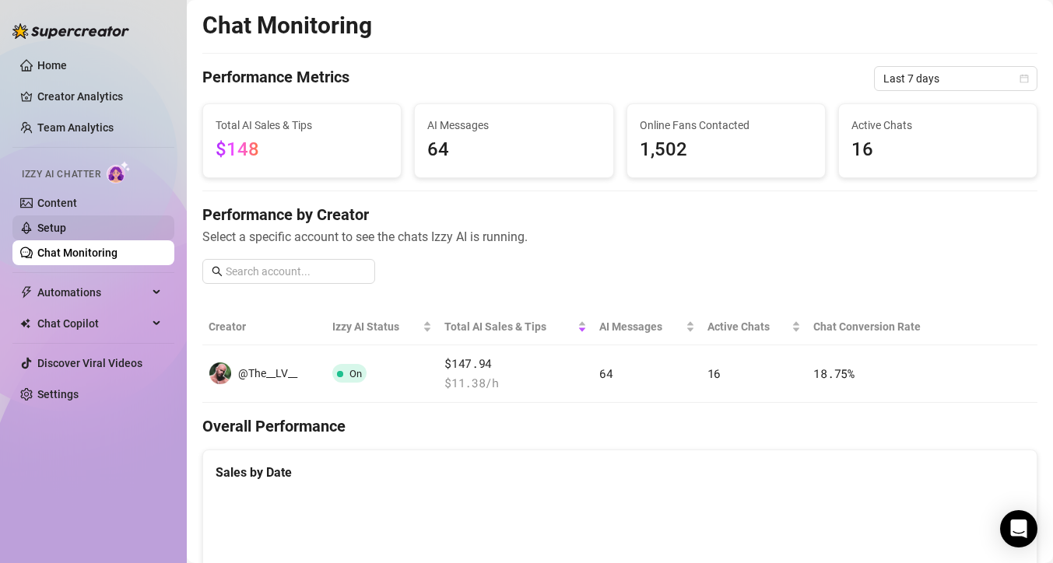
click at [61, 224] on link "Setup" at bounding box center [51, 228] width 29 height 12
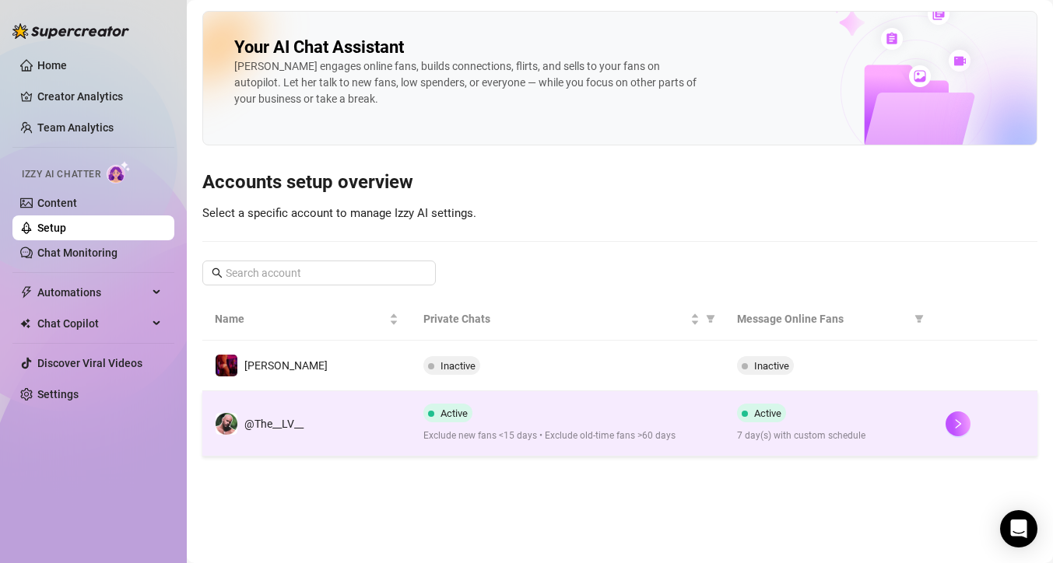
click at [496, 435] on span "Exclude new fans <15 days • Exclude old-time fans >60 days" at bounding box center [567, 436] width 288 height 15
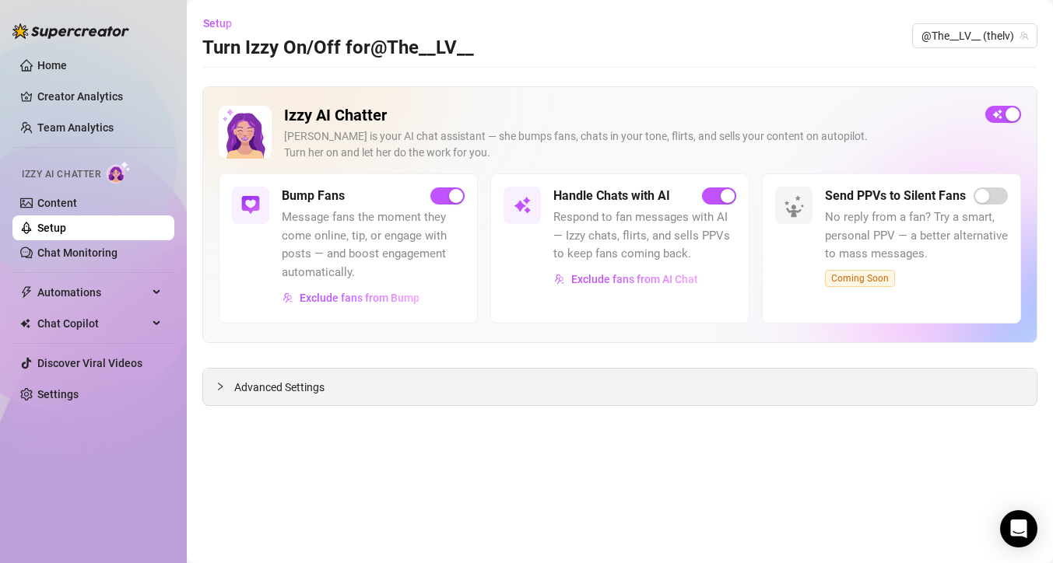
click at [219, 385] on icon "collapsed" at bounding box center [220, 386] width 9 height 9
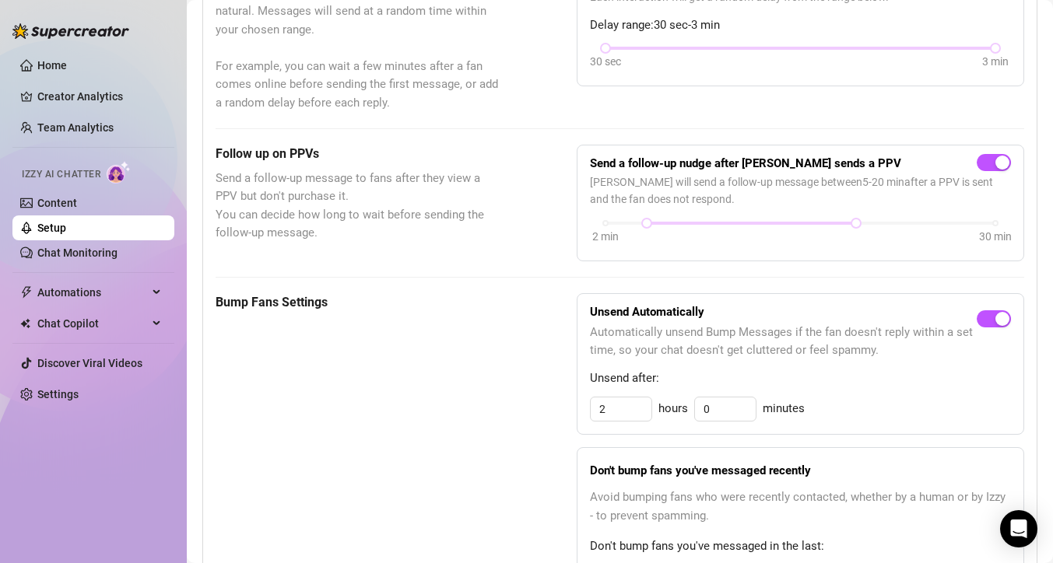
scroll to position [40, 0]
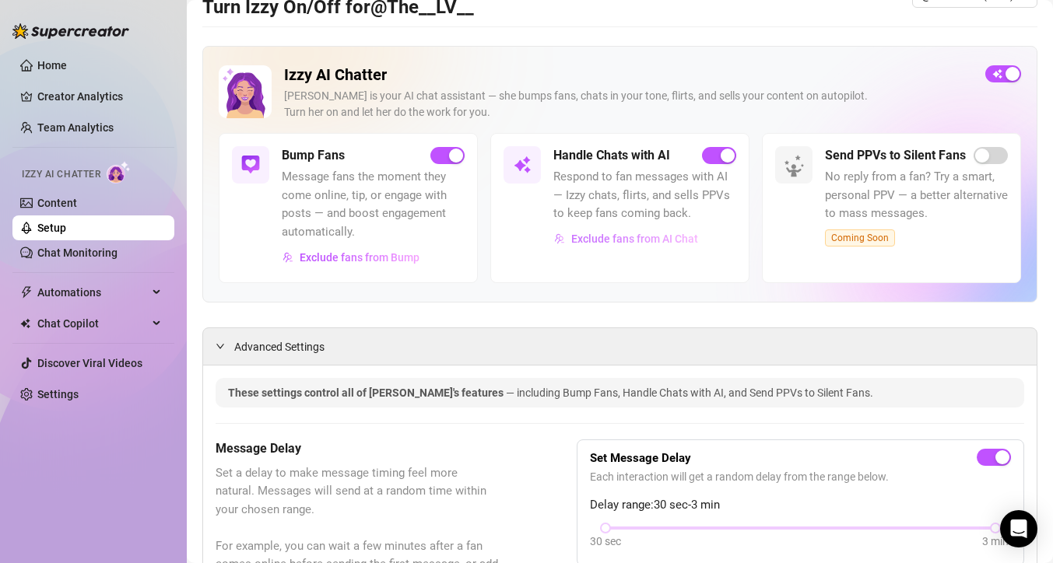
click at [630, 240] on span "Exclude fans from AI Chat" at bounding box center [634, 239] width 127 height 12
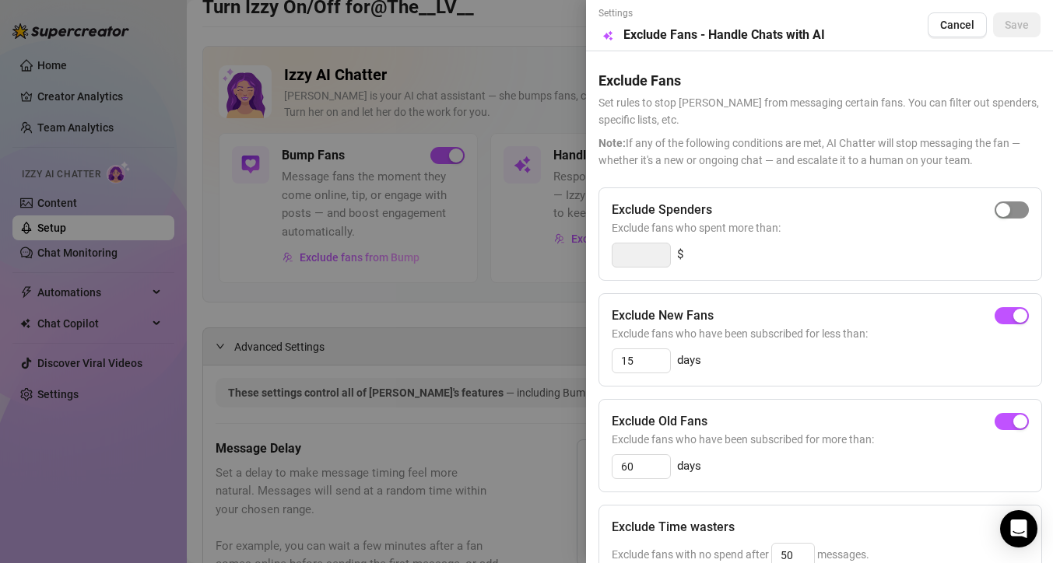
click at [1008, 216] on div "button" at bounding box center [1003, 210] width 14 height 14
click at [641, 254] on input "300" at bounding box center [641, 255] width 58 height 23
click at [701, 345] on div "Exclude New Fans Exclude fans who have been subscribed for less than: 15 days" at bounding box center [820, 339] width 444 height 93
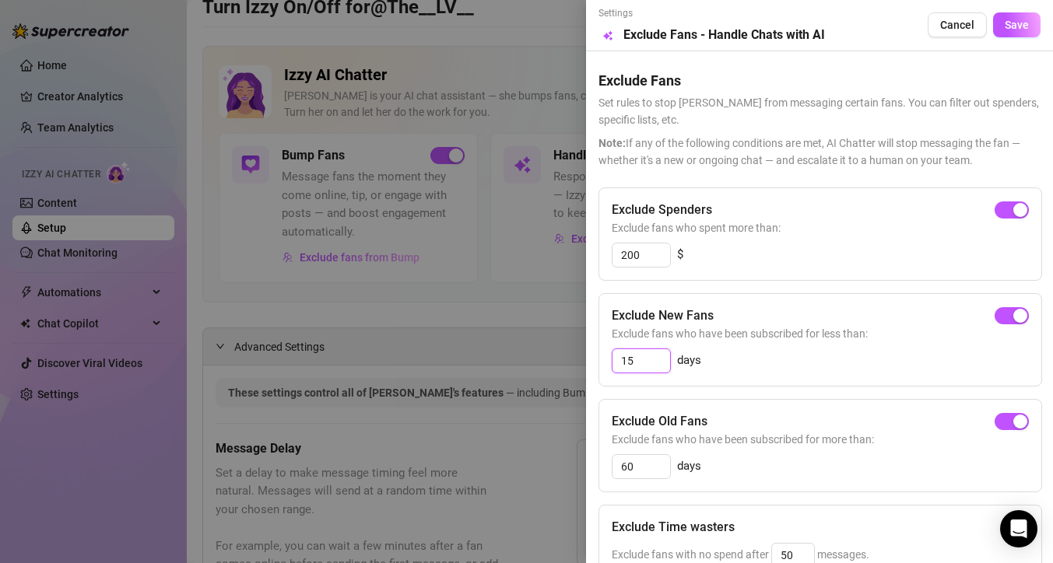
click at [640, 361] on input "15" at bounding box center [641, 360] width 58 height 23
click at [1023, 30] on span "Save" at bounding box center [1017, 25] width 24 height 12
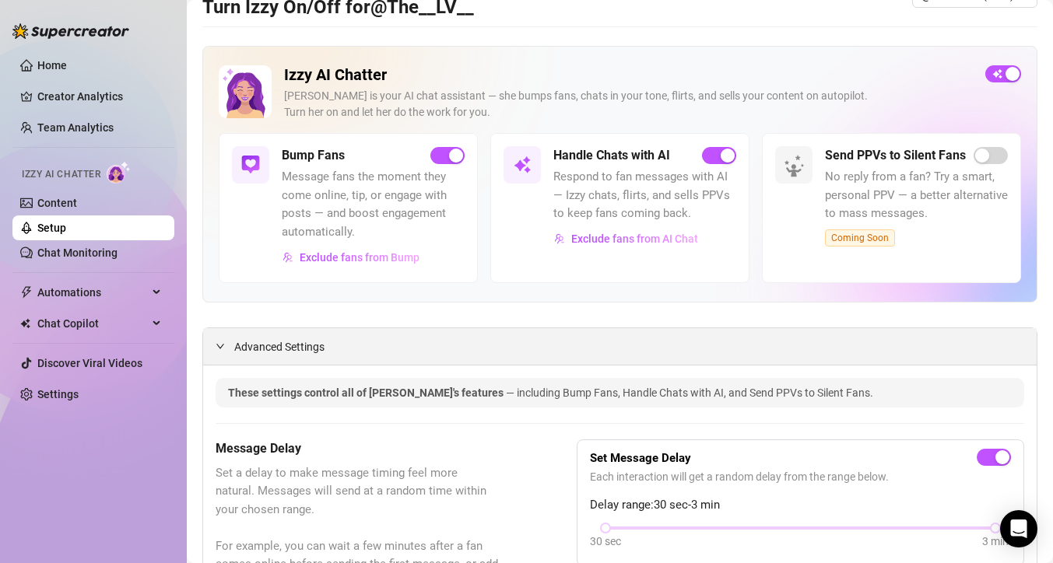
scroll to position [0, 0]
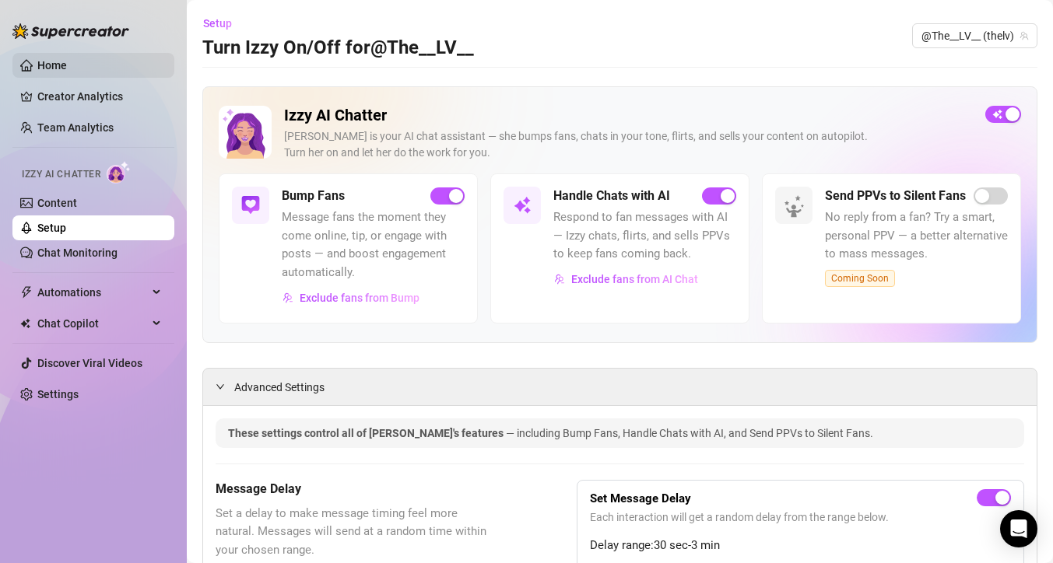
click at [67, 67] on link "Home" at bounding box center [52, 65] width 30 height 12
